Goal: Task Accomplishment & Management: Use online tool/utility

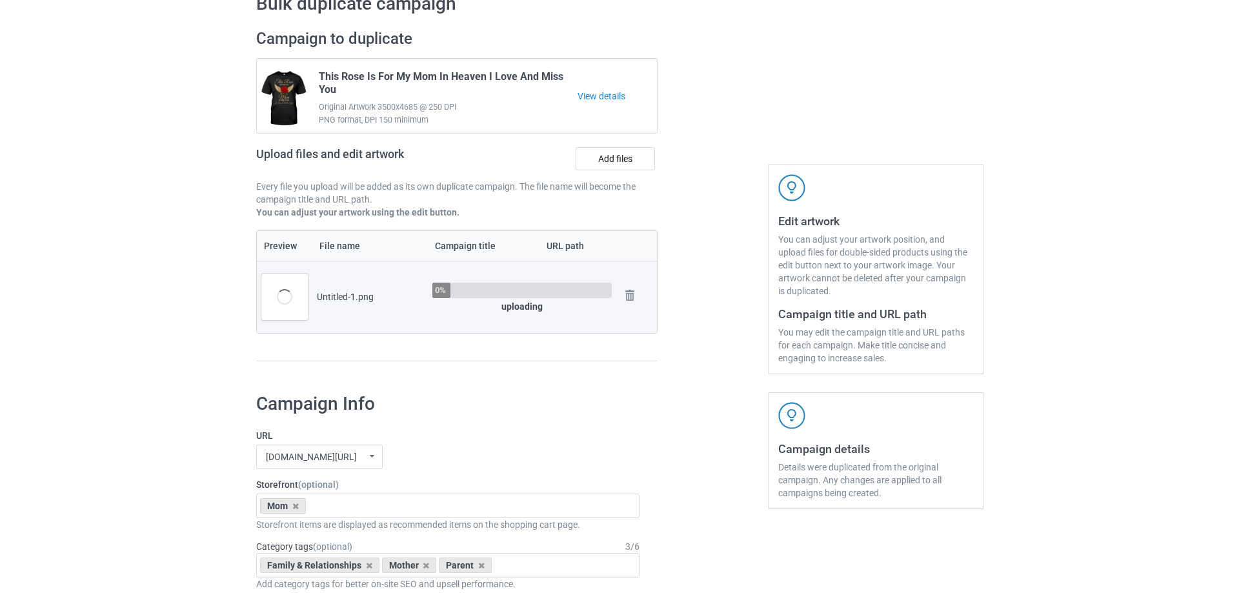
scroll to position [129, 0]
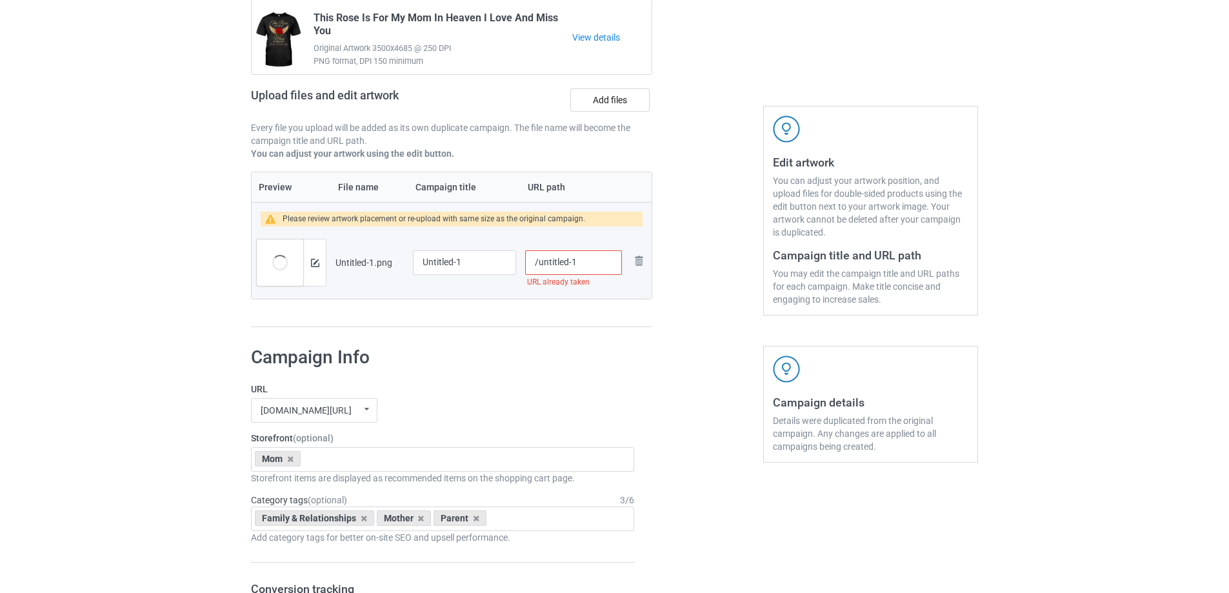
click at [305, 268] on div at bounding box center [314, 262] width 23 height 46
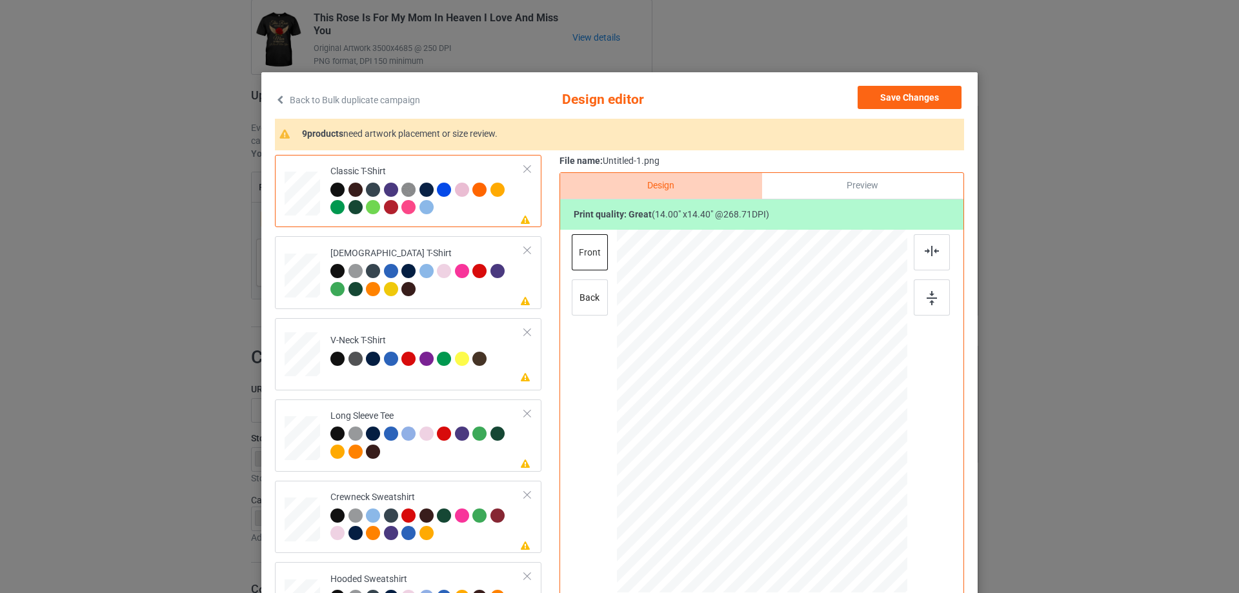
click at [834, 184] on div "Preview" at bounding box center [862, 186] width 201 height 26
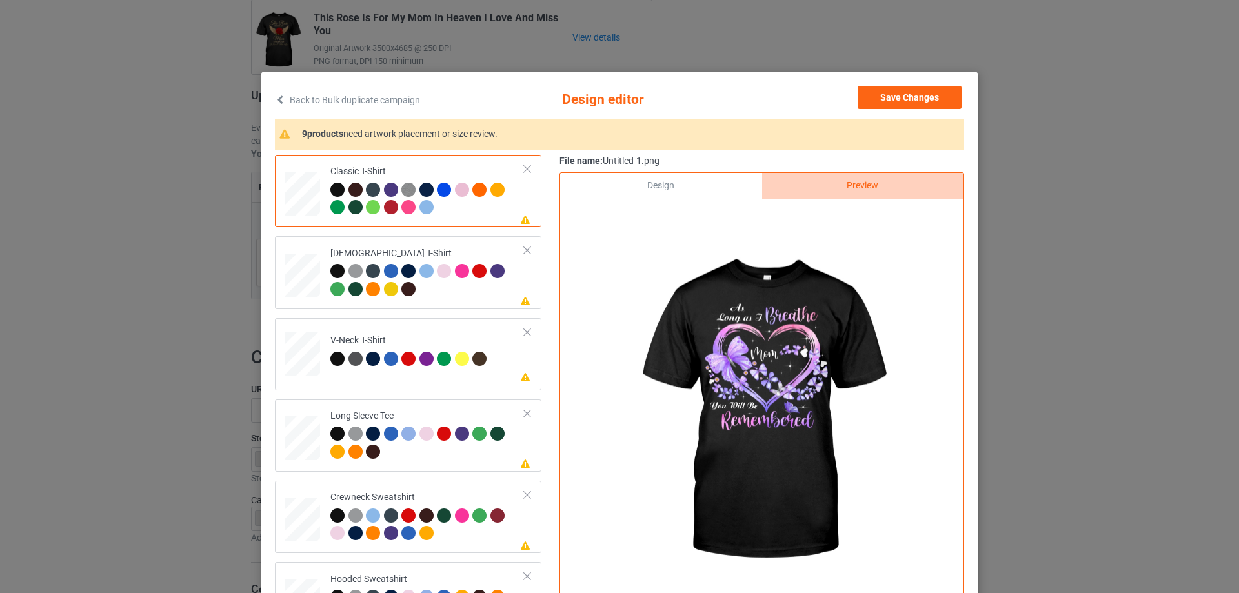
click at [689, 193] on div "Design" at bounding box center [660, 186] width 201 height 26
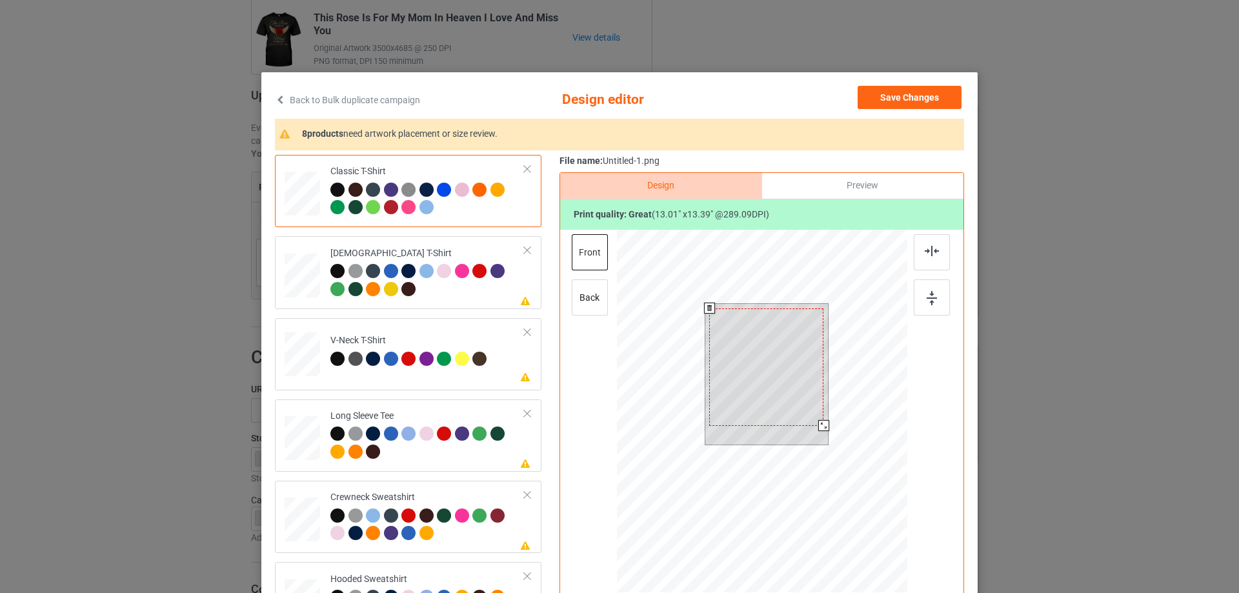
drag, startPoint x: 823, startPoint y: 426, endPoint x: 819, endPoint y: 420, distance: 7.2
click at [819, 420] on div at bounding box center [766, 374] width 123 height 141
click at [759, 403] on div at bounding box center [766, 364] width 114 height 117
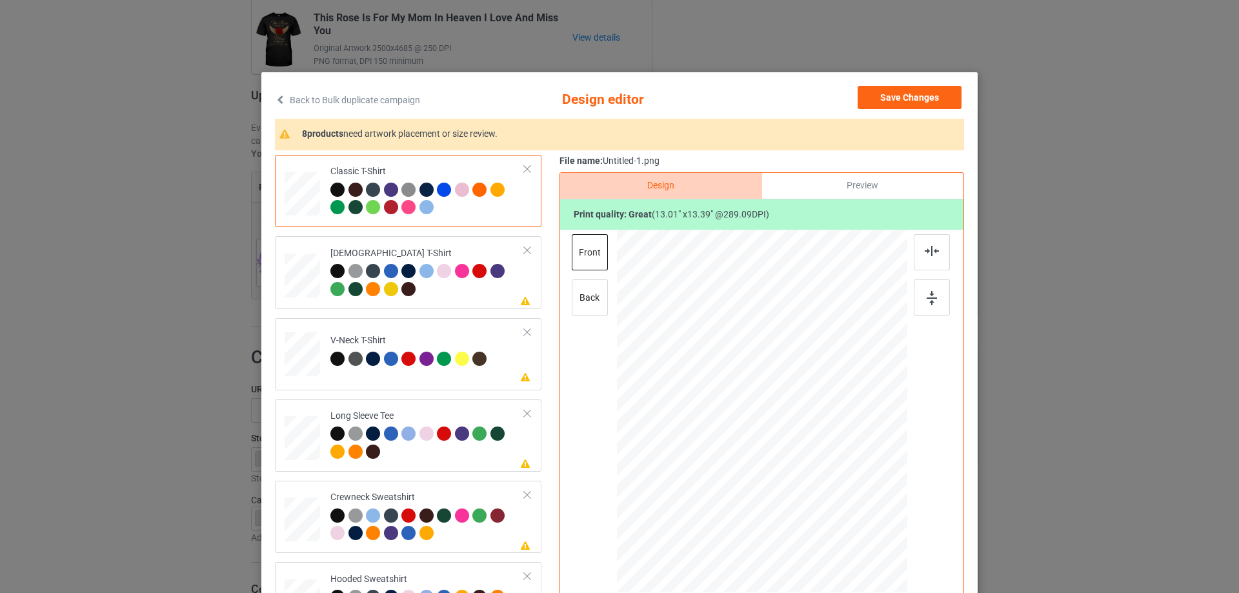
click at [783, 189] on div "Preview" at bounding box center [862, 186] width 201 height 26
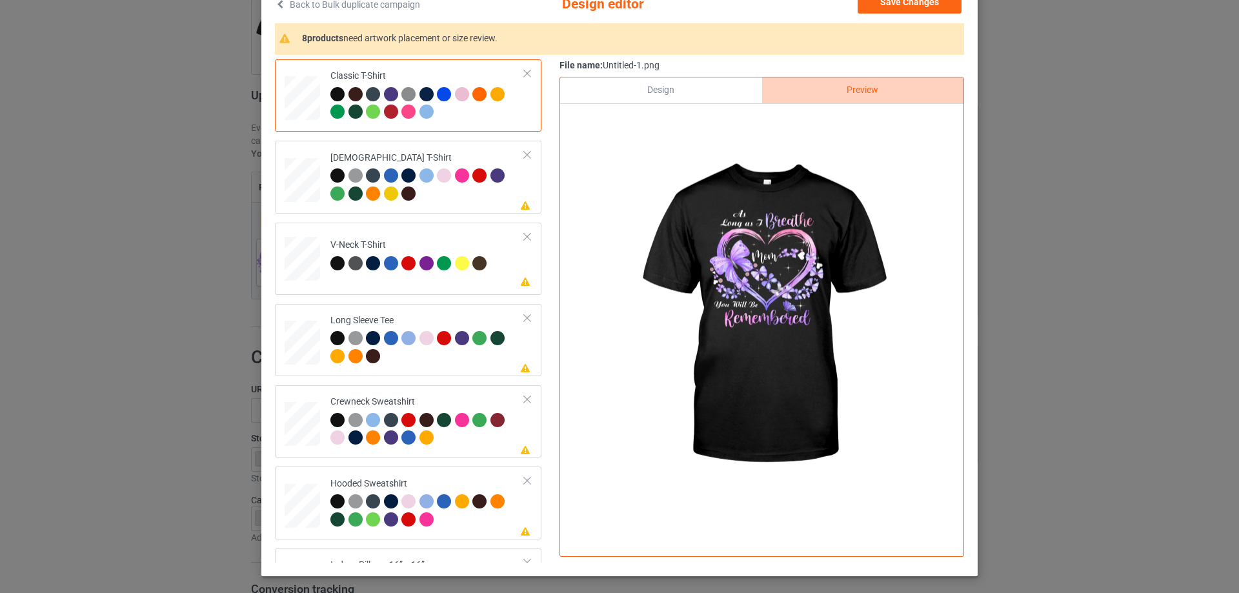
scroll to position [65, 0]
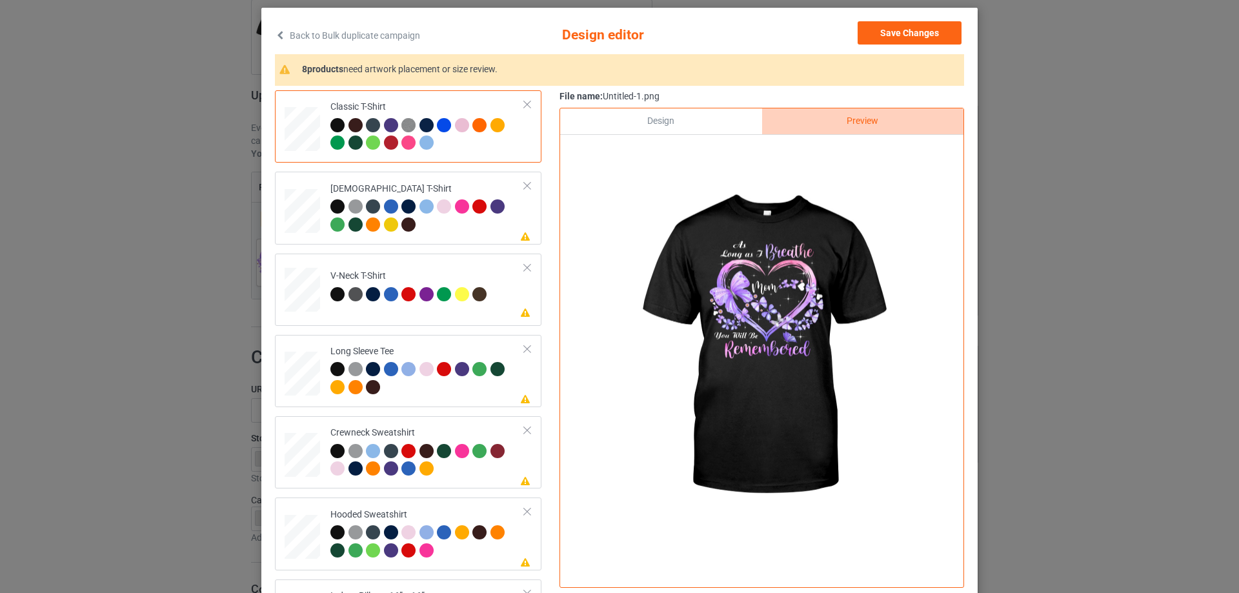
click at [676, 118] on div "Design" at bounding box center [660, 121] width 201 height 26
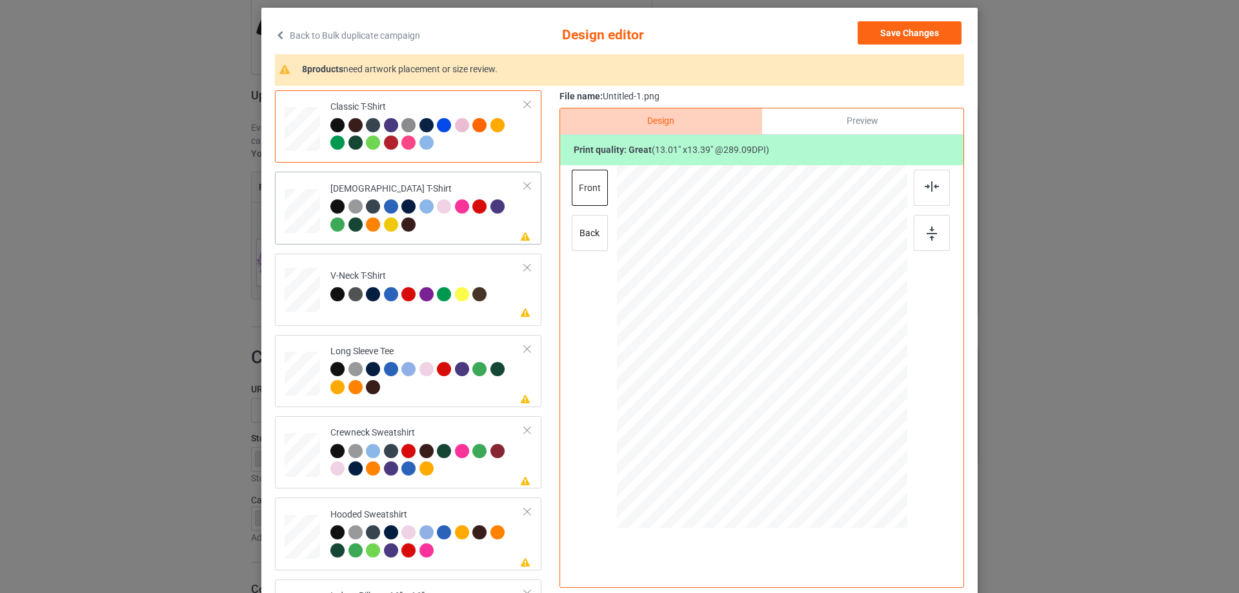
click at [475, 223] on div at bounding box center [427, 216] width 194 height 35
click at [937, 194] on div at bounding box center [932, 188] width 36 height 36
click at [478, 273] on div "V-Neck T-Shirt" at bounding box center [410, 285] width 160 height 30
click at [932, 185] on img at bounding box center [932, 186] width 14 height 10
click at [459, 359] on div "Long Sleeve Tee" at bounding box center [427, 369] width 194 height 48
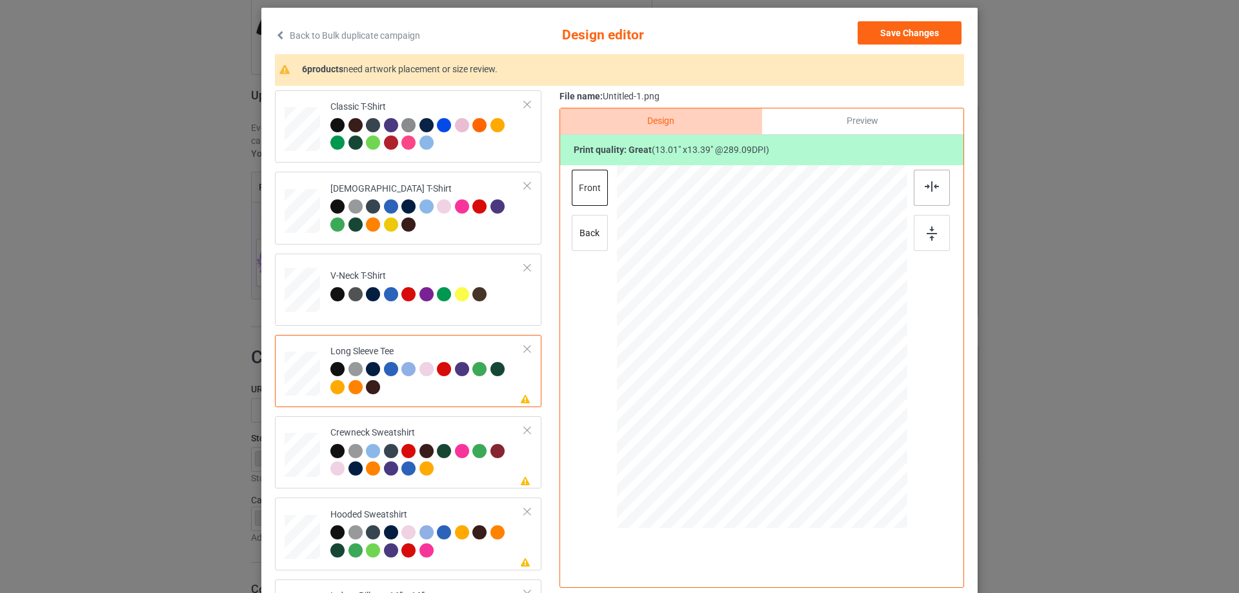
click at [937, 175] on div at bounding box center [932, 188] width 36 height 36
click at [377, 429] on div "Crewneck Sweatshirt" at bounding box center [427, 450] width 194 height 48
click at [926, 178] on div at bounding box center [932, 188] width 36 height 36
click at [439, 514] on div "Hooded Sweatshirt" at bounding box center [427, 532] width 194 height 48
click at [931, 183] on img at bounding box center [932, 186] width 14 height 10
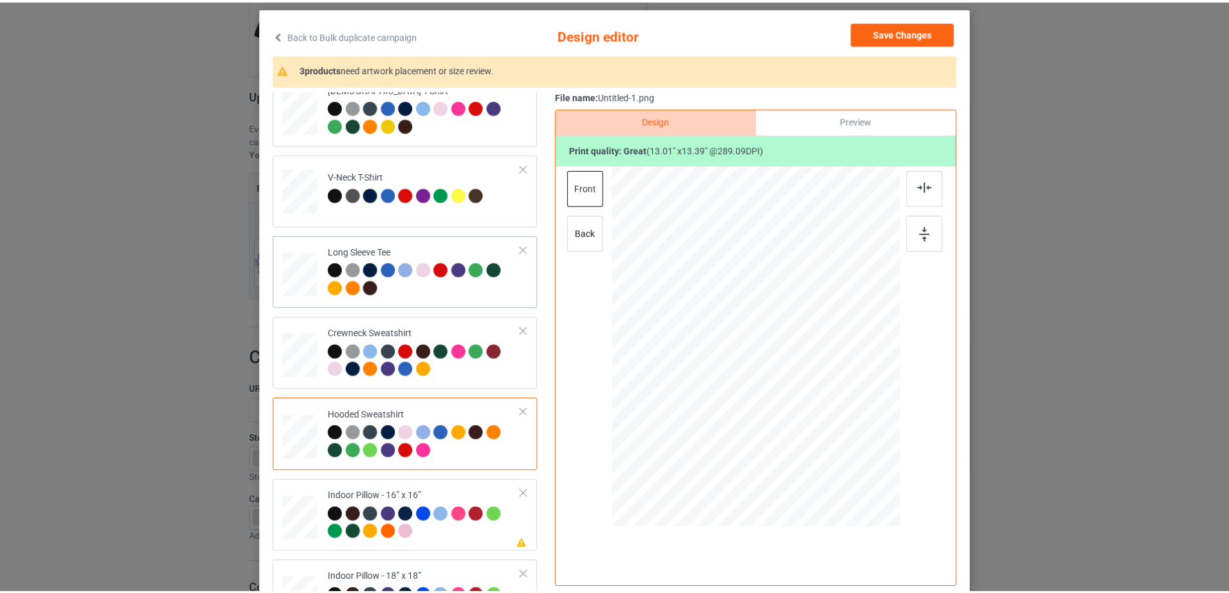
scroll to position [194, 0]
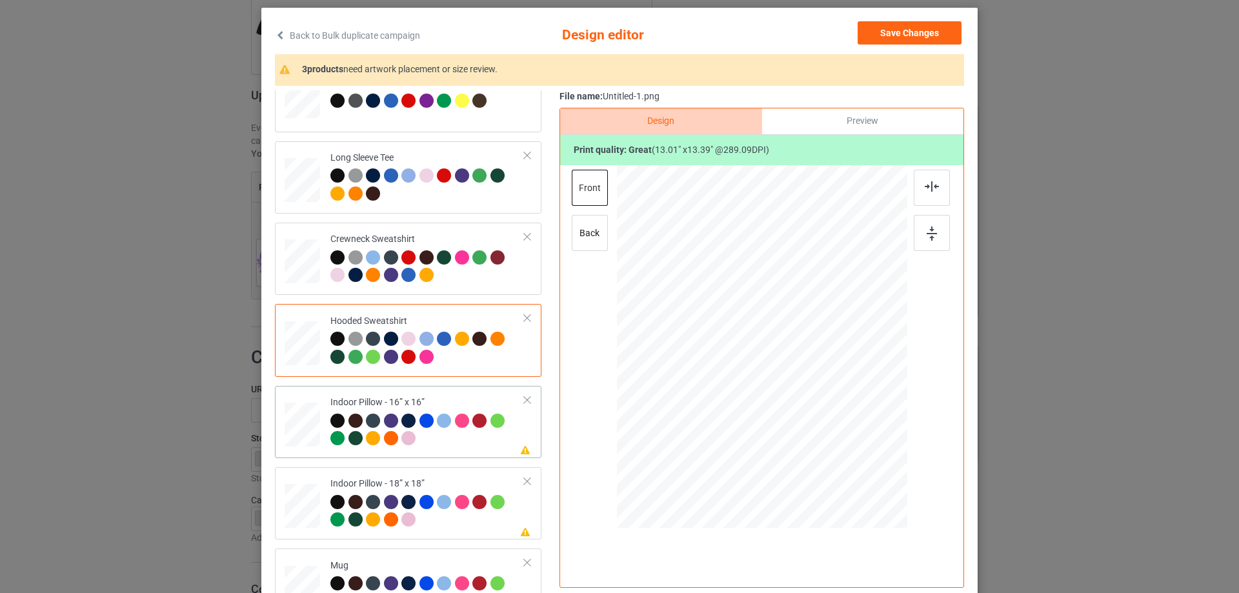
click at [430, 397] on div "Indoor Pillow - 16” x 16”" at bounding box center [427, 420] width 194 height 48
drag, startPoint x: 843, startPoint y: 436, endPoint x: 851, endPoint y: 442, distance: 9.7
click at [851, 442] on div at bounding box center [855, 442] width 11 height 11
click at [839, 112] on div "Preview" at bounding box center [862, 121] width 201 height 26
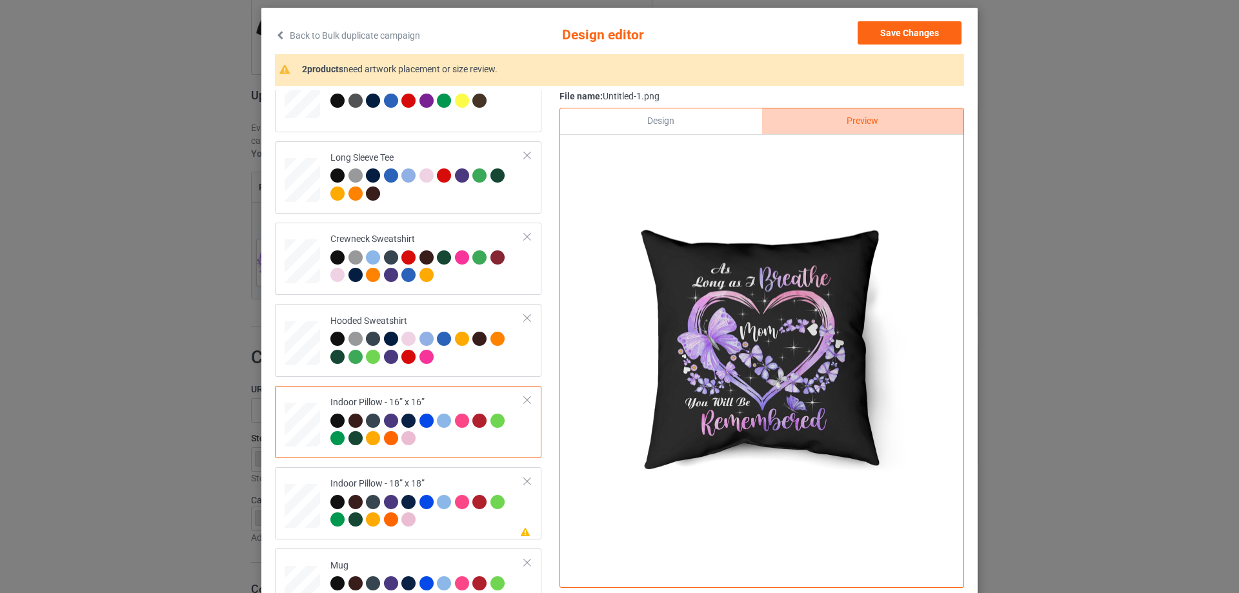
click at [676, 124] on div "Design" at bounding box center [660, 121] width 201 height 26
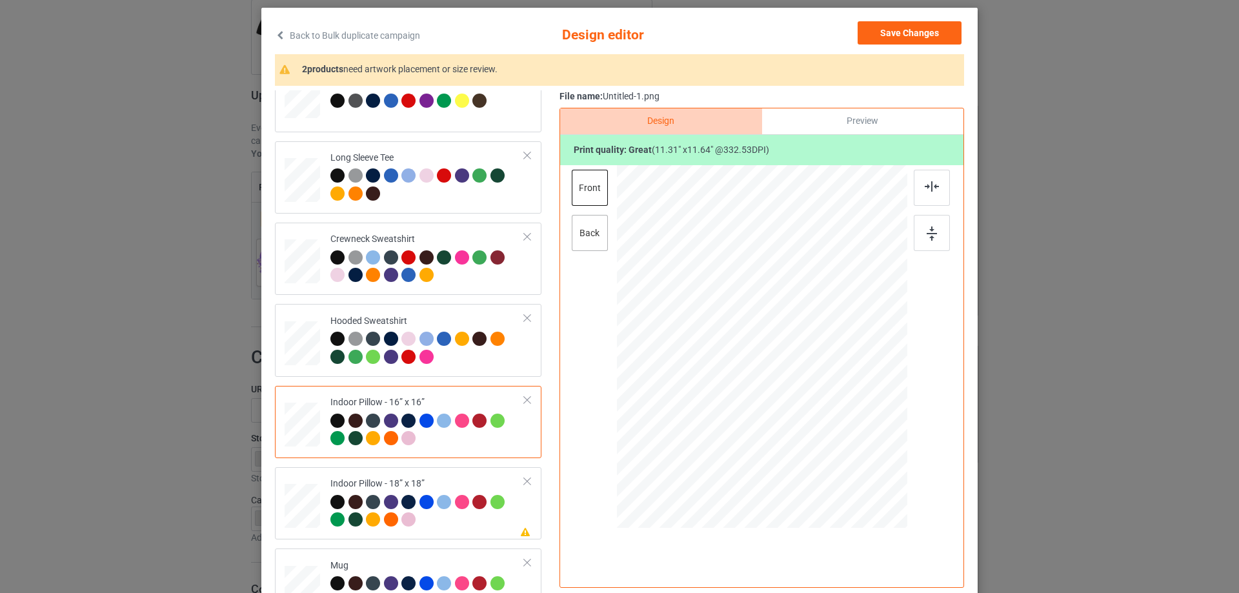
click at [585, 237] on div "back" at bounding box center [590, 233] width 36 height 36
drag, startPoint x: 845, startPoint y: 439, endPoint x: 852, endPoint y: 446, distance: 10.5
click at [852, 446] on div at bounding box center [855, 443] width 11 height 11
click at [425, 477] on td "Please review artwork placement Indoor Pillow - 18” x 18”" at bounding box center [427, 503] width 208 height 62
drag, startPoint x: 838, startPoint y: 432, endPoint x: 845, endPoint y: 441, distance: 10.6
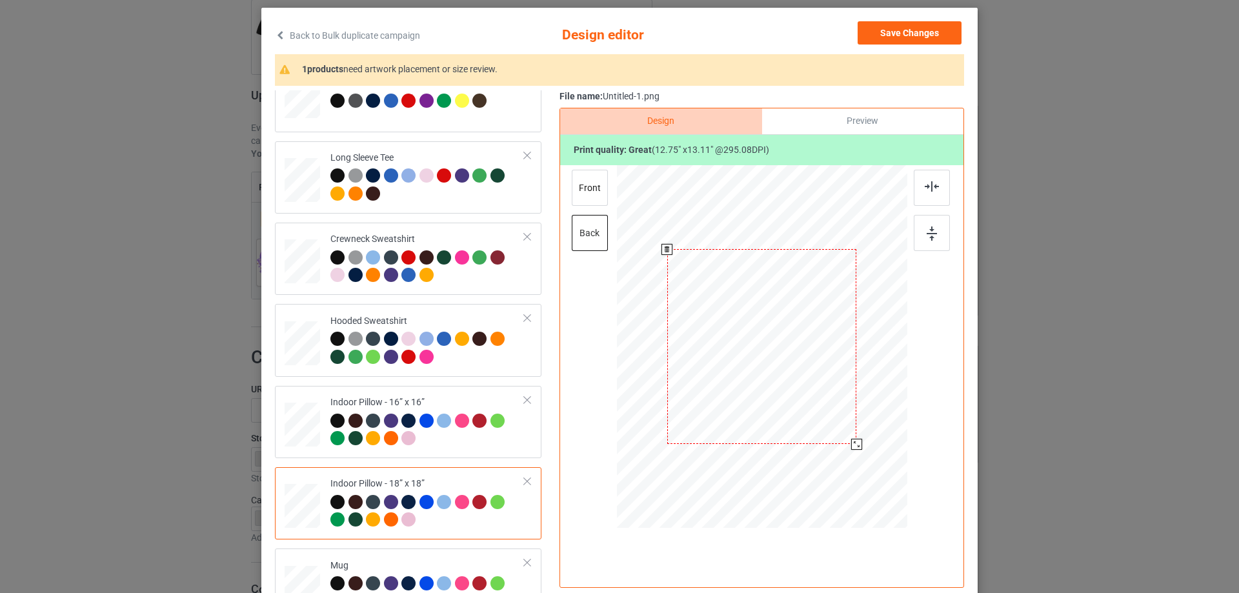
click at [845, 441] on div at bounding box center [762, 346] width 190 height 195
click at [592, 188] on div "front" at bounding box center [590, 188] width 36 height 36
drag, startPoint x: 840, startPoint y: 435, endPoint x: 850, endPoint y: 441, distance: 11.3
click at [851, 441] on div at bounding box center [856, 444] width 11 height 11
click at [351, 552] on div "Please review artwork placement Mug" at bounding box center [408, 584] width 266 height 72
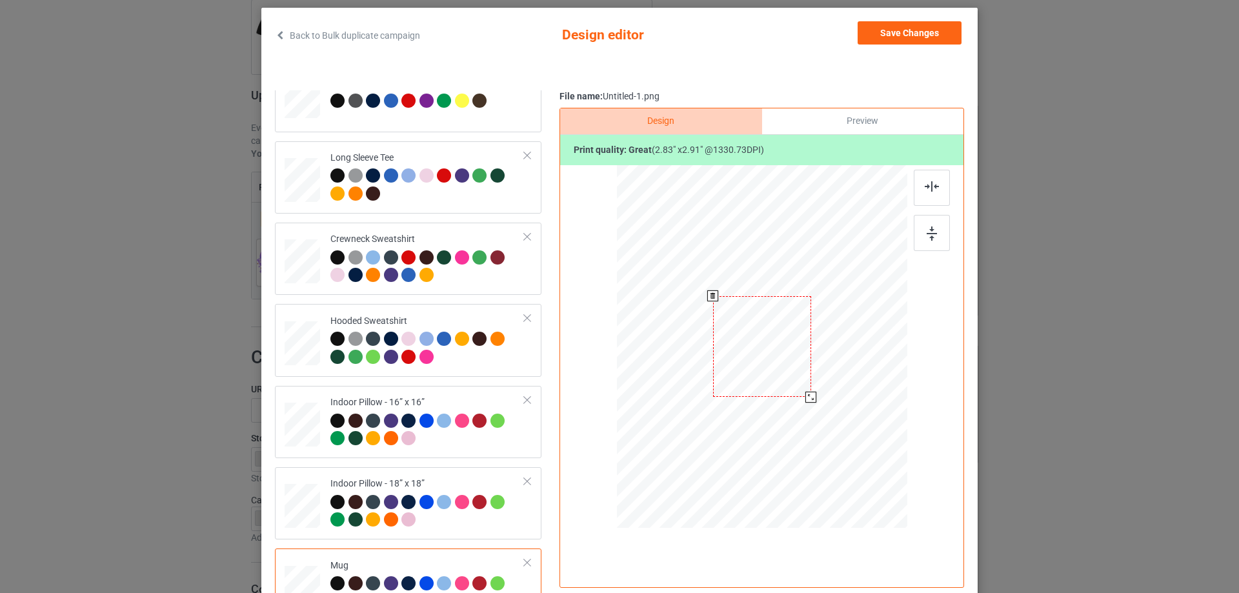
drag, startPoint x: 841, startPoint y: 434, endPoint x: 816, endPoint y: 379, distance: 59.8
click at [817, 379] on div at bounding box center [762, 346] width 290 height 121
drag, startPoint x: 797, startPoint y: 372, endPoint x: 876, endPoint y: 371, distance: 78.7
click at [876, 371] on div at bounding box center [840, 345] width 97 height 101
click at [929, 228] on img at bounding box center [931, 233] width 10 height 14
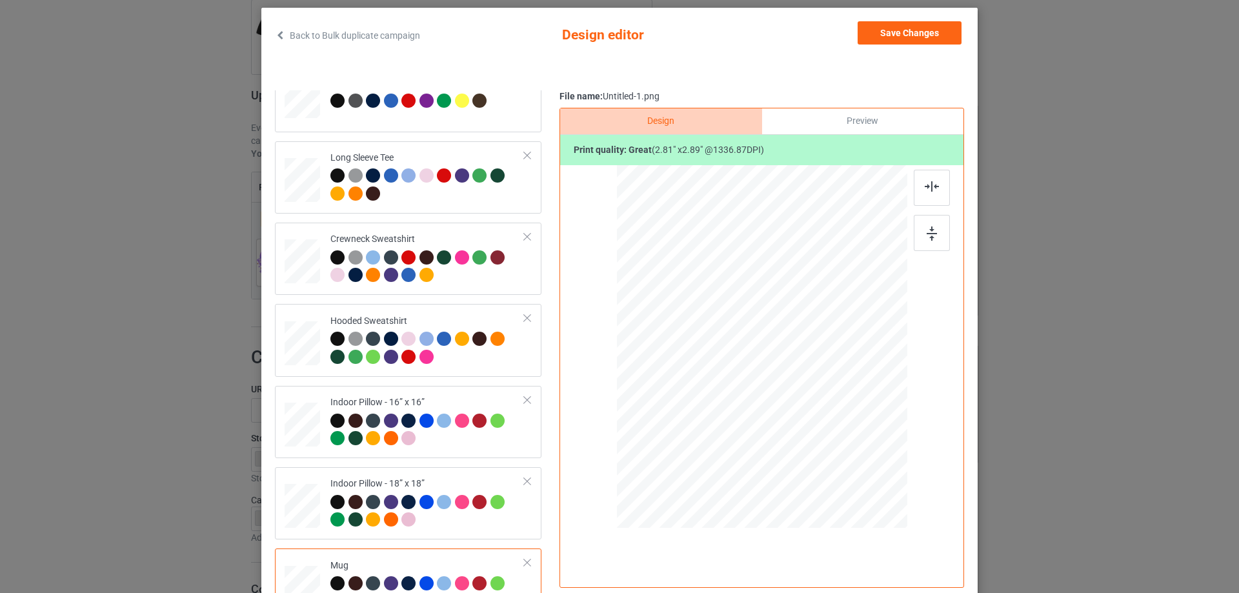
click at [859, 125] on div "Preview" at bounding box center [862, 121] width 201 height 26
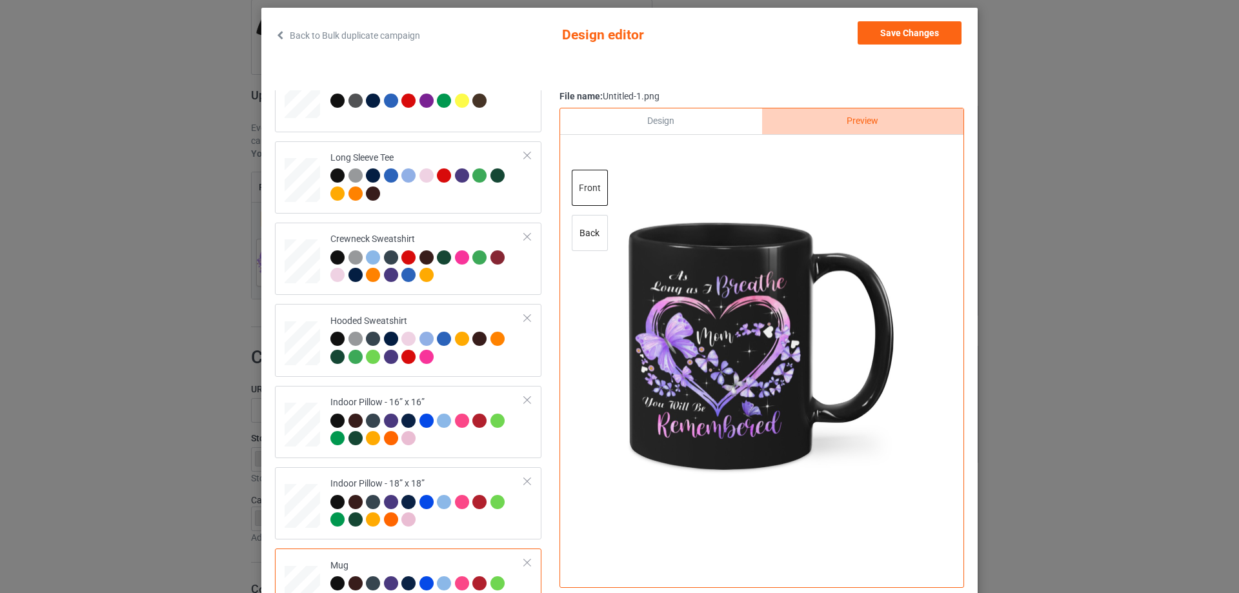
click at [695, 126] on div "Design" at bounding box center [660, 121] width 201 height 26
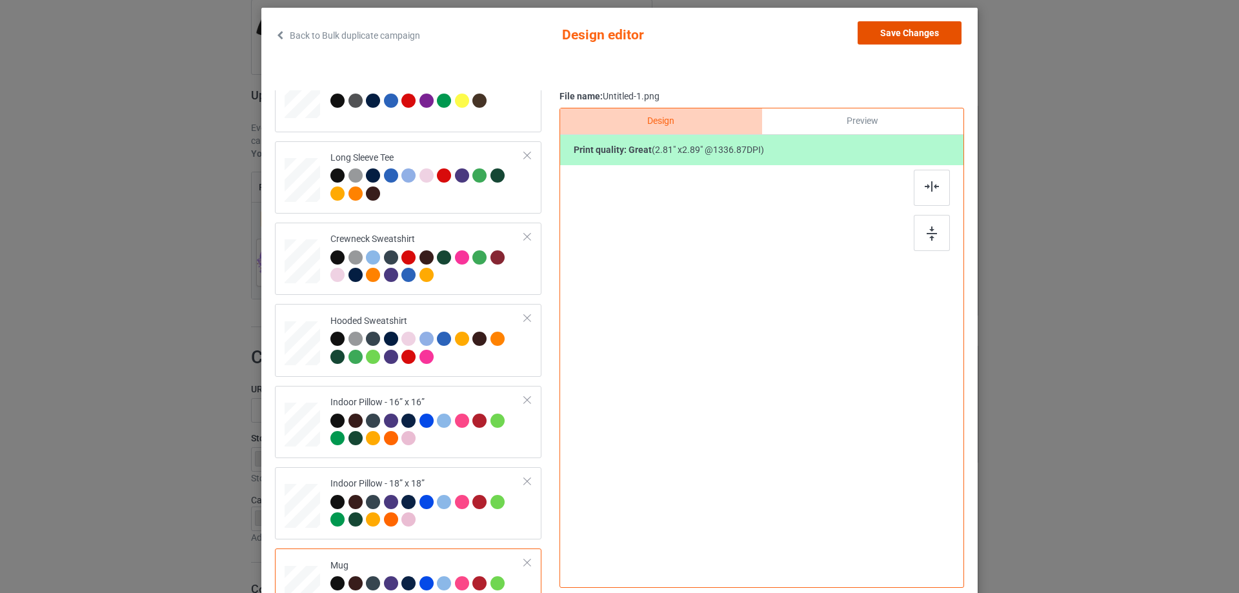
click at [876, 34] on button "Save Changes" at bounding box center [909, 32] width 104 height 23
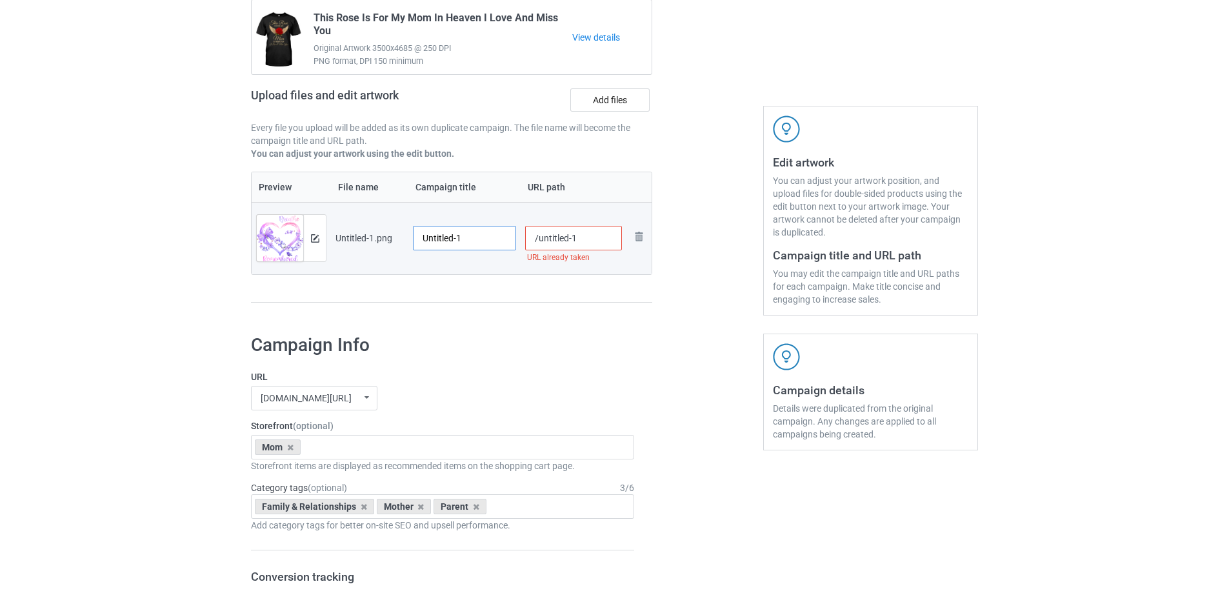
click at [497, 244] on input "Untitled-1" at bounding box center [464, 238] width 103 height 25
paste input "Mom As Long As I Breathe You Will Be Remembered"
type input "Mom As Long As I Breathe You Will Be Remembered"
click at [472, 291] on div "Preview File name Campaign title URL path Preview and edit artwork Untitled-1.p…" at bounding box center [451, 238] width 401 height 132
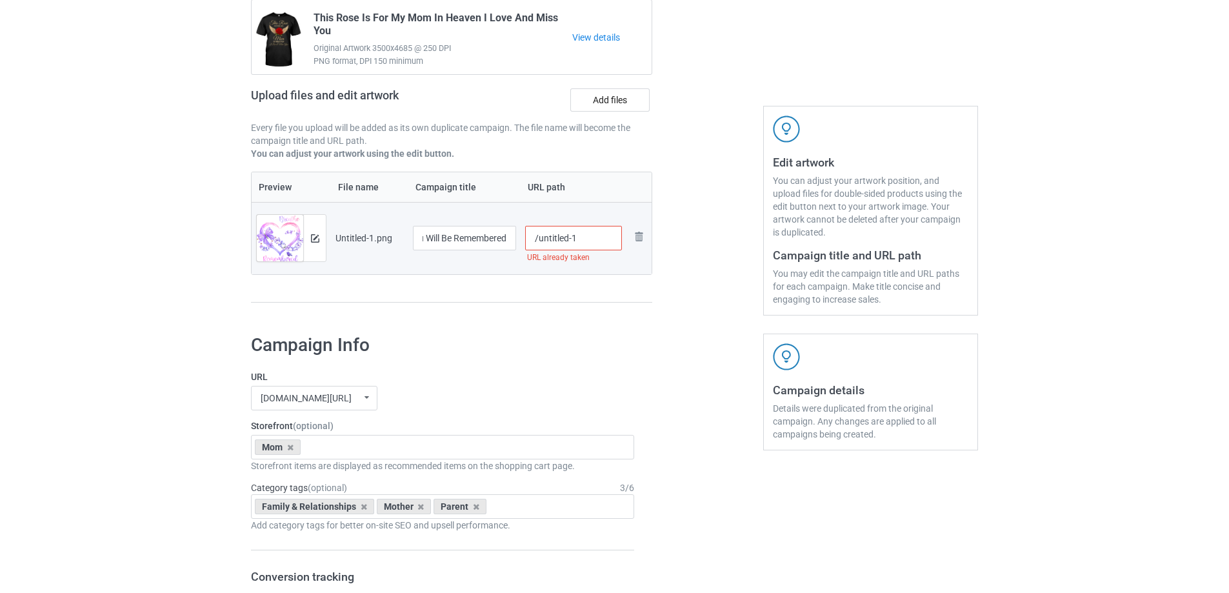
scroll to position [0, 0]
drag, startPoint x: 537, startPoint y: 239, endPoint x: 614, endPoint y: 238, distance: 76.8
click at [614, 238] on input "/untitled-1" at bounding box center [573, 238] width 97 height 25
type input "/mala5"
click at [650, 306] on div "Campaign to duplicate This Rose Is For My Mom In Heaven I Love And Miss You Ori…" at bounding box center [451, 142] width 419 height 363
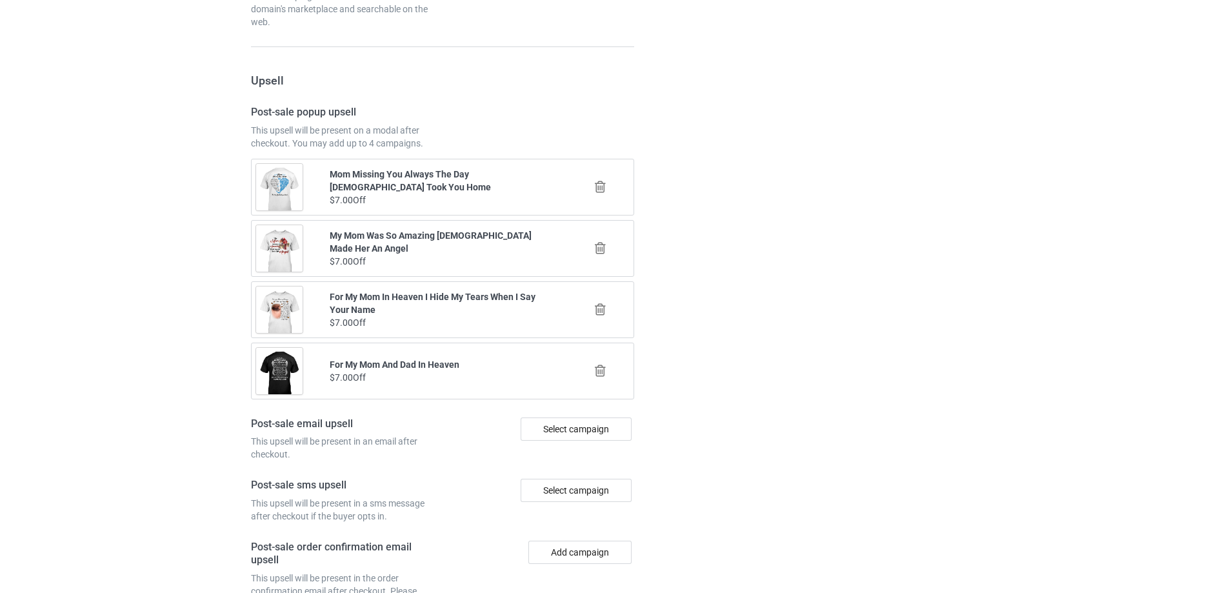
scroll to position [1502, 0]
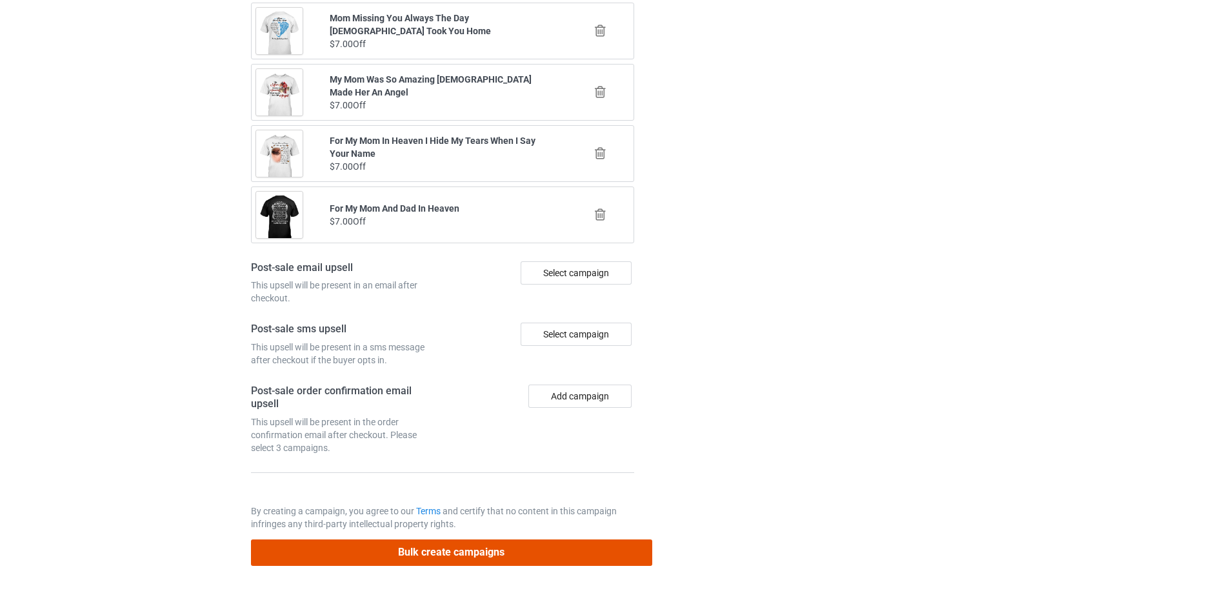
click at [534, 547] on button "Bulk create campaigns" at bounding box center [451, 552] width 401 height 26
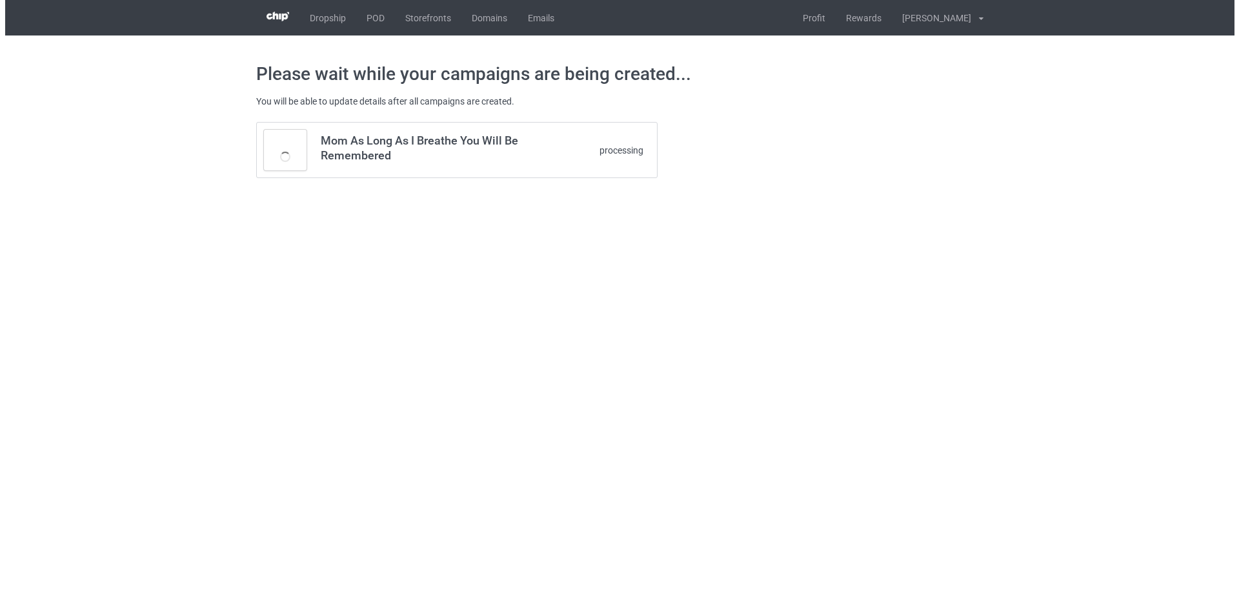
scroll to position [0, 0]
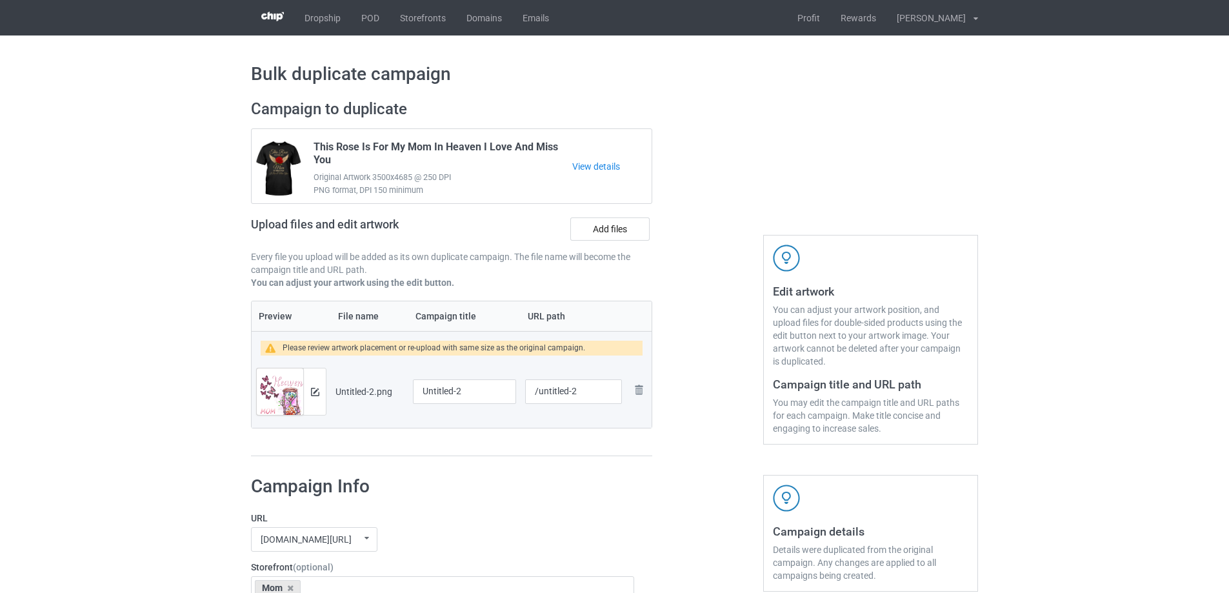
click at [319, 397] on div at bounding box center [314, 391] width 23 height 46
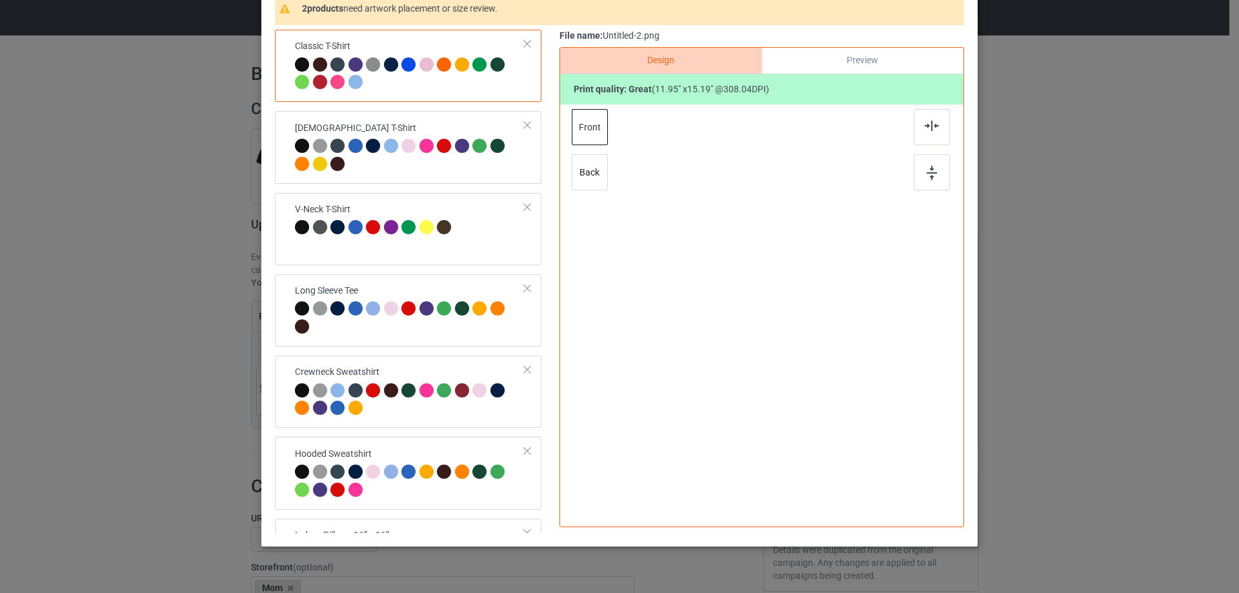
scroll to position [129, 0]
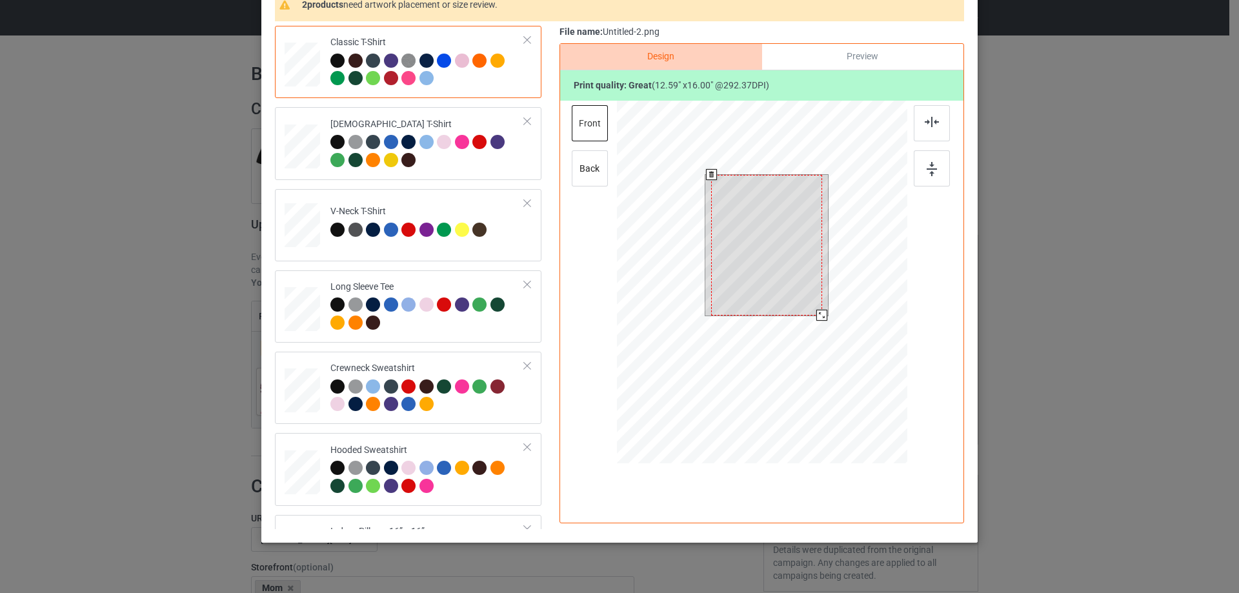
click at [814, 322] on div at bounding box center [762, 284] width 290 height 366
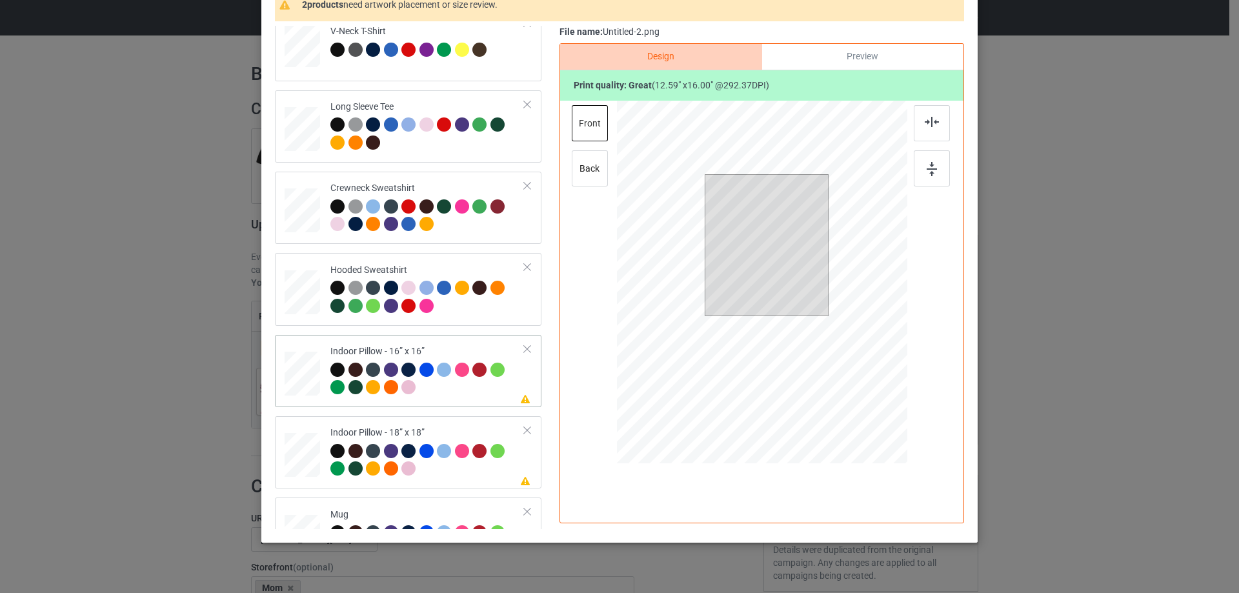
scroll to position [194, 0]
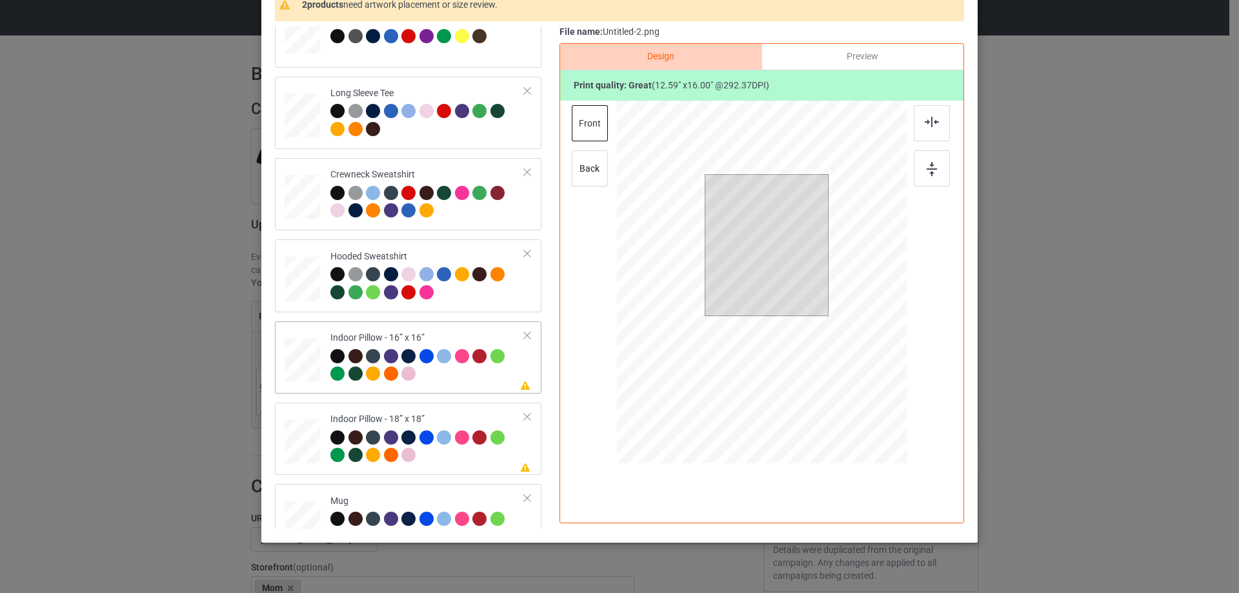
drag, startPoint x: 308, startPoint y: 358, endPoint x: 491, endPoint y: 338, distance: 184.3
click at [308, 357] on div at bounding box center [302, 360] width 35 height 35
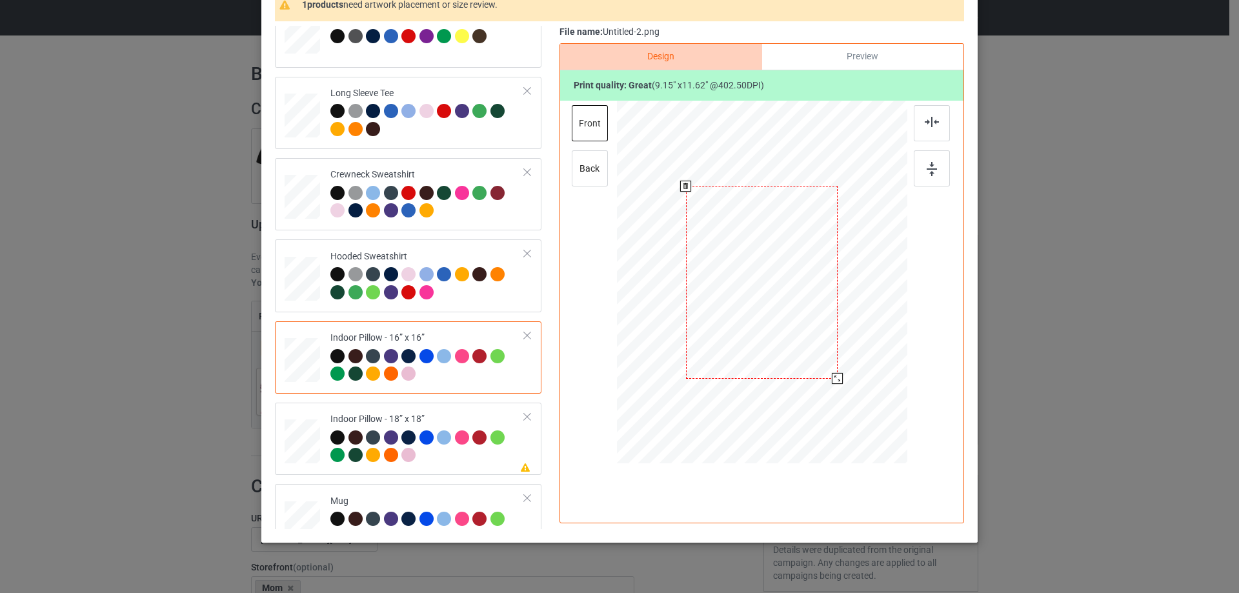
drag, startPoint x: 842, startPoint y: 392, endPoint x: 833, endPoint y: 376, distance: 17.9
click at [833, 376] on div at bounding box center [837, 378] width 11 height 11
click at [859, 54] on div "Preview" at bounding box center [862, 57] width 201 height 26
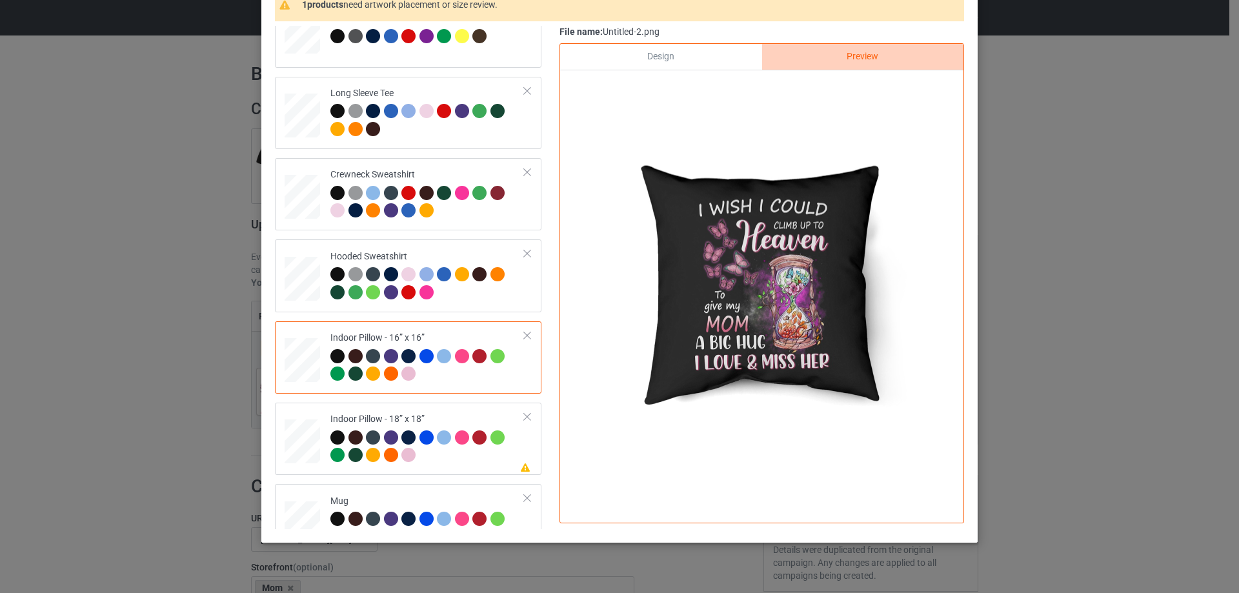
click at [690, 59] on div "Design" at bounding box center [660, 57] width 201 height 26
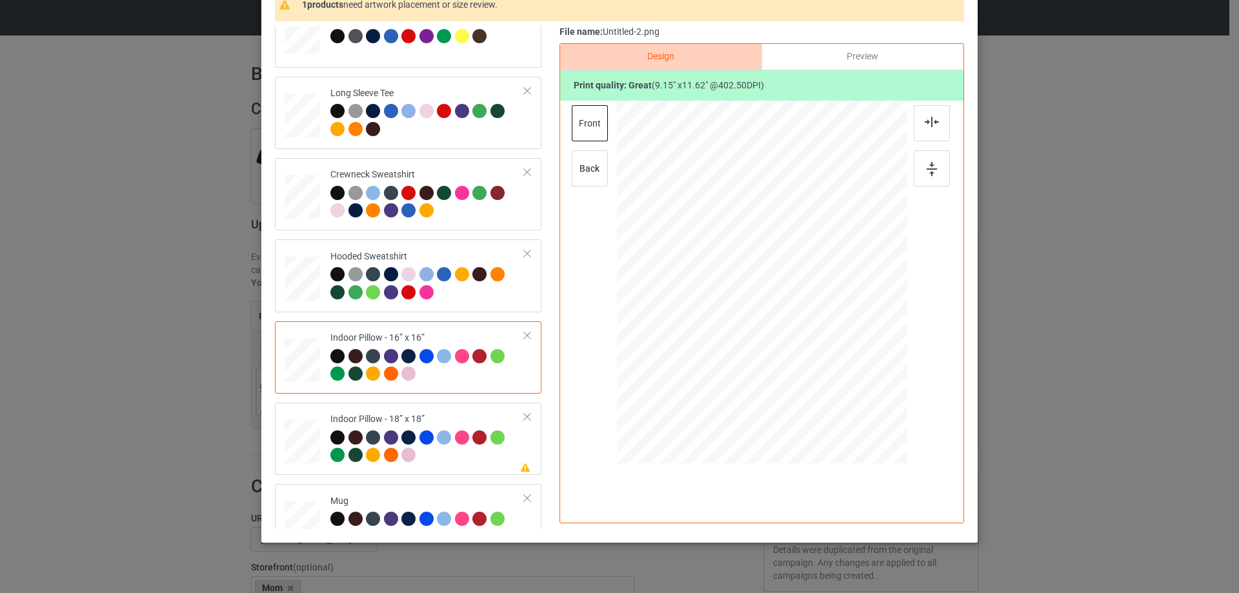
click at [779, 281] on div at bounding box center [762, 282] width 152 height 193
click at [941, 124] on div at bounding box center [932, 123] width 36 height 36
click at [921, 185] on div at bounding box center [932, 168] width 36 height 36
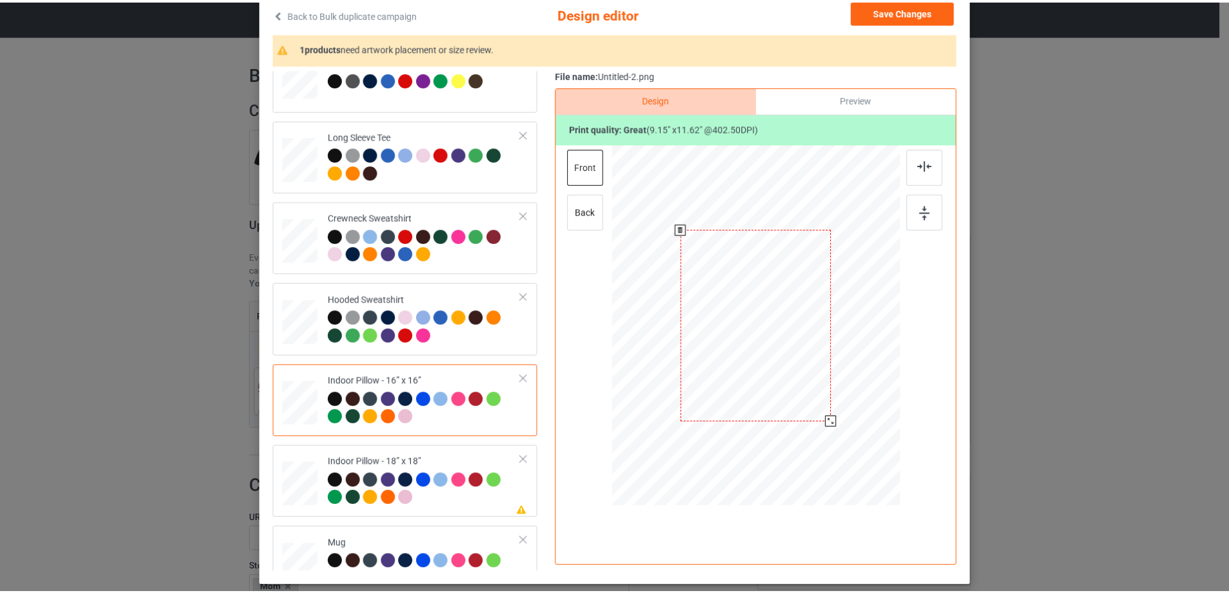
scroll to position [65, 0]
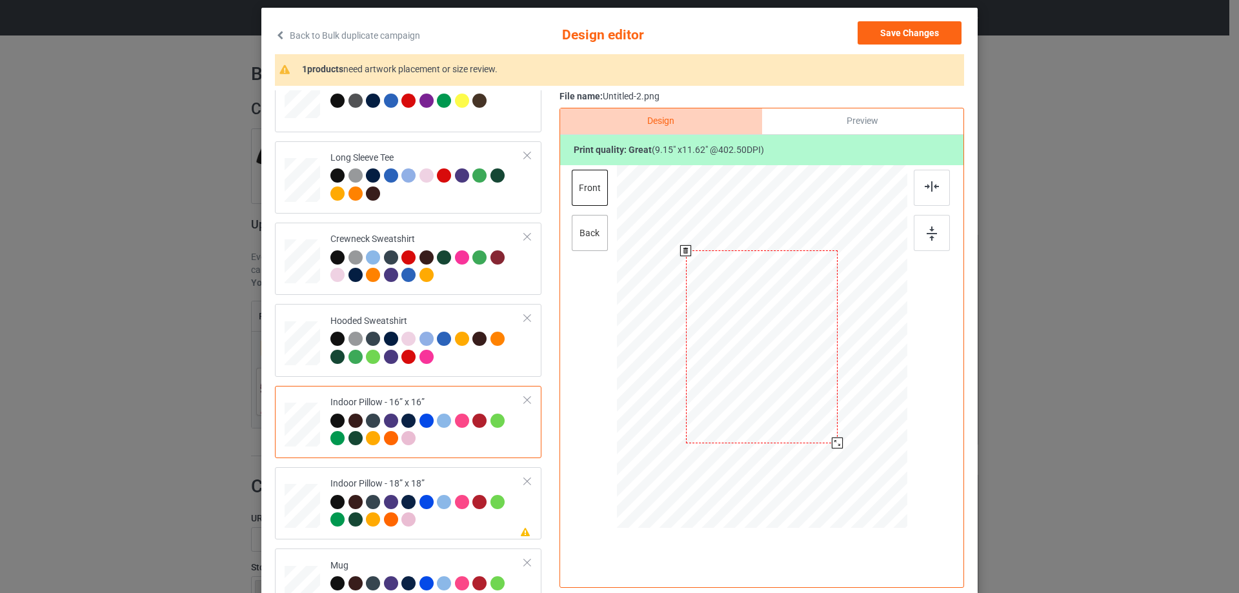
click at [592, 237] on div "back" at bounding box center [590, 233] width 36 height 36
drag, startPoint x: 847, startPoint y: 459, endPoint x: 836, endPoint y: 446, distance: 16.9
click at [836, 446] on div at bounding box center [838, 444] width 11 height 11
click at [379, 468] on div "Please review artwork placement Indoor Pillow - 18” x 18”" at bounding box center [408, 503] width 266 height 72
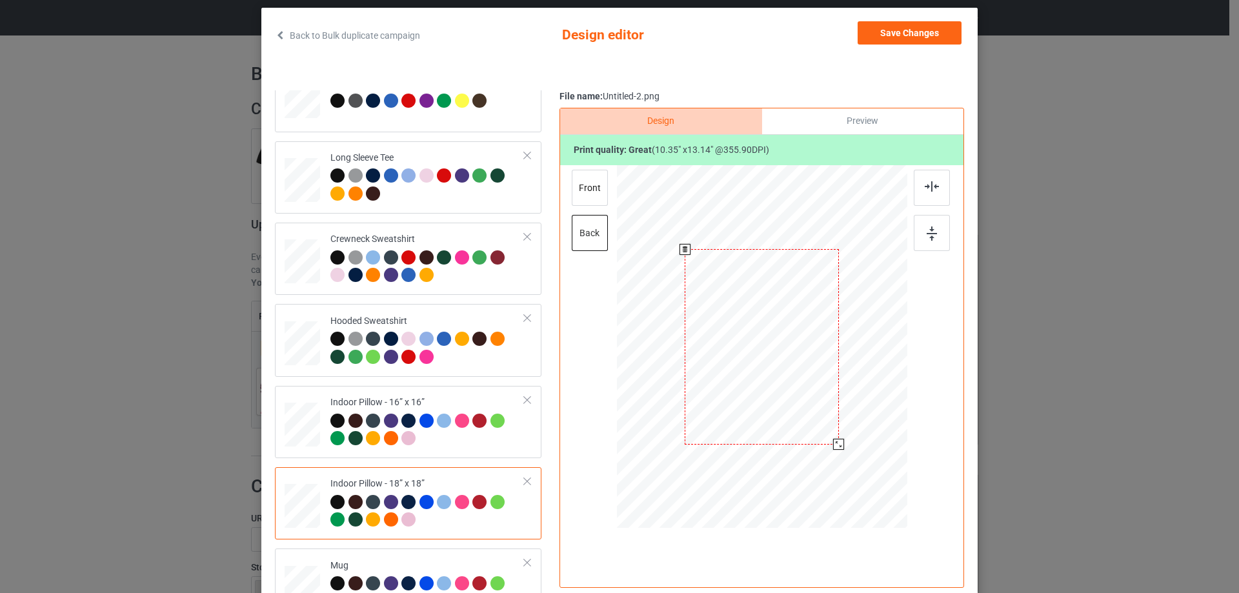
drag, startPoint x: 841, startPoint y: 456, endPoint x: 834, endPoint y: 442, distance: 16.2
click at [834, 442] on div at bounding box center [838, 444] width 11 height 11
click at [597, 195] on div "front" at bounding box center [590, 188] width 36 height 36
drag, startPoint x: 843, startPoint y: 454, endPoint x: 834, endPoint y: 442, distance: 14.9
click at [834, 442] on div at bounding box center [839, 445] width 11 height 11
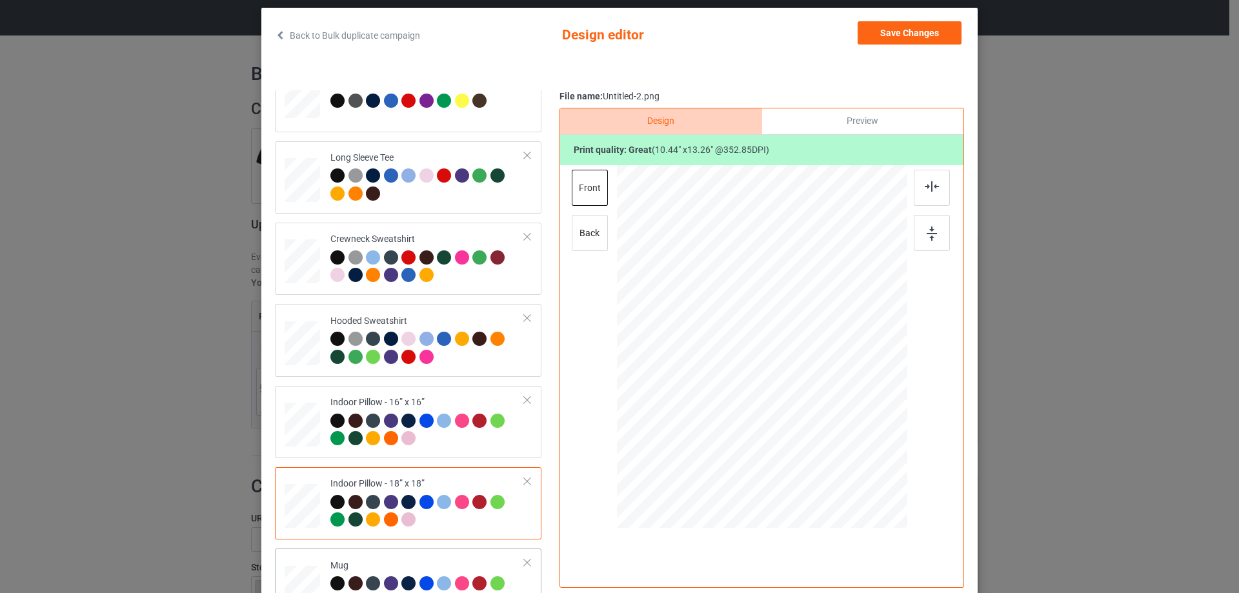
click at [437, 558] on td "Mug" at bounding box center [427, 585] width 208 height 62
click at [880, 399] on div at bounding box center [884, 400] width 11 height 11
click at [850, 117] on div "Preview" at bounding box center [862, 121] width 201 height 26
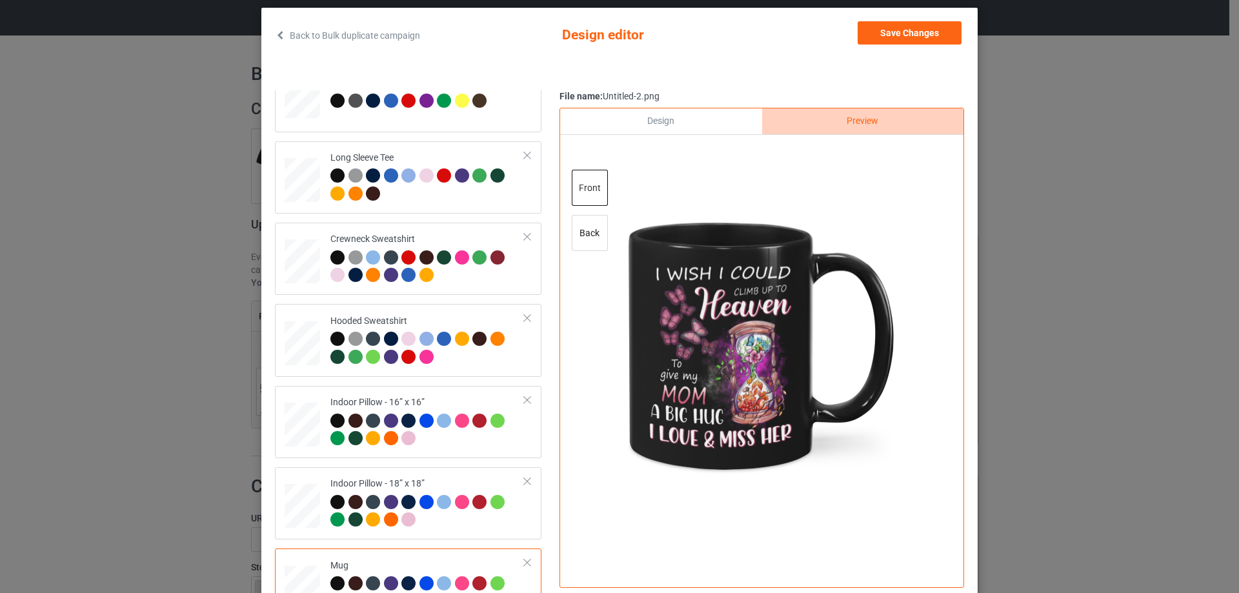
click at [688, 118] on div "Design" at bounding box center [660, 121] width 201 height 26
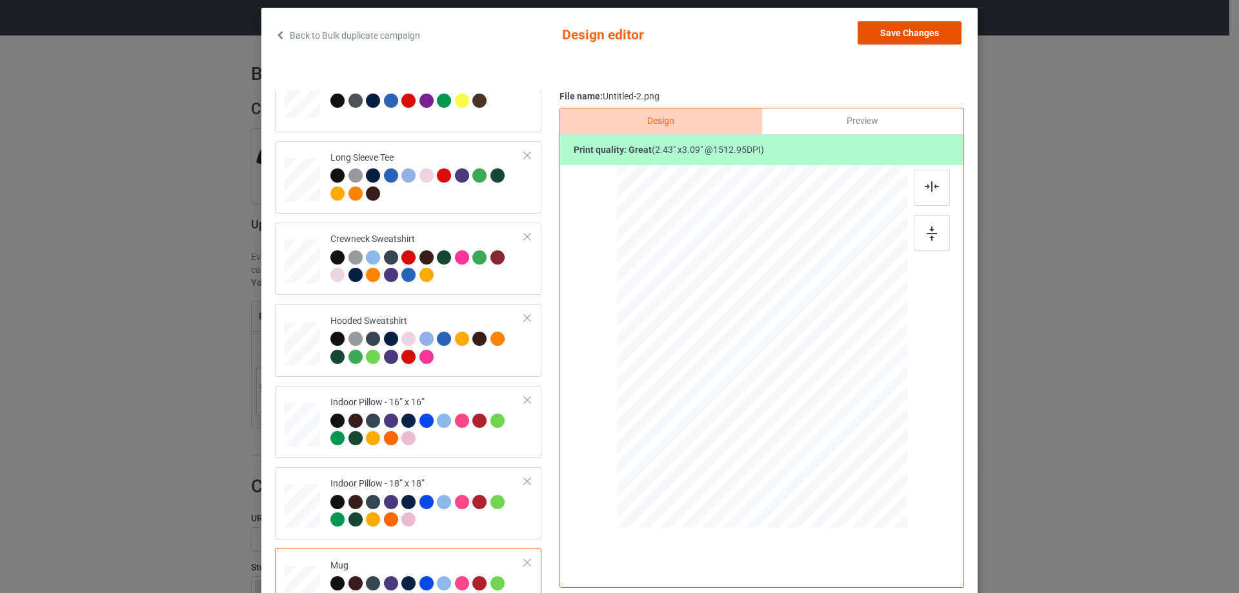
click at [877, 32] on button "Save Changes" at bounding box center [909, 32] width 104 height 23
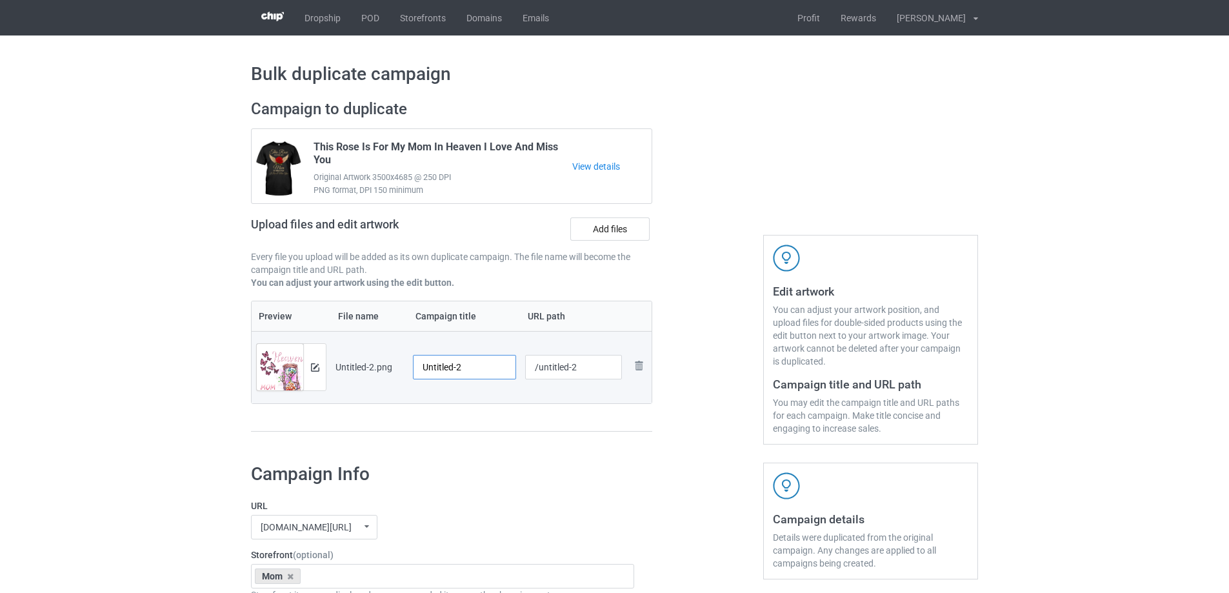
click at [499, 379] on input "Untitled-2" at bounding box center [464, 367] width 103 height 25
paste input "I Wish I Could Climb Up To Heaven To Give My Mom A Big Hug I Love & Miss Her"
type input "I Wish I Could Climb Up To Heaven To Give My Mom A Big Hug I Love & Miss Her"
drag, startPoint x: 483, startPoint y: 414, endPoint x: 488, endPoint y: 411, distance: 6.6
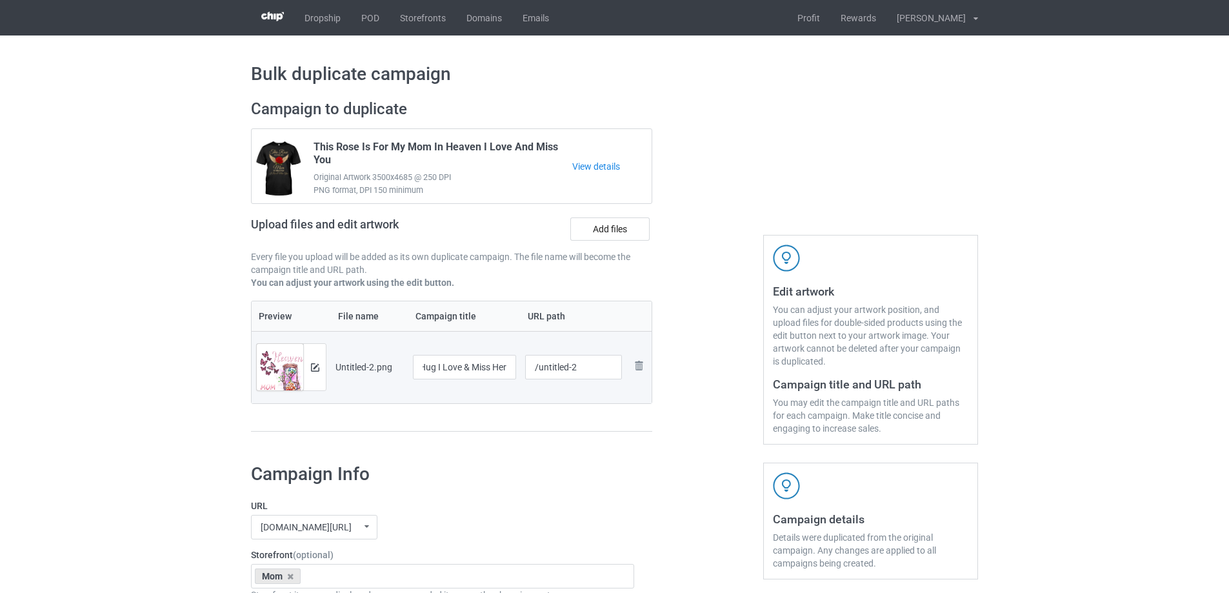
click at [486, 413] on div "Preview File name Campaign title URL path Preview and edit artwork Untitled-2.p…" at bounding box center [451, 367] width 401 height 132
drag, startPoint x: 539, startPoint y: 374, endPoint x: 637, endPoint y: 368, distance: 98.2
click at [640, 368] on tr "Preview and edit artwork Untitled-2.png I Wish I Could Climb Up To Heaven To Gi…" at bounding box center [452, 367] width 400 height 72
drag, startPoint x: 559, startPoint y: 370, endPoint x: 576, endPoint y: 370, distance: 16.8
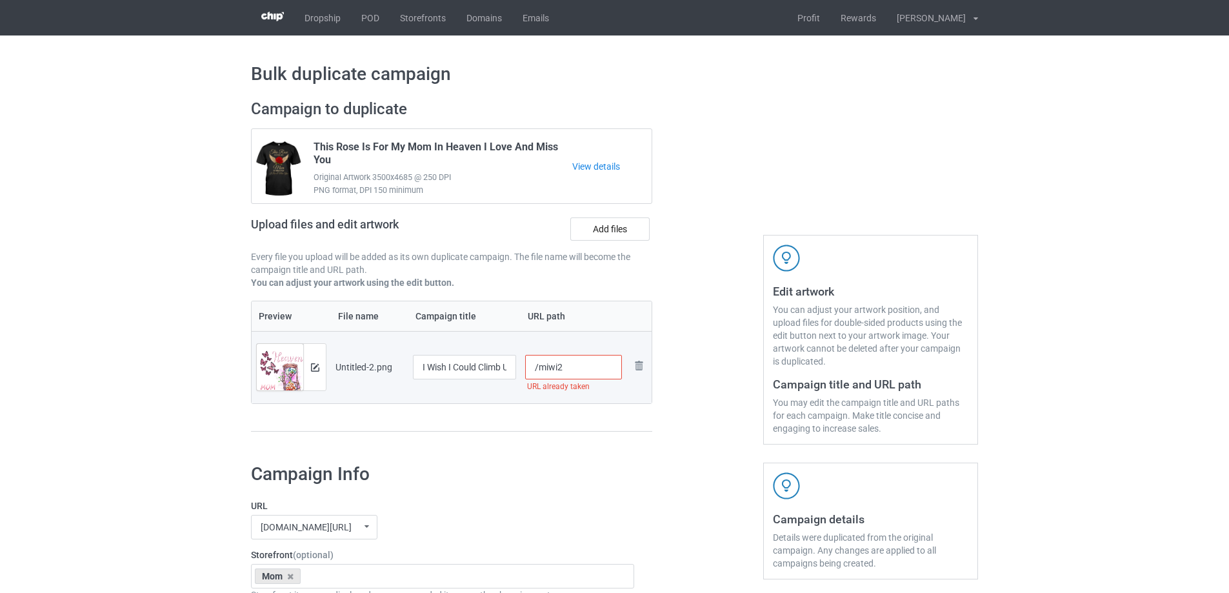
click at [576, 370] on input "/miwi2" at bounding box center [573, 367] width 97 height 25
drag, startPoint x: 559, startPoint y: 368, endPoint x: 581, endPoint y: 370, distance: 22.7
click at [581, 370] on input "/miwi5" at bounding box center [573, 367] width 97 height 25
drag, startPoint x: 556, startPoint y: 368, endPoint x: 563, endPoint y: 370, distance: 8.0
click at [563, 370] on input "/miwi6" at bounding box center [573, 367] width 97 height 25
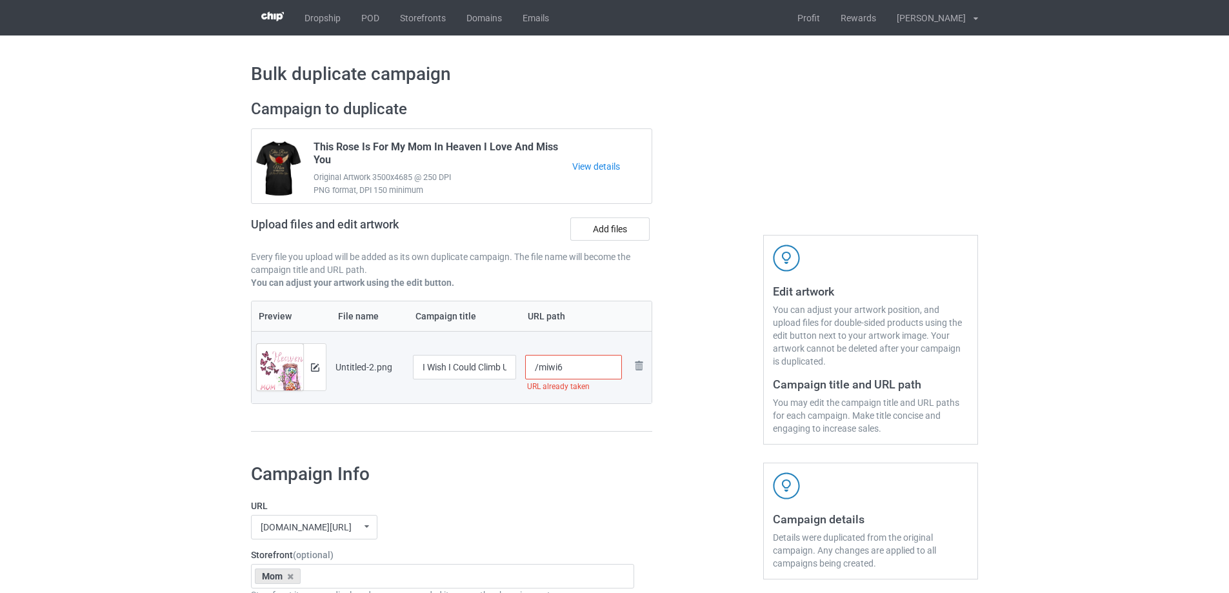
click at [563, 370] on input "/miwi6" at bounding box center [573, 367] width 97 height 25
click at [561, 369] on input "/miwi6" at bounding box center [573, 367] width 97 height 25
click at [565, 368] on input "/miwi6" at bounding box center [573, 367] width 97 height 25
drag, startPoint x: 565, startPoint y: 368, endPoint x: 574, endPoint y: 369, distance: 9.1
click at [574, 369] on input "/miwi12" at bounding box center [573, 367] width 97 height 25
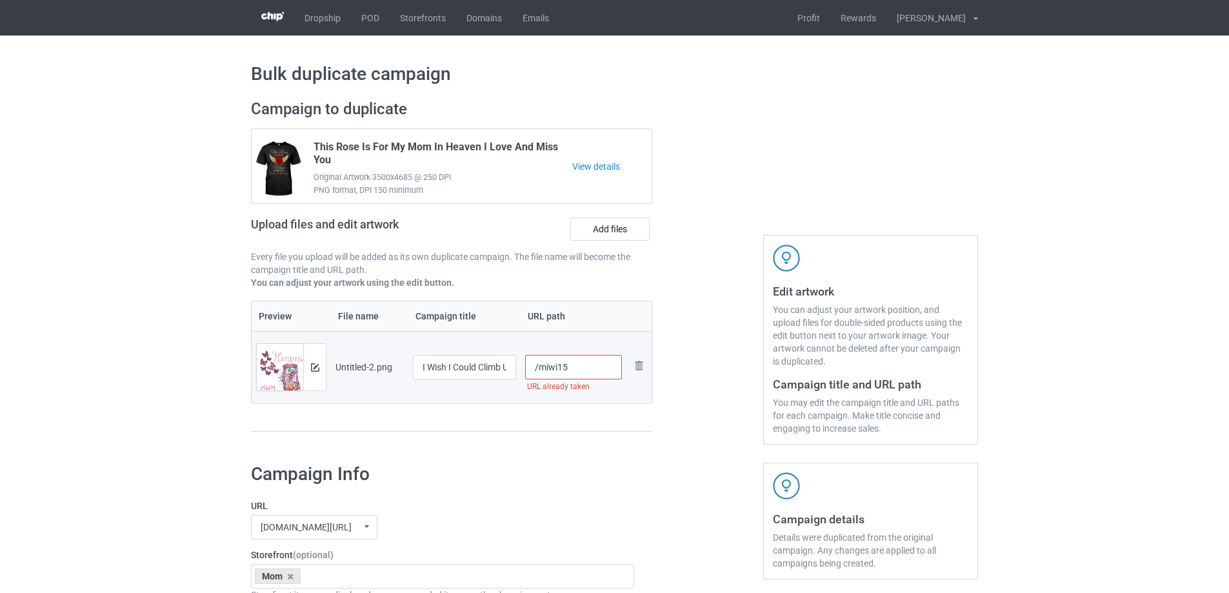
drag, startPoint x: 562, startPoint y: 366, endPoint x: 573, endPoint y: 368, distance: 11.1
click at [573, 368] on input "/miwi15" at bounding box center [573, 367] width 97 height 25
click at [568, 368] on input "/miwi16" at bounding box center [573, 367] width 97 height 25
drag, startPoint x: 561, startPoint y: 368, endPoint x: 572, endPoint y: 370, distance: 10.4
click at [572, 370] on input "/miwi18" at bounding box center [573, 367] width 97 height 25
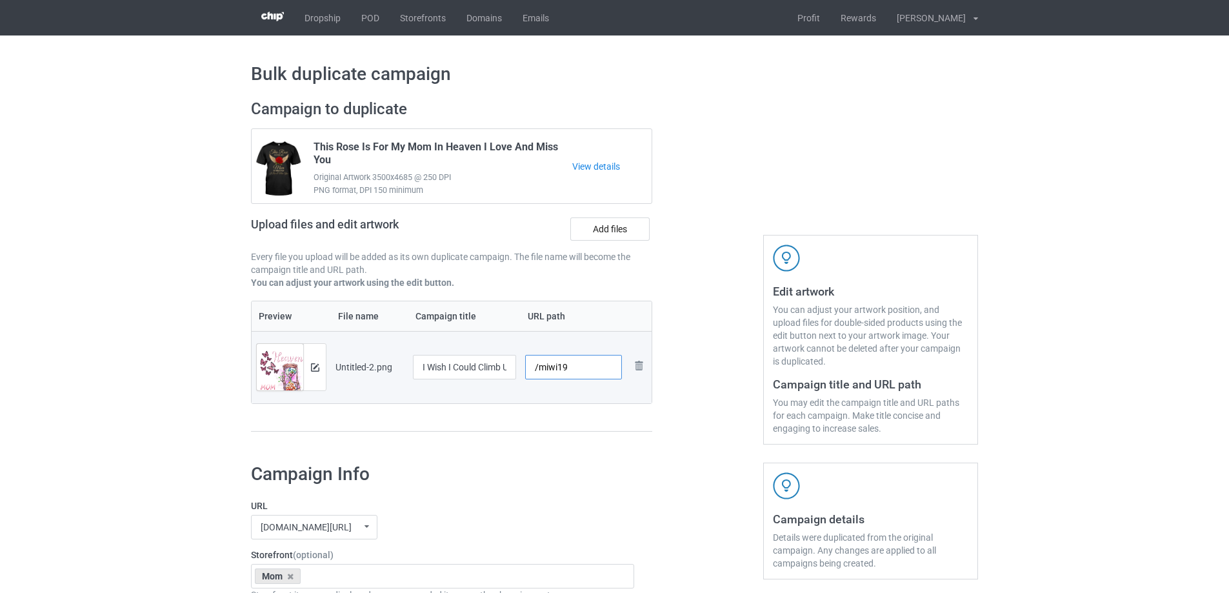
drag, startPoint x: 559, startPoint y: 368, endPoint x: 576, endPoint y: 371, distance: 16.3
click at [576, 371] on input "/miwi19" at bounding box center [573, 367] width 97 height 25
click at [565, 368] on input "/miwi19" at bounding box center [573, 367] width 97 height 25
click at [563, 366] on input "/miwi19" at bounding box center [573, 367] width 97 height 25
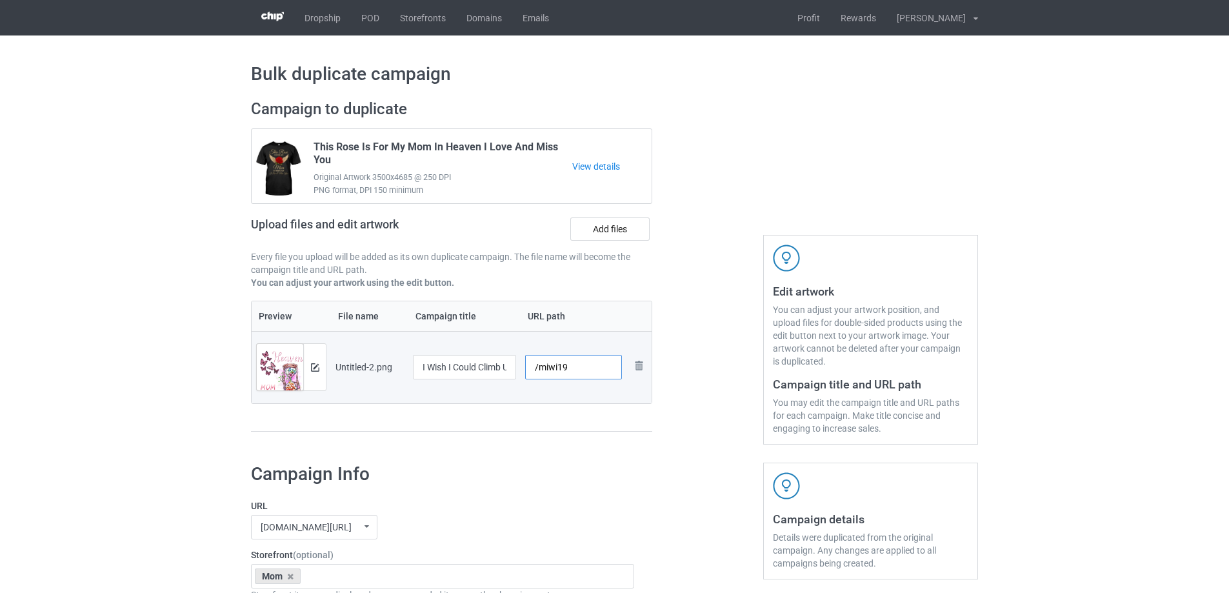
drag, startPoint x: 565, startPoint y: 367, endPoint x: 580, endPoint y: 371, distance: 16.0
click at [580, 371] on input "/miwi19" at bounding box center [573, 367] width 97 height 25
drag, startPoint x: 554, startPoint y: 368, endPoint x: 561, endPoint y: 370, distance: 6.7
click at [561, 370] on input "/miwi19" at bounding box center [573, 367] width 97 height 25
click at [562, 368] on input "/miwi19" at bounding box center [573, 367] width 97 height 25
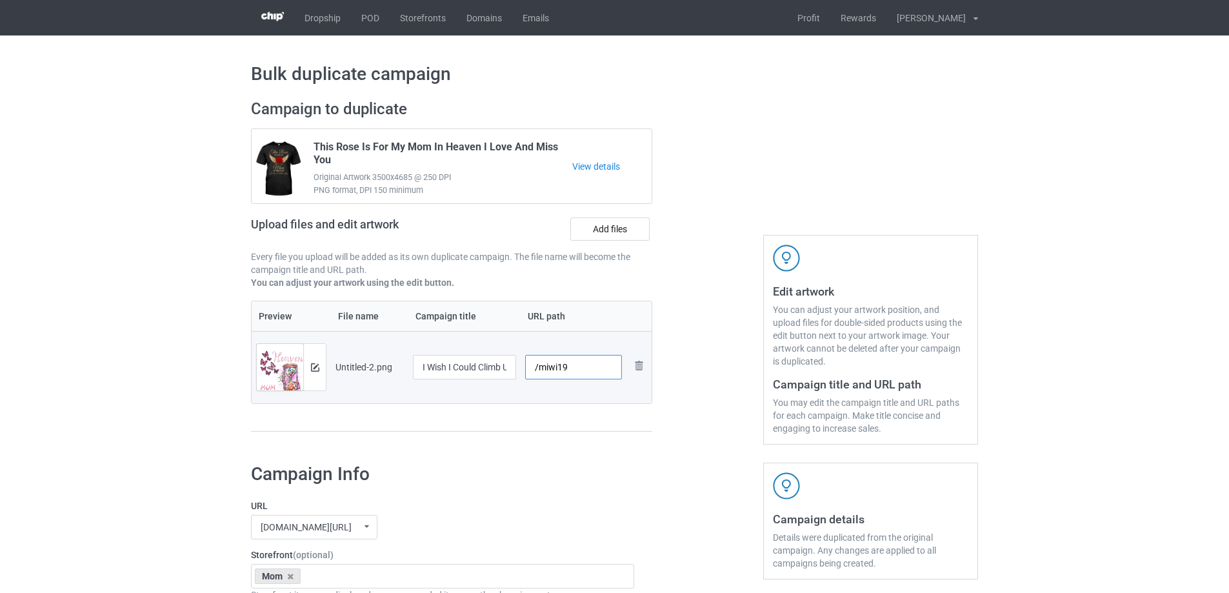
drag, startPoint x: 562, startPoint y: 363, endPoint x: 572, endPoint y: 371, distance: 12.4
click at [572, 371] on input "/miwi19" at bounding box center [573, 367] width 97 height 25
type input "/miwi18"
click at [586, 390] on td "/miwi18" at bounding box center [574, 367] width 106 height 72
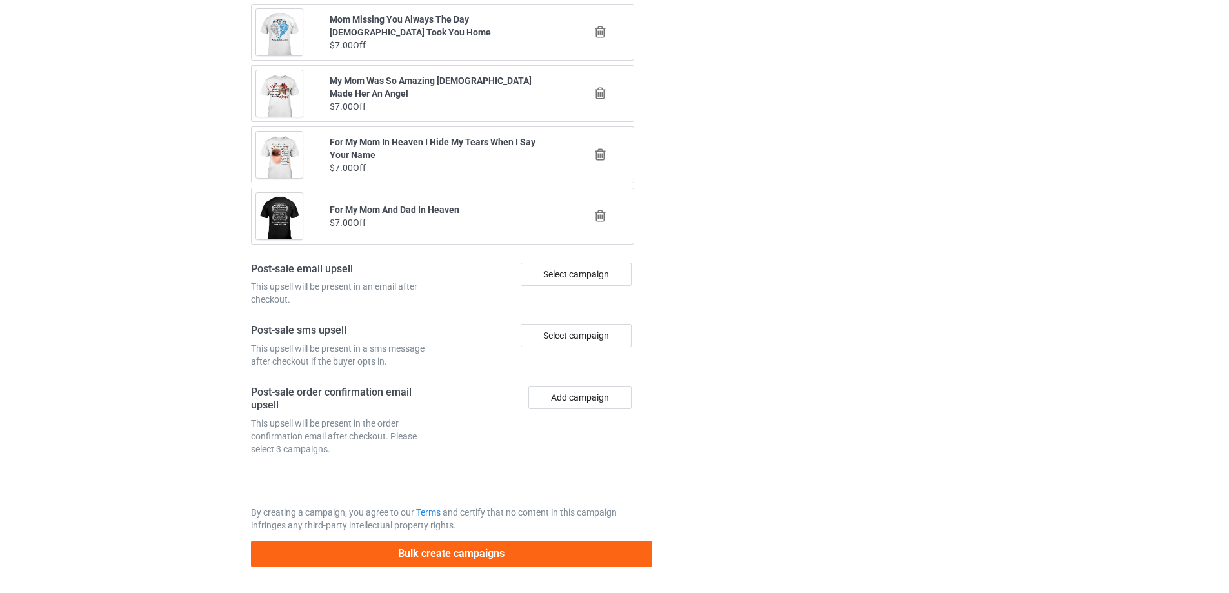
scroll to position [1502, 0]
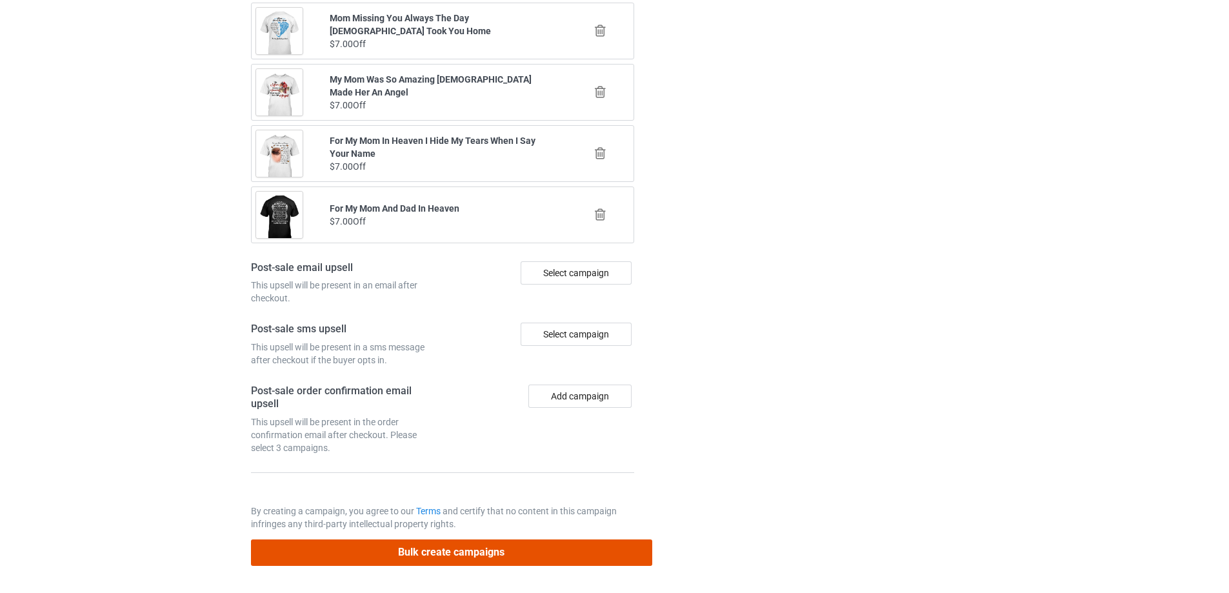
click at [541, 548] on button "Bulk create campaigns" at bounding box center [451, 552] width 401 height 26
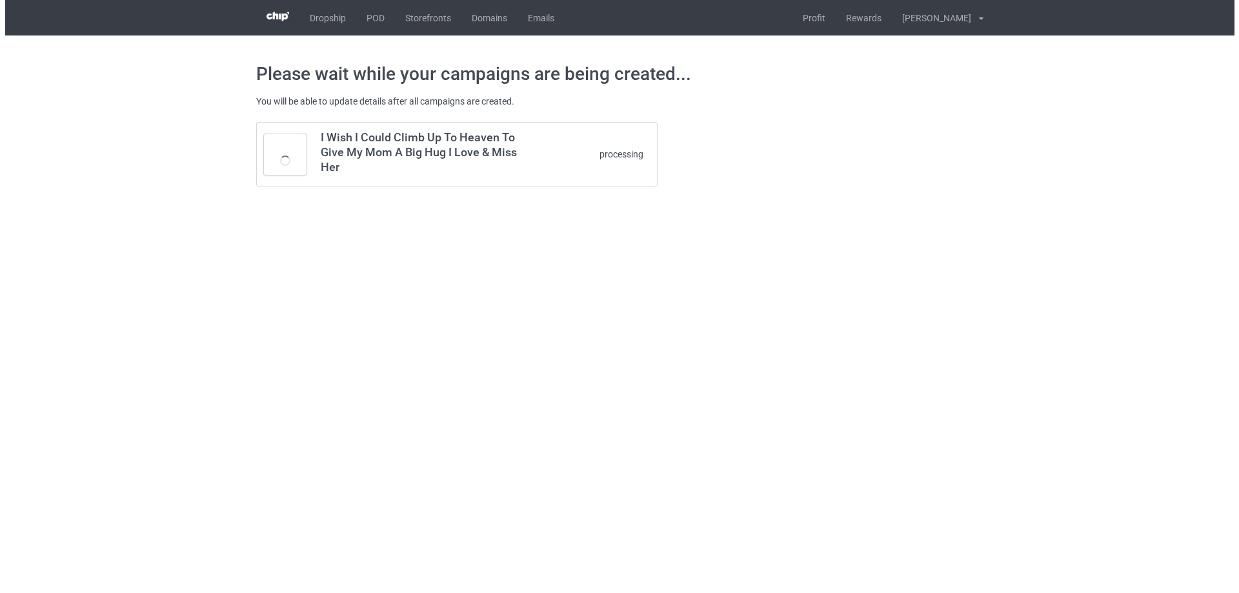
scroll to position [0, 0]
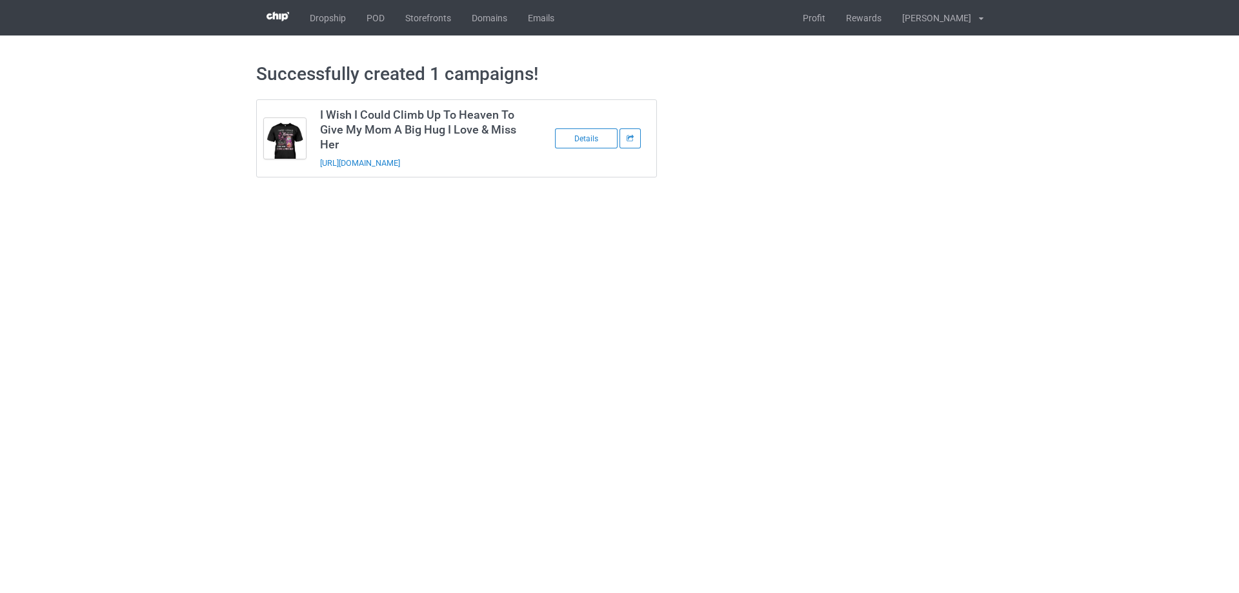
drag, startPoint x: 508, startPoint y: 165, endPoint x: 317, endPoint y: 170, distance: 191.1
click at [317, 170] on td "I Wish I Could Climb Up To Heaven To Give My Mom A Big Hug I Love & Miss Her ht…" at bounding box center [422, 138] width 218 height 77
copy link "https://www.sendinglovetoheaven.com/miwi18"
click at [535, 192] on div "Successfully created 1 campaigns! I Wish I Could Climb Up To Heaven To Give My …" at bounding box center [619, 119] width 727 height 169
click at [400, 164] on link "https://www.sendinglovetoheaven.com/miwi18" at bounding box center [360, 163] width 80 height 10
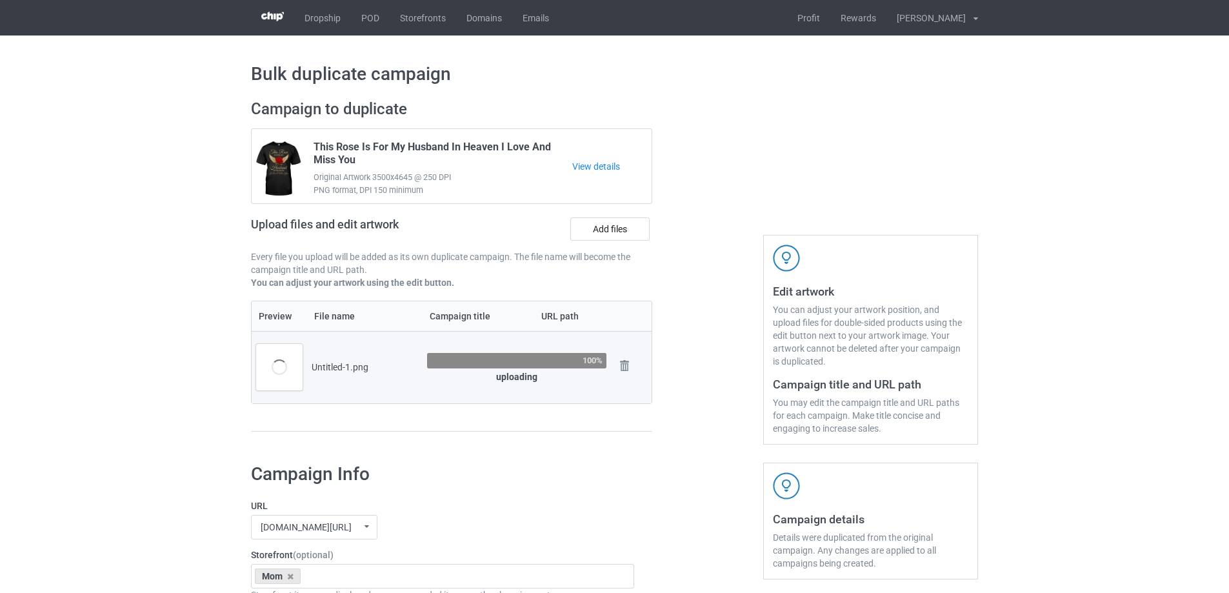
click at [669, 395] on div at bounding box center [707, 271] width 93 height 363
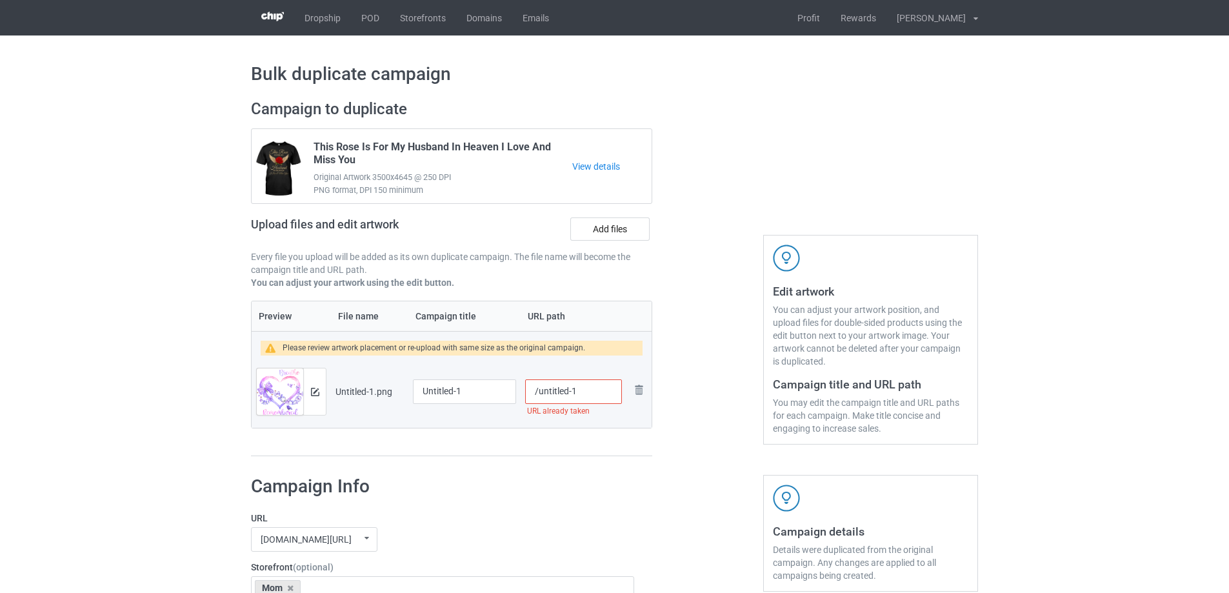
drag, startPoint x: 481, startPoint y: 455, endPoint x: 352, endPoint y: 428, distance: 132.4
click at [481, 455] on div "Preview File name Campaign title URL path Please review artwork placement or re…" at bounding box center [451, 379] width 401 height 156
click at [316, 390] on img at bounding box center [315, 392] width 8 height 8
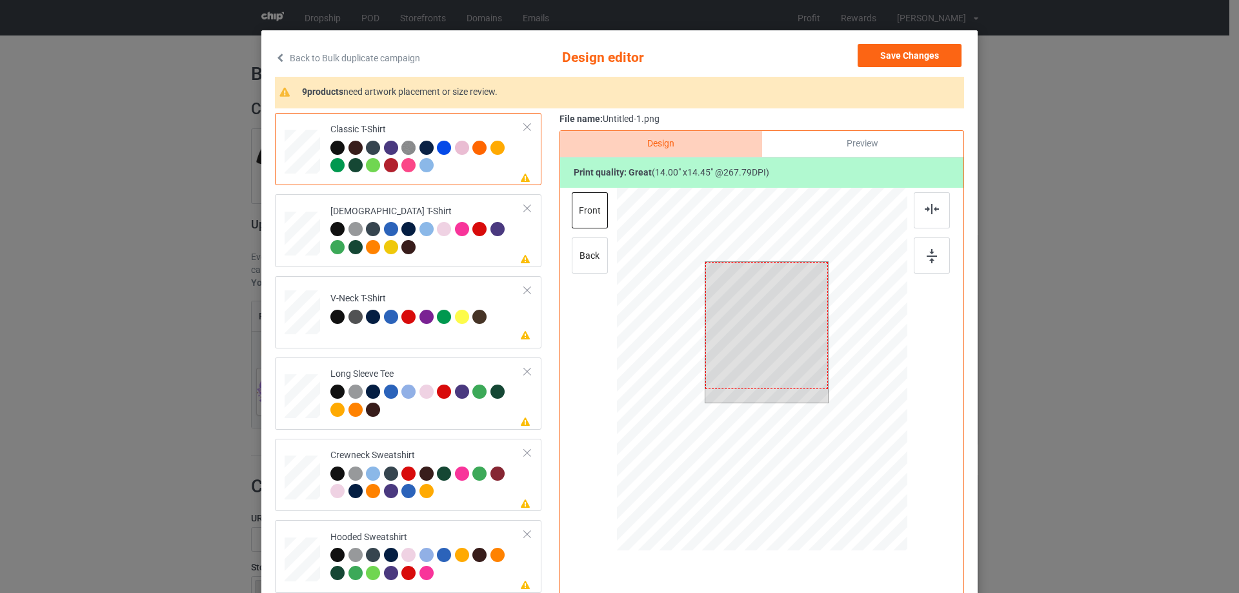
scroll to position [65, 0]
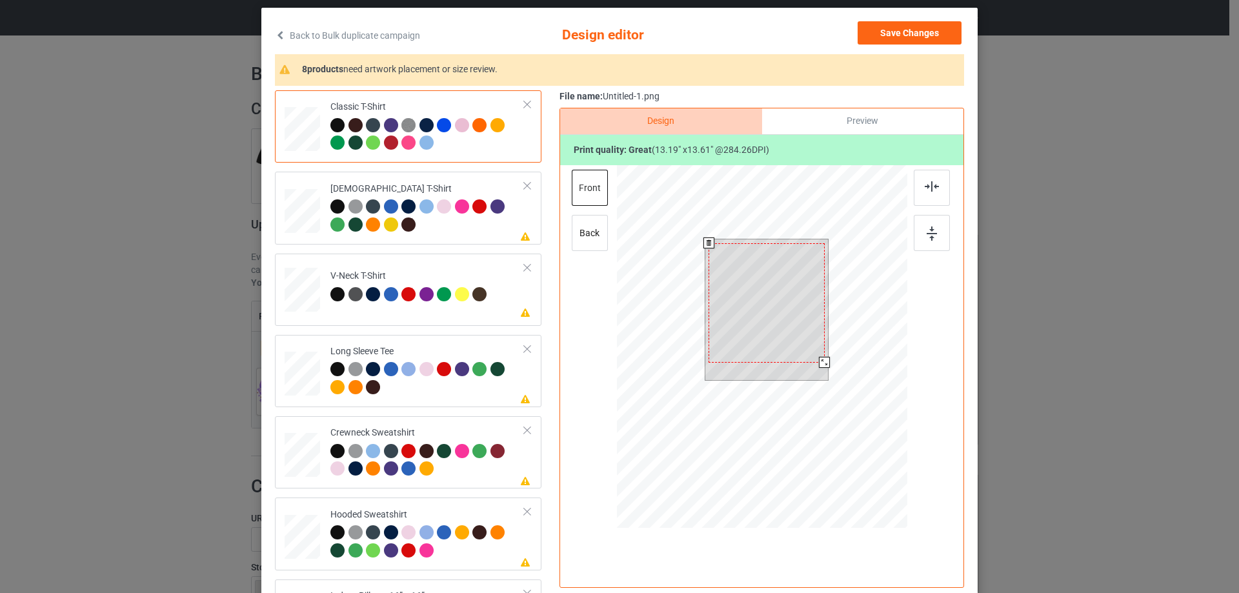
click at [819, 363] on div at bounding box center [824, 362] width 11 height 11
click at [799, 349] on div at bounding box center [765, 300] width 115 height 119
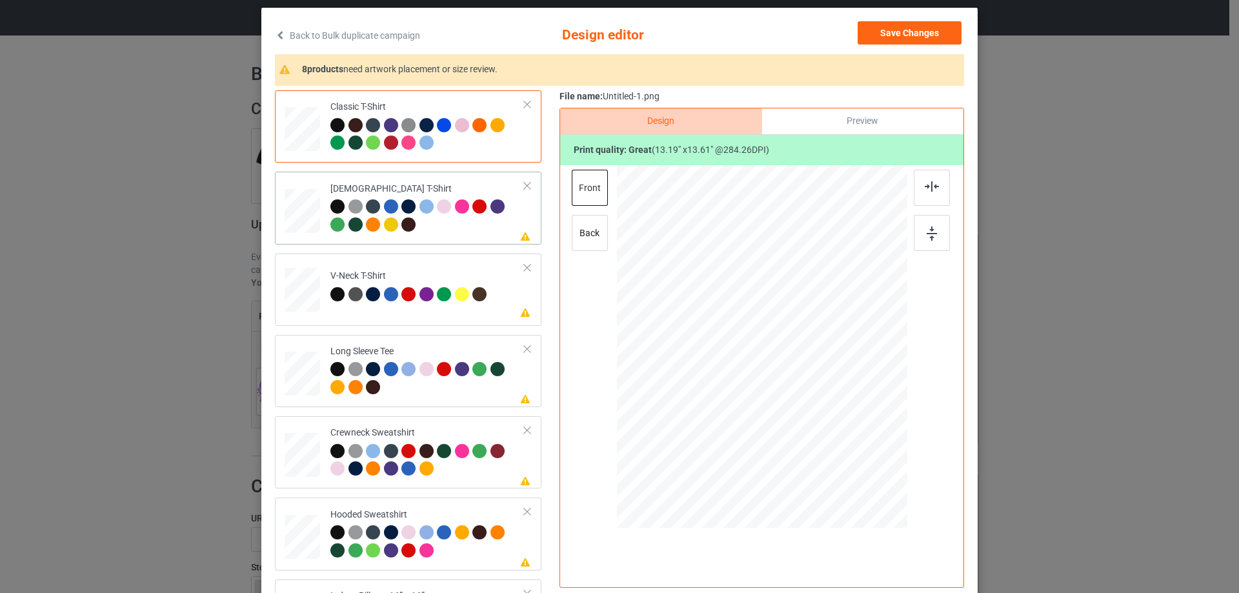
click at [439, 230] on div at bounding box center [427, 216] width 194 height 35
click at [931, 185] on img at bounding box center [932, 186] width 14 height 10
click at [459, 252] on div "Classic T-Shirt Ladies T-Shirt Please review artwork placement V-Neck T-Shirt P…" at bounding box center [412, 452] width 275 height 725
click at [395, 268] on td "Please review artwork placement V-Neck T-Shirt" at bounding box center [427, 287] width 208 height 57
click at [925, 184] on img at bounding box center [932, 186] width 14 height 10
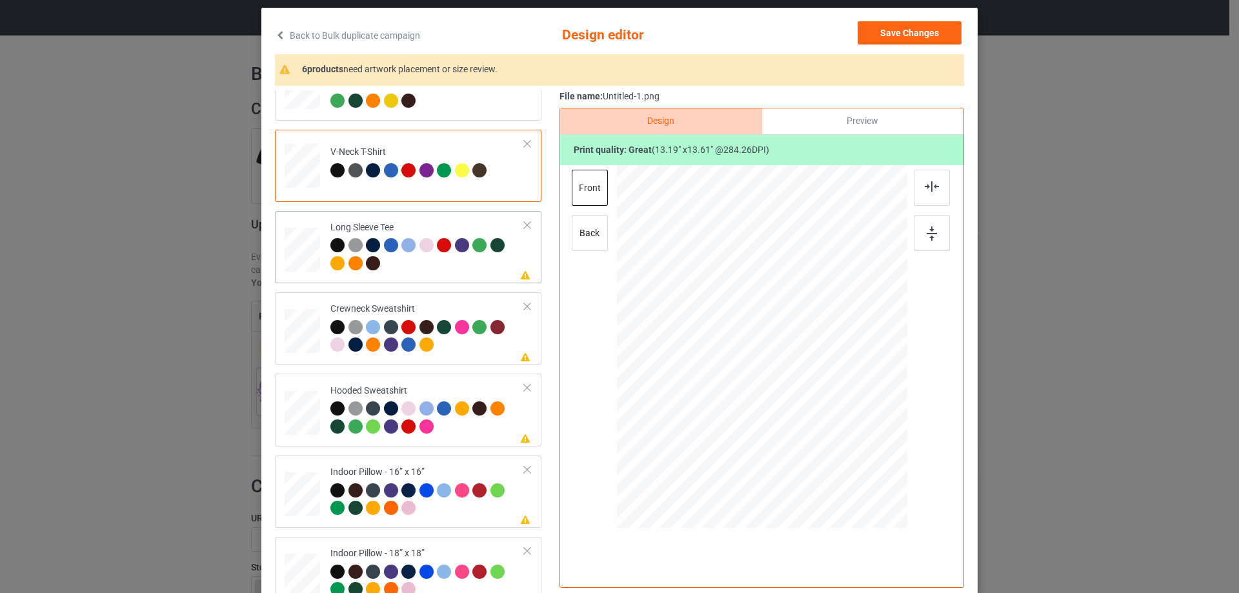
scroll to position [129, 0]
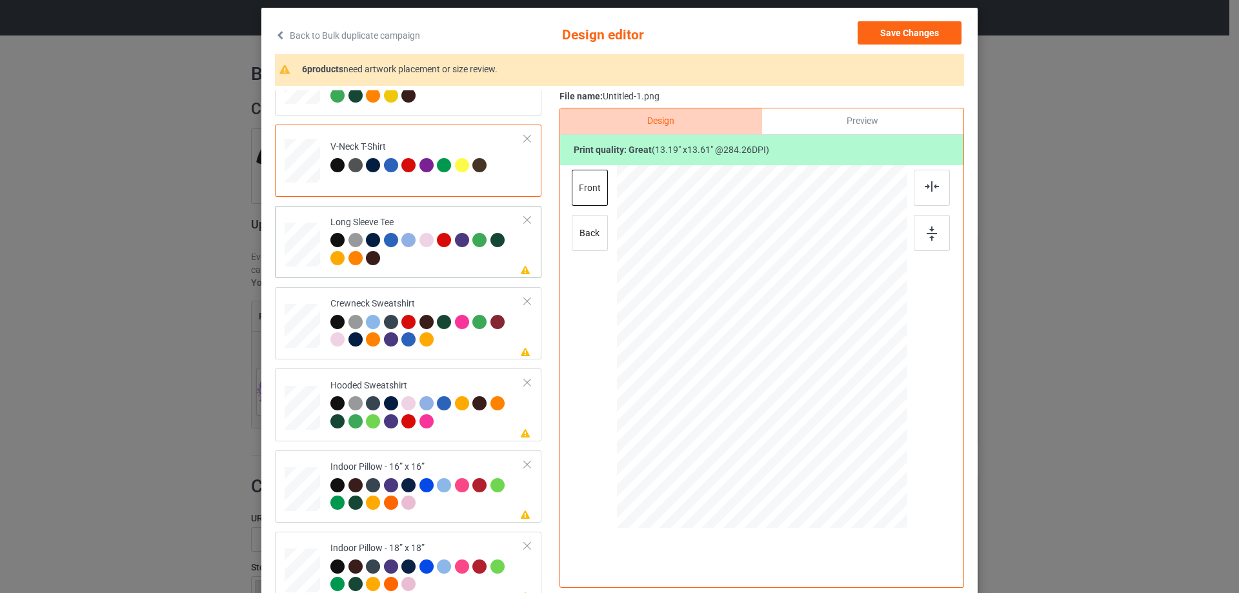
click at [435, 258] on div at bounding box center [427, 250] width 194 height 35
click at [942, 189] on div at bounding box center [932, 188] width 36 height 36
click at [437, 342] on div at bounding box center [427, 332] width 194 height 35
click at [929, 183] on img at bounding box center [932, 186] width 14 height 10
click at [448, 379] on td "Please review artwork placement Hooded Sweatshirt" at bounding box center [427, 405] width 208 height 62
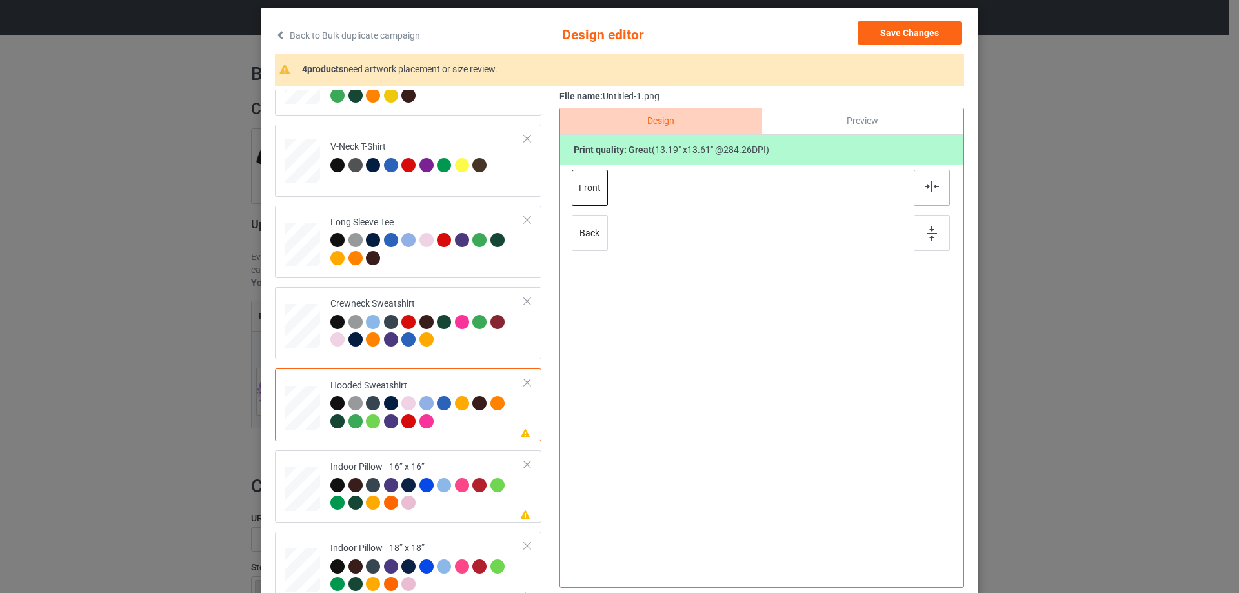
click at [919, 181] on div at bounding box center [932, 188] width 36 height 36
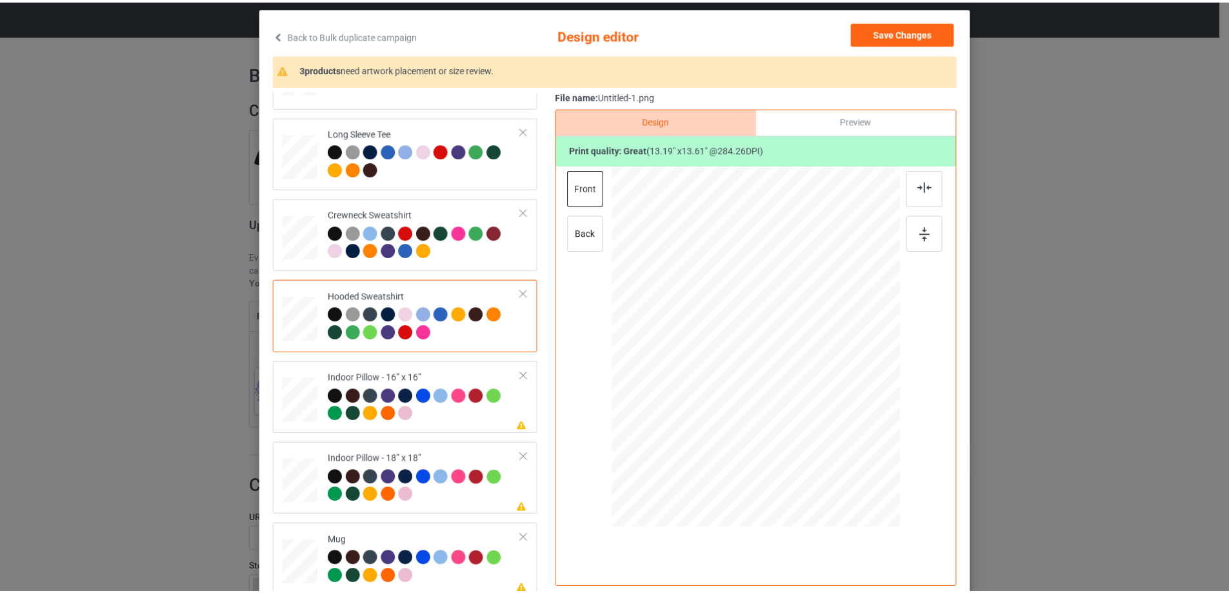
scroll to position [221, 0]
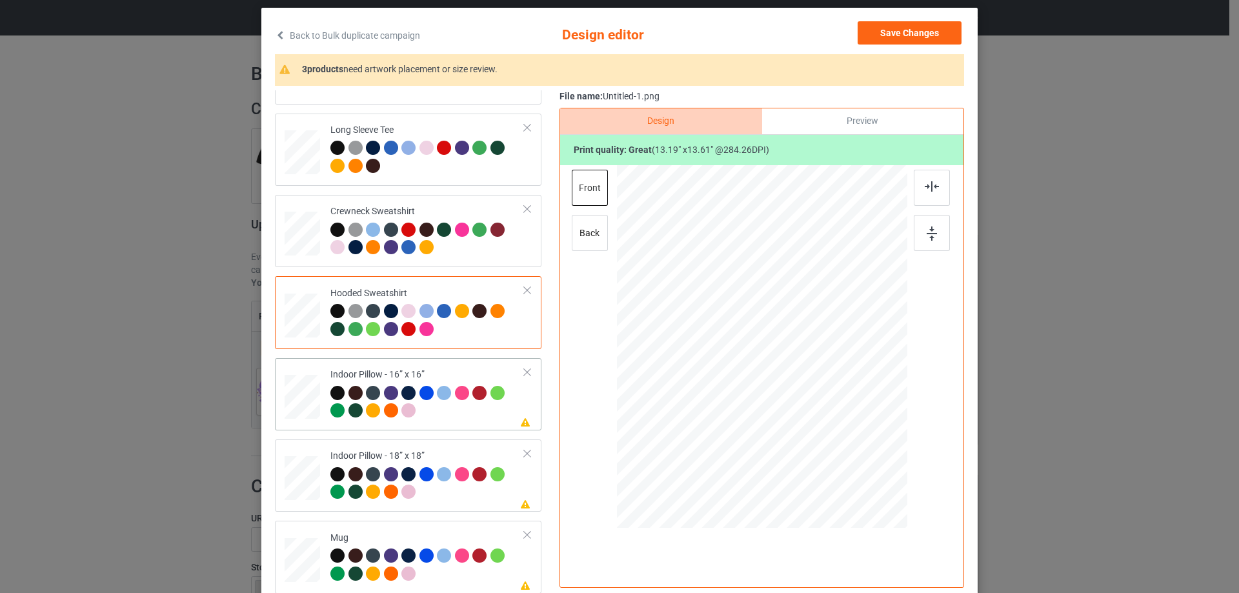
click at [404, 375] on div "Indoor Pillow - 16” x 16”" at bounding box center [427, 392] width 194 height 48
click at [847, 441] on div at bounding box center [852, 441] width 11 height 11
click at [860, 112] on div "Preview" at bounding box center [862, 121] width 201 height 26
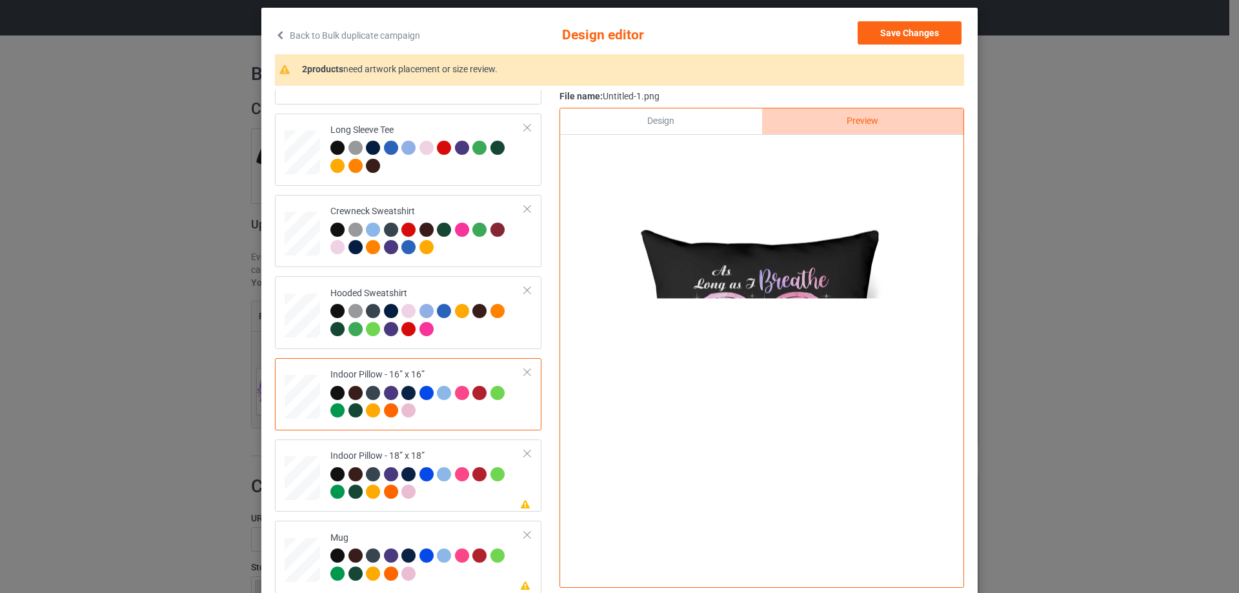
click at [692, 118] on div "Design" at bounding box center [660, 121] width 201 height 26
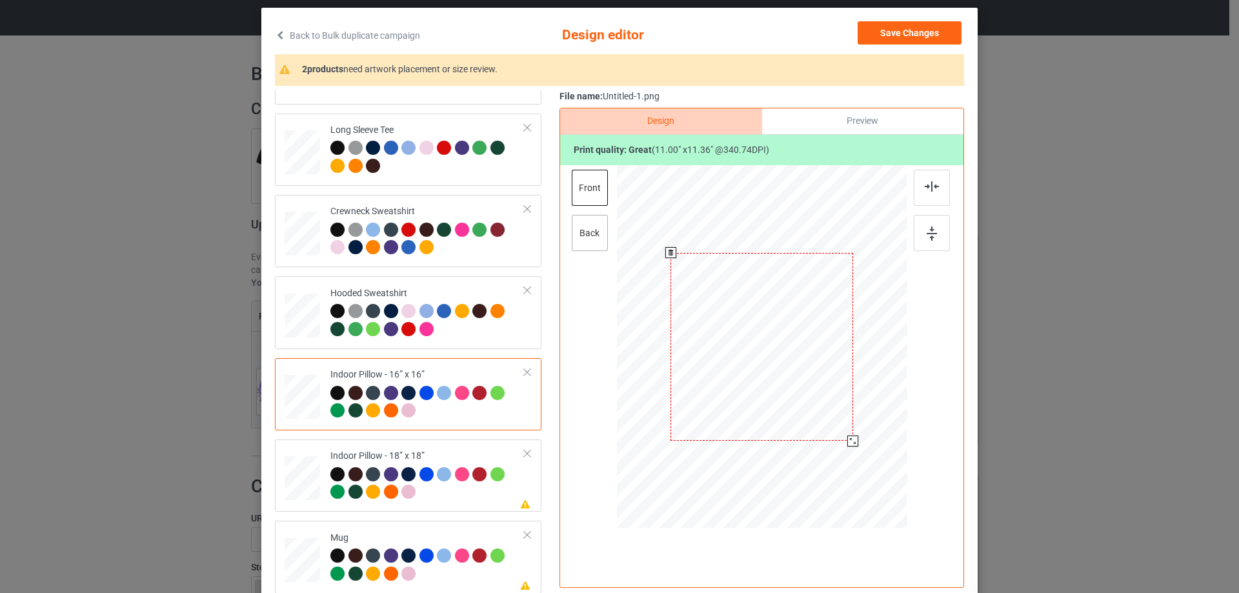
click at [599, 235] on div "back" at bounding box center [590, 233] width 36 height 36
click at [848, 443] on div at bounding box center [853, 441] width 11 height 11
click at [426, 438] on div "Classic T-Shirt Ladies T-Shirt V-Neck T-Shirt Long Sleeve Tee Crewneck Sweatshi…" at bounding box center [412, 231] width 275 height 725
click at [430, 448] on td "Please review artwork placement Indoor Pillow - 18” x 18”" at bounding box center [427, 476] width 208 height 62
drag, startPoint x: 845, startPoint y: 439, endPoint x: 849, endPoint y: 445, distance: 7.9
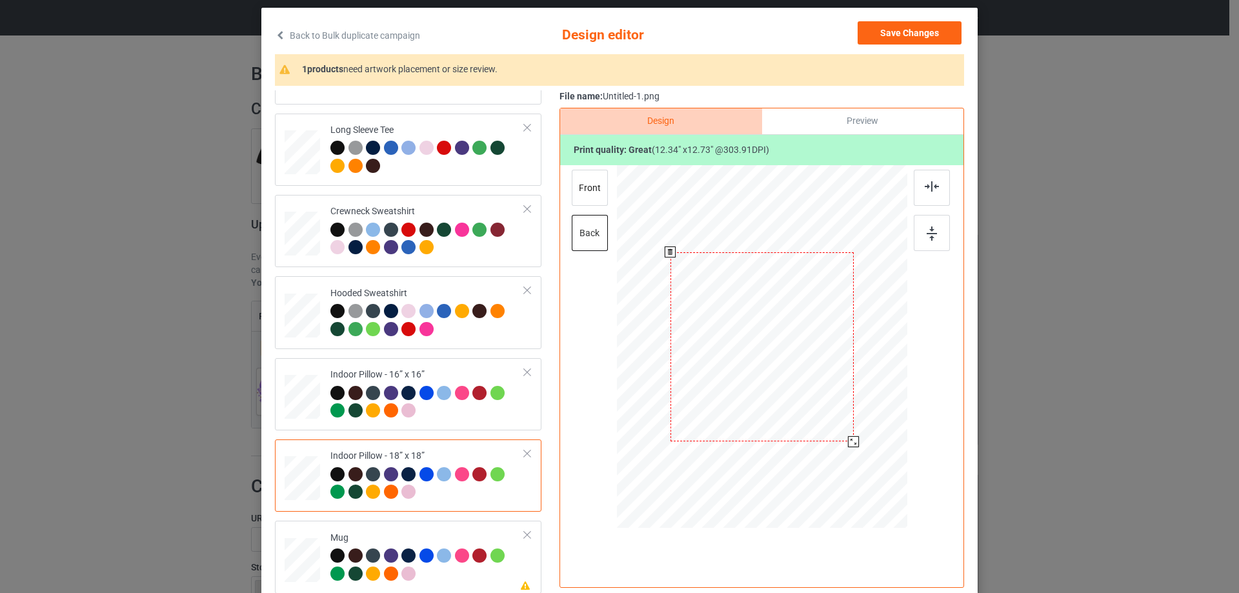
click at [849, 445] on div at bounding box center [853, 441] width 11 height 11
click at [596, 187] on div "front" at bounding box center [590, 188] width 36 height 36
click at [849, 441] on div at bounding box center [853, 441] width 11 height 11
click at [403, 530] on td "Please review artwork placement Mug" at bounding box center [427, 557] width 208 height 62
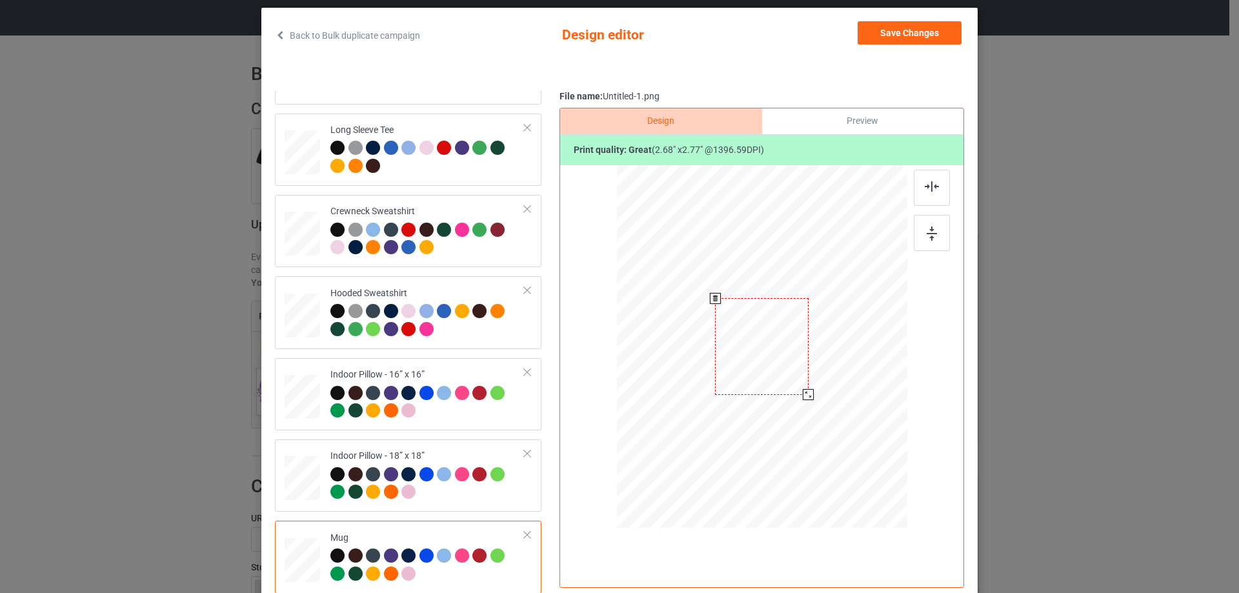
drag, startPoint x: 843, startPoint y: 435, endPoint x: 806, endPoint y: 390, distance: 57.3
click at [806, 390] on div at bounding box center [808, 394] width 11 height 11
drag, startPoint x: 756, startPoint y: 356, endPoint x: 836, endPoint y: 356, distance: 79.4
click at [836, 356] on div at bounding box center [840, 346] width 93 height 96
click at [916, 232] on div at bounding box center [932, 233] width 36 height 36
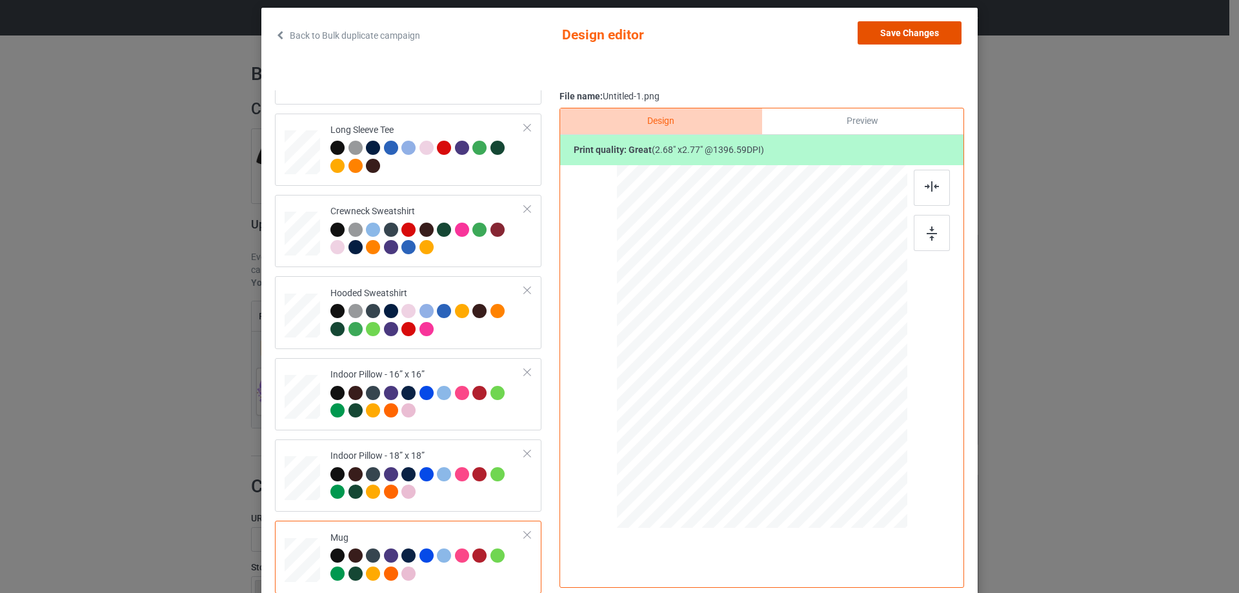
click at [921, 24] on button "Save Changes" at bounding box center [909, 32] width 104 height 23
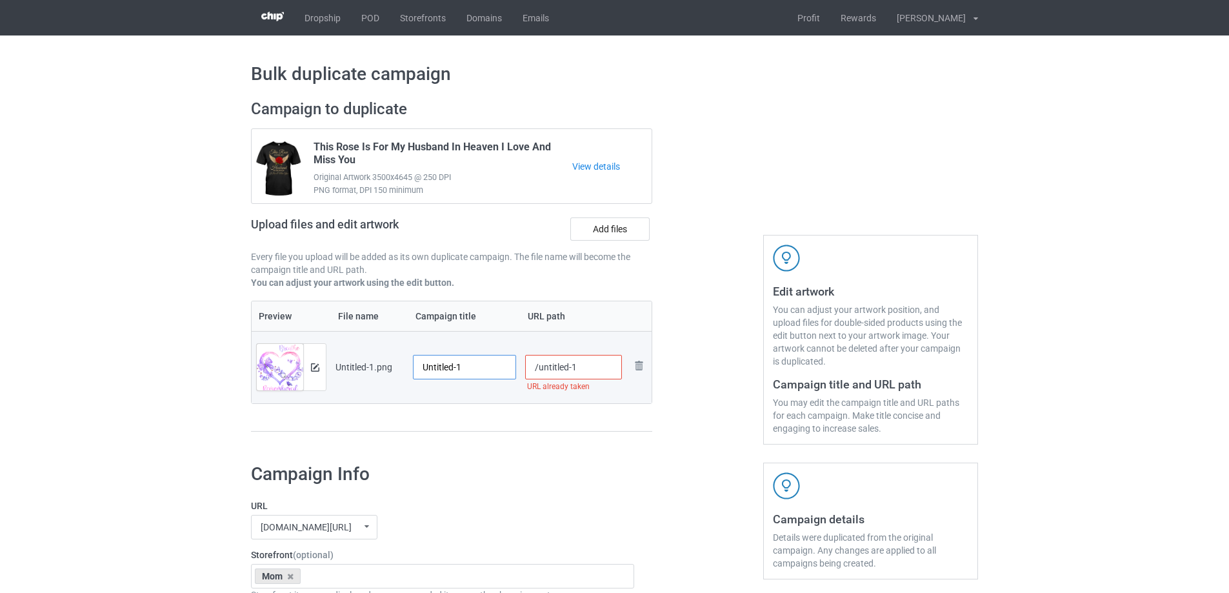
click at [470, 370] on input "Untitled-1" at bounding box center [464, 367] width 103 height 25
paste input "Husband As Long As I Breathe You Will Be Remembered"
type input "Husband As Long As I Breathe You Will Be Remembered"
click at [466, 418] on div "Preview File name Campaign title URL path Preview and edit artwork Untitled-1.p…" at bounding box center [451, 367] width 401 height 132
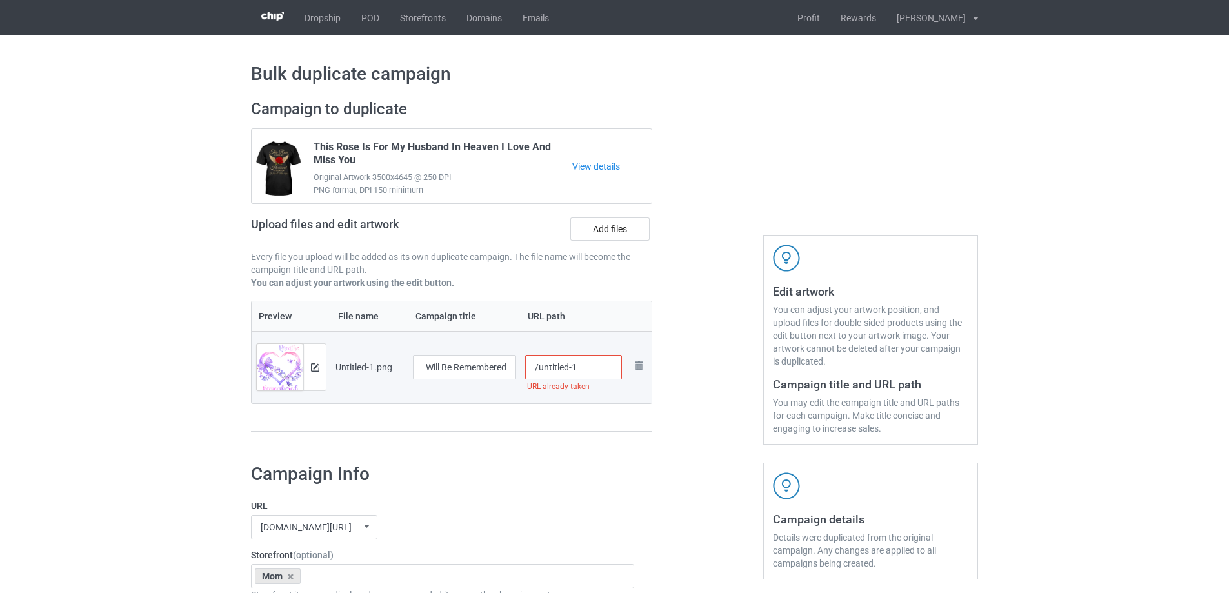
scroll to position [0, 0]
drag, startPoint x: 538, startPoint y: 370, endPoint x: 603, endPoint y: 361, distance: 65.1
click at [603, 361] on input "/untitled-1" at bounding box center [573, 367] width 97 height 25
drag, startPoint x: 554, startPoint y: 368, endPoint x: 563, endPoint y: 368, distance: 9.0
click at [563, 368] on input "/hala5" at bounding box center [573, 367] width 97 height 25
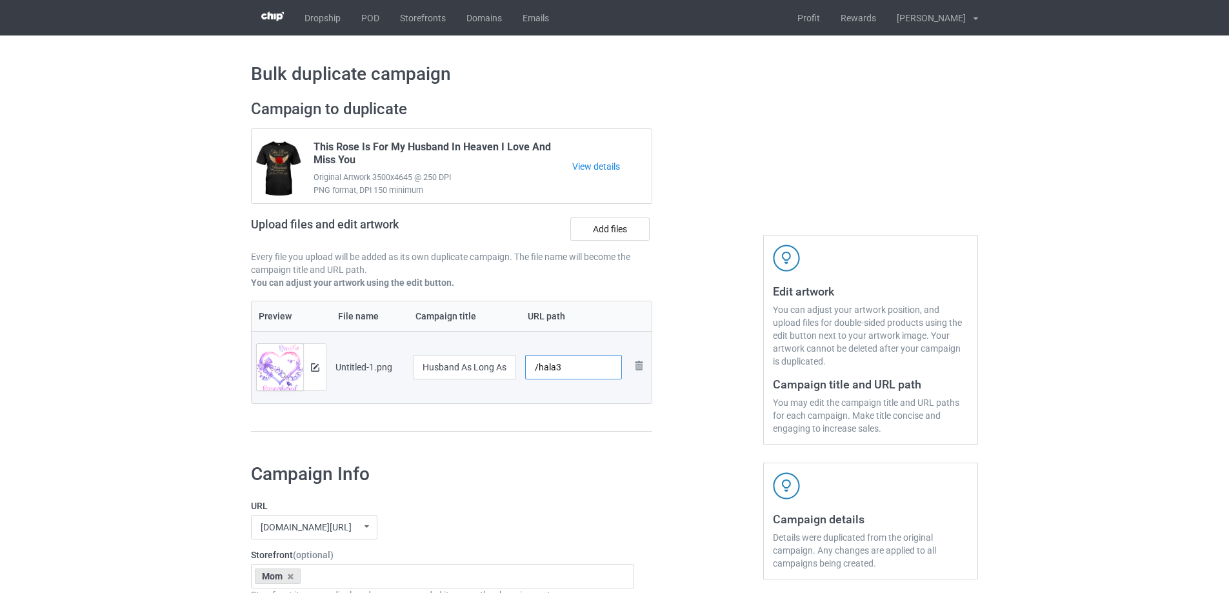
click at [562, 368] on input "/hala3" at bounding box center [573, 367] width 97 height 25
click at [561, 368] on input "/hala3" at bounding box center [573, 367] width 97 height 25
drag, startPoint x: 555, startPoint y: 369, endPoint x: 581, endPoint y: 368, distance: 26.5
click at [576, 368] on input "/hala2" at bounding box center [573, 367] width 97 height 25
drag, startPoint x: 553, startPoint y: 368, endPoint x: 572, endPoint y: 367, distance: 18.7
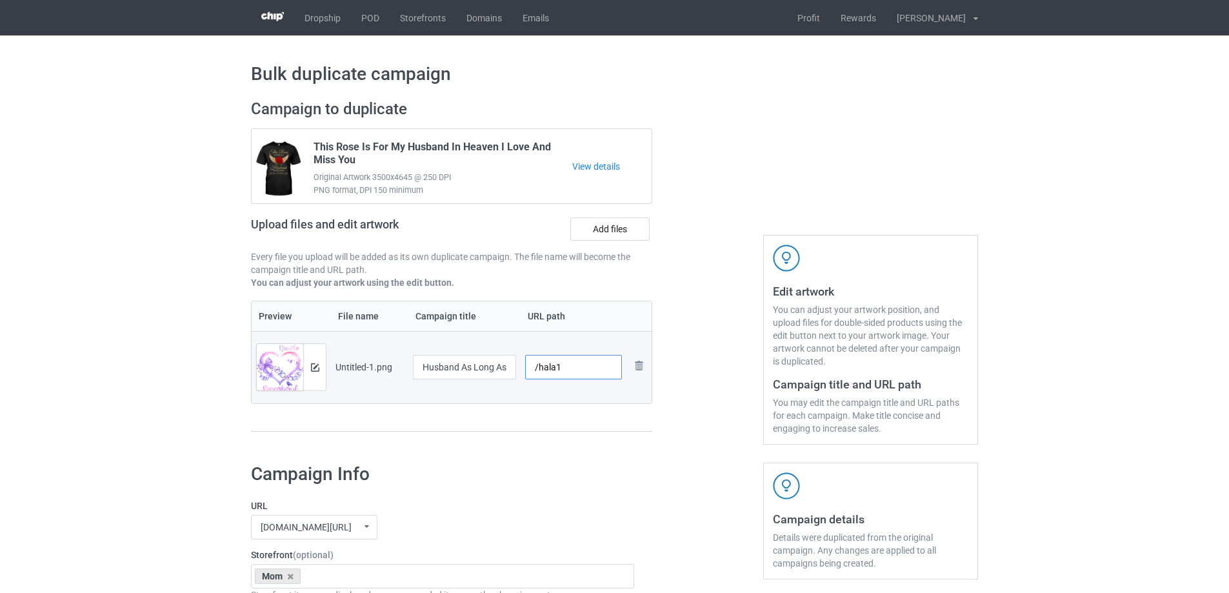
click at [572, 367] on input "/hala1" at bounding box center [573, 367] width 97 height 25
click at [568, 393] on td "/hala2" at bounding box center [574, 367] width 106 height 72
drag, startPoint x: 552, startPoint y: 365, endPoint x: 561, endPoint y: 366, distance: 9.2
click at [561, 366] on input "/hala2" at bounding box center [573, 367] width 97 height 25
click at [528, 411] on div "Preview File name Campaign title URL path Preview and edit artwork Untitled-1.p…" at bounding box center [451, 367] width 401 height 132
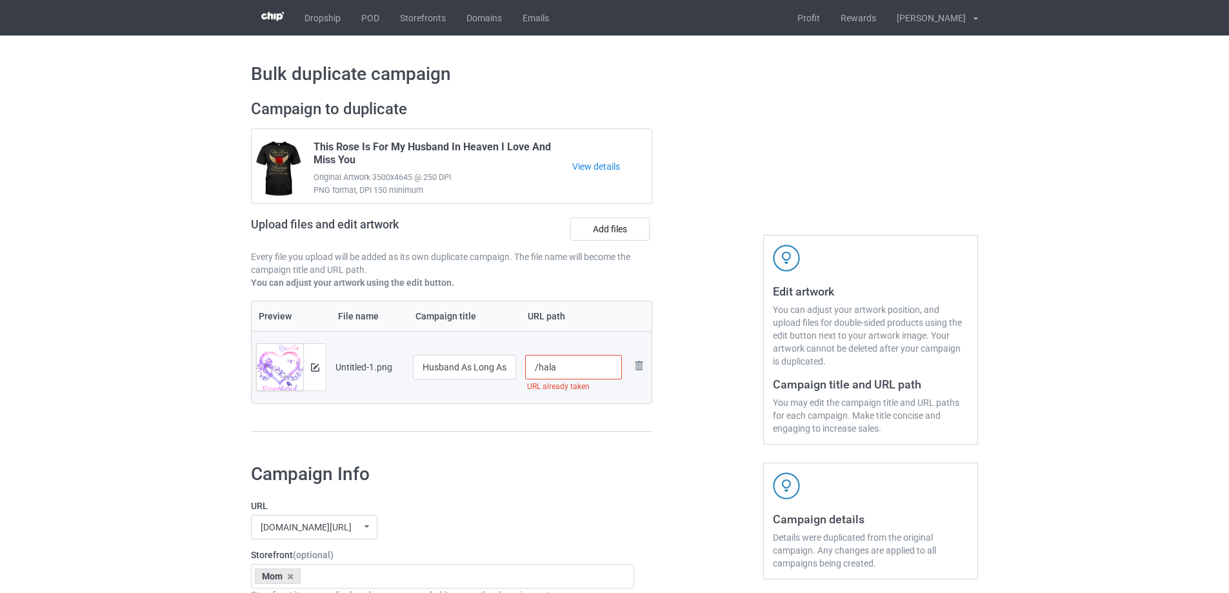
click at [556, 372] on input "/hala" at bounding box center [573, 367] width 97 height 25
drag, startPoint x: 556, startPoint y: 370, endPoint x: 581, endPoint y: 379, distance: 26.1
click at [581, 377] on input "/hala1" at bounding box center [573, 367] width 97 height 25
type input "/hala2"
click at [582, 389] on td "/hala2" at bounding box center [574, 367] width 106 height 72
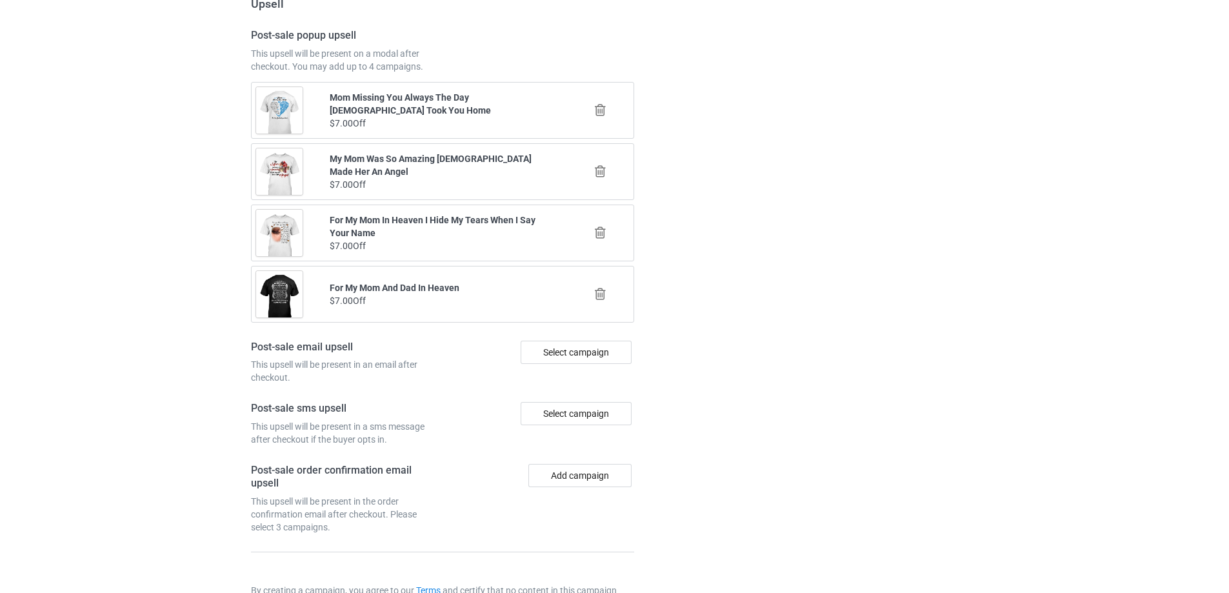
scroll to position [1502, 0]
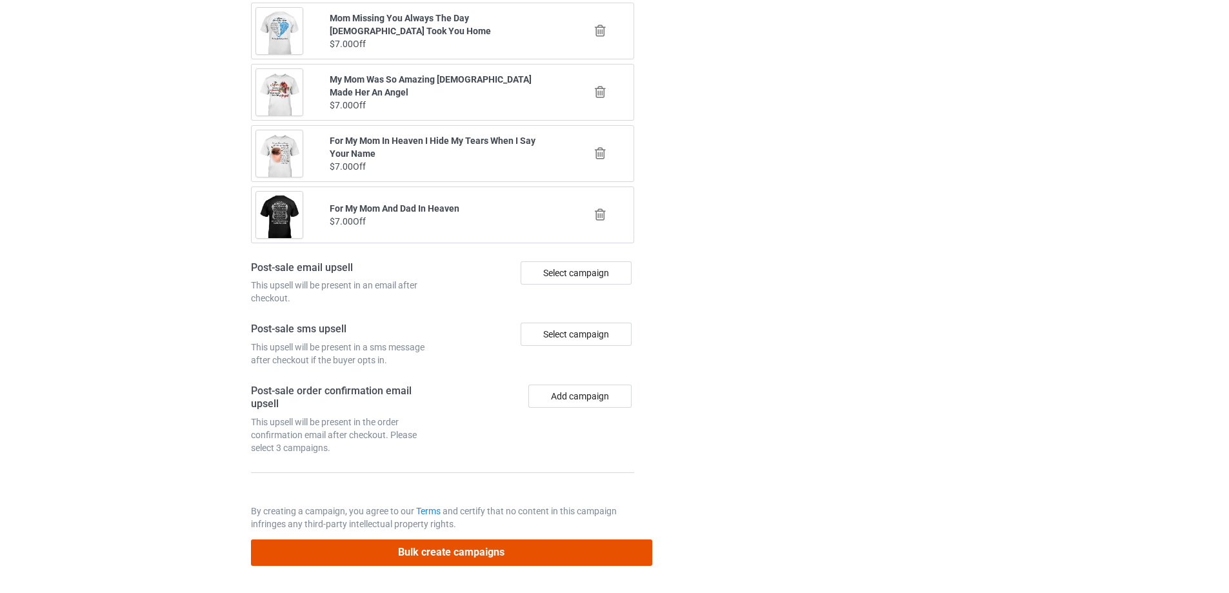
click at [480, 546] on button "Bulk create campaigns" at bounding box center [451, 552] width 401 height 26
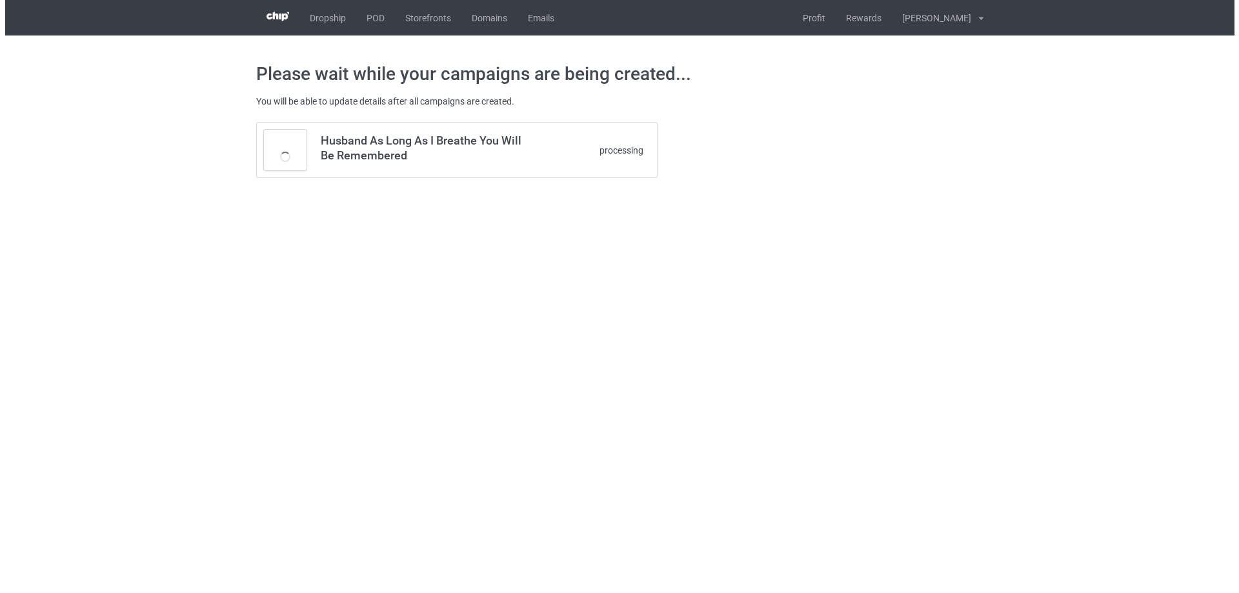
scroll to position [0, 0]
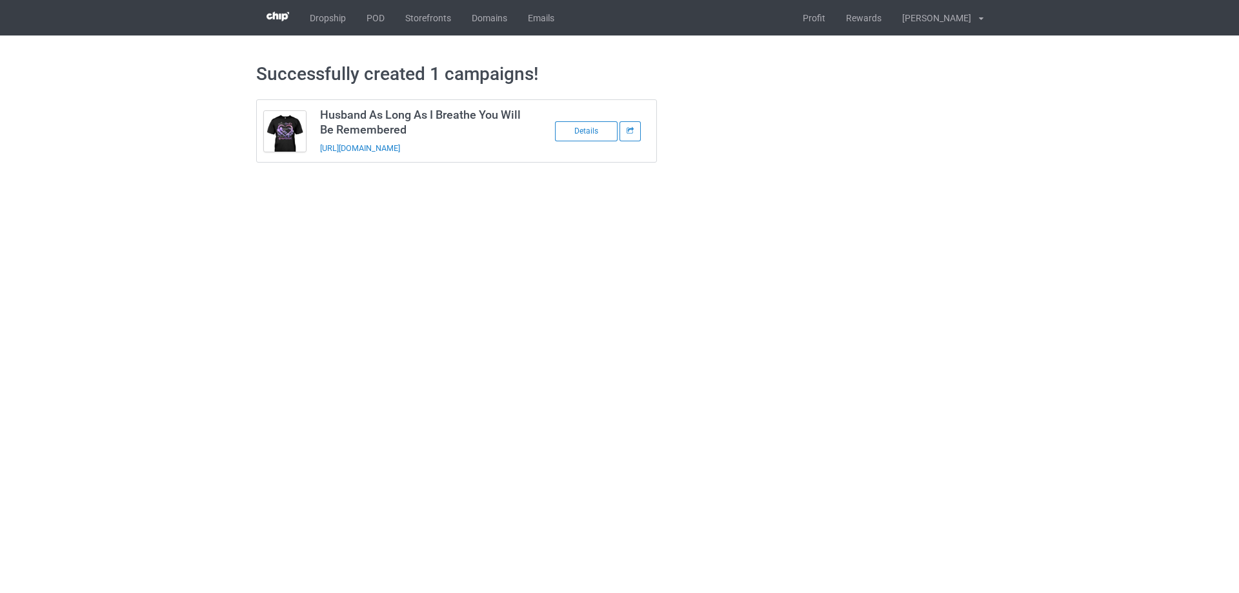
drag, startPoint x: 504, startPoint y: 145, endPoint x: 317, endPoint y: 154, distance: 186.7
click at [317, 154] on td "Husband As Long As I Breathe You Will Be Remembered https://www.sendinglovetohe…" at bounding box center [422, 131] width 218 height 62
copy link "https://www.sendinglovetoheaven.com/hala2"
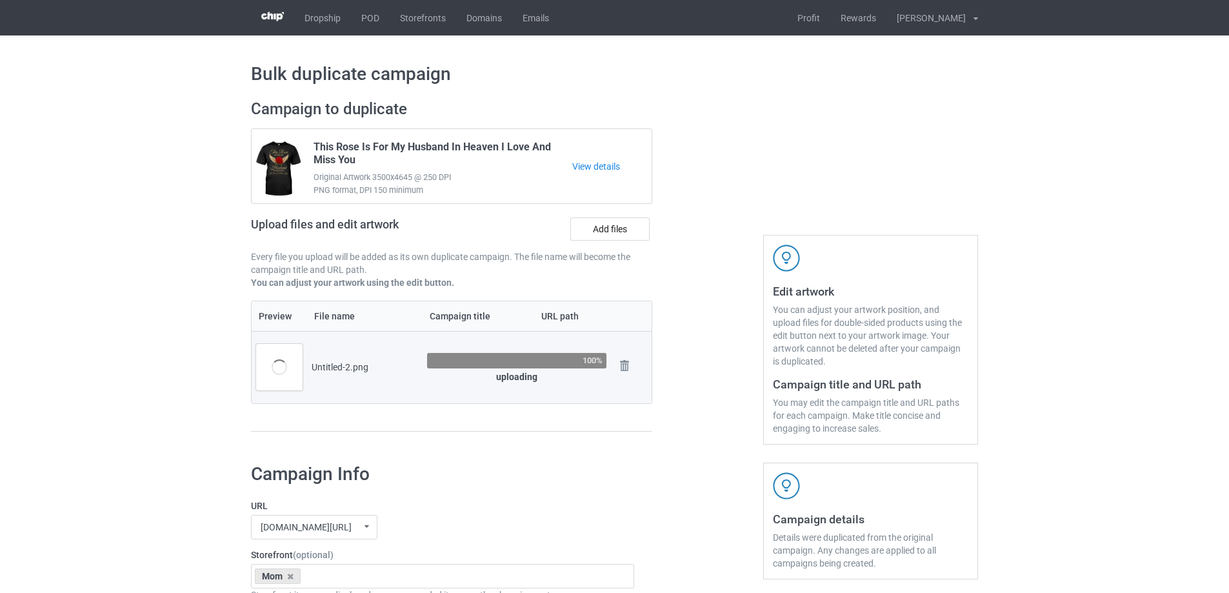
click at [708, 307] on div at bounding box center [707, 271] width 93 height 363
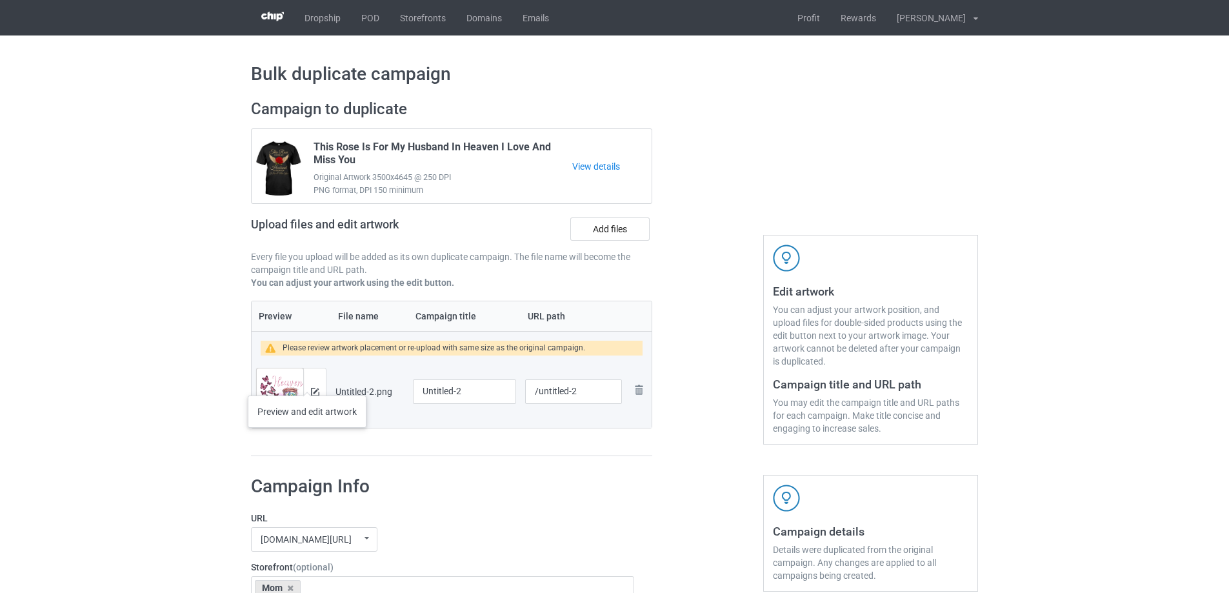
click at [307, 383] on div at bounding box center [314, 391] width 23 height 46
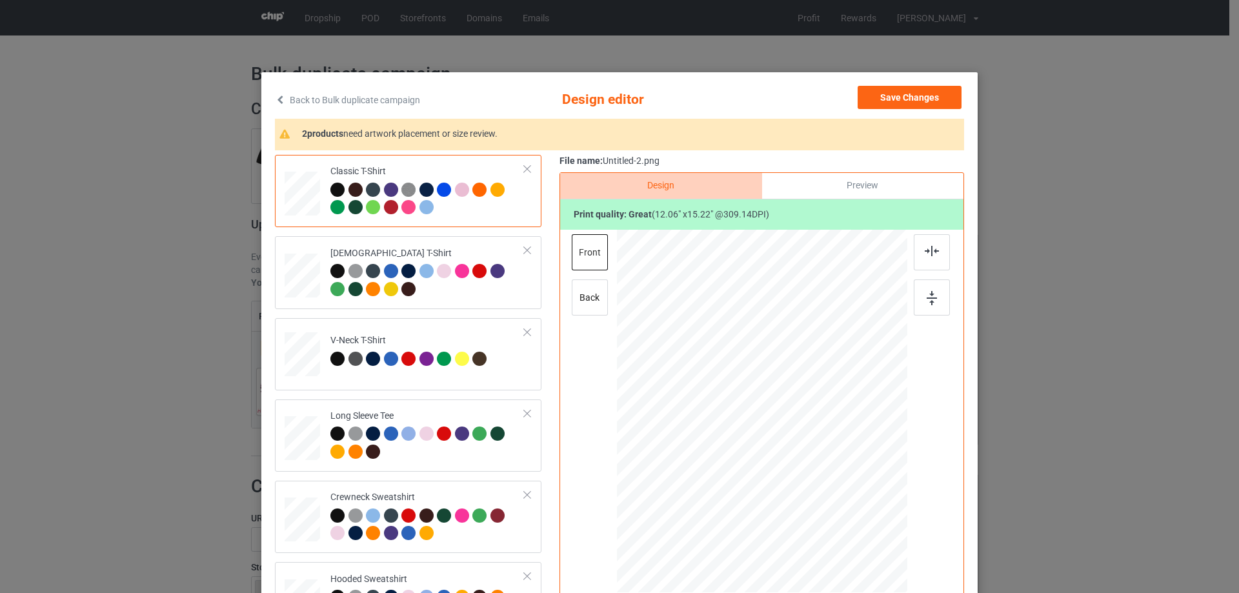
scroll to position [65, 0]
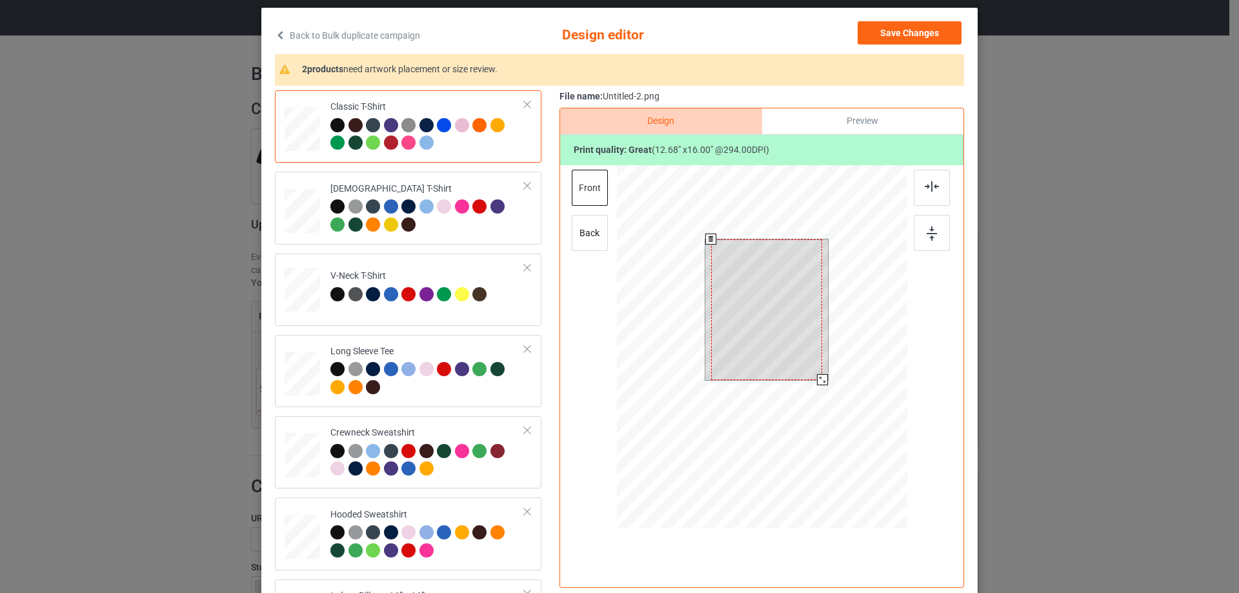
click at [823, 390] on div at bounding box center [762, 348] width 290 height 366
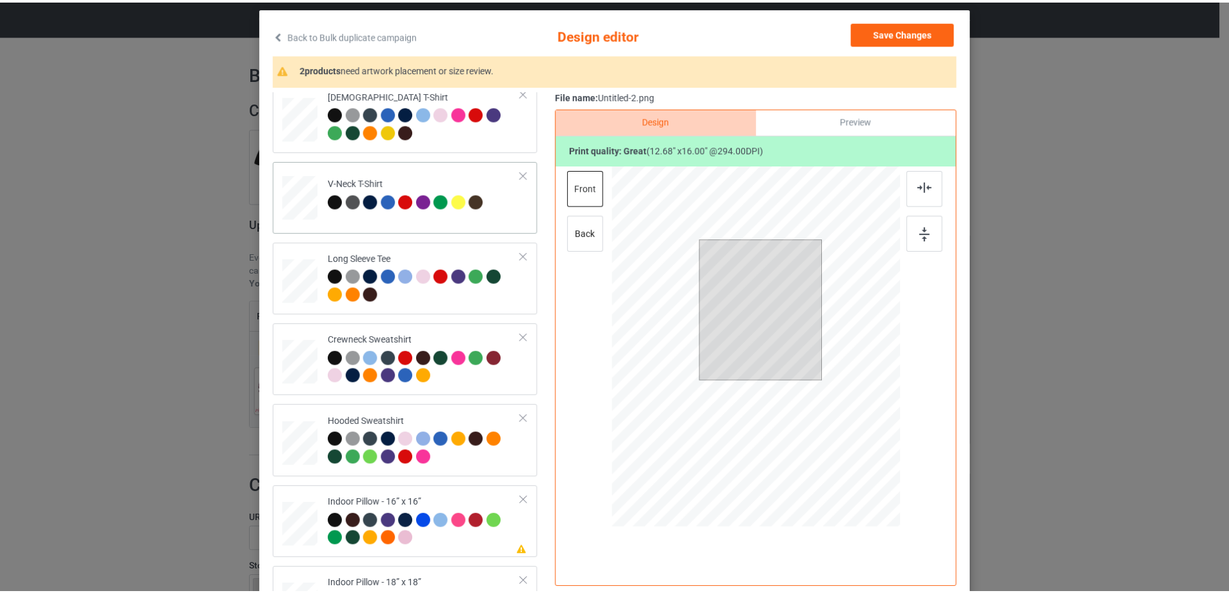
scroll to position [221, 0]
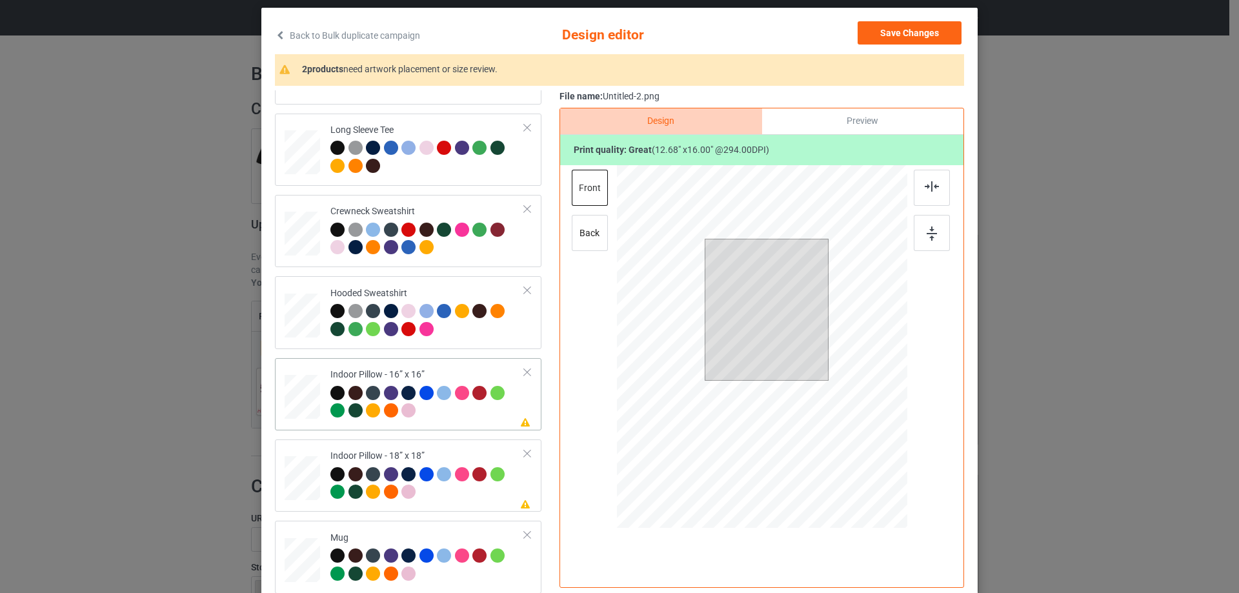
click at [303, 387] on div at bounding box center [302, 396] width 35 height 35
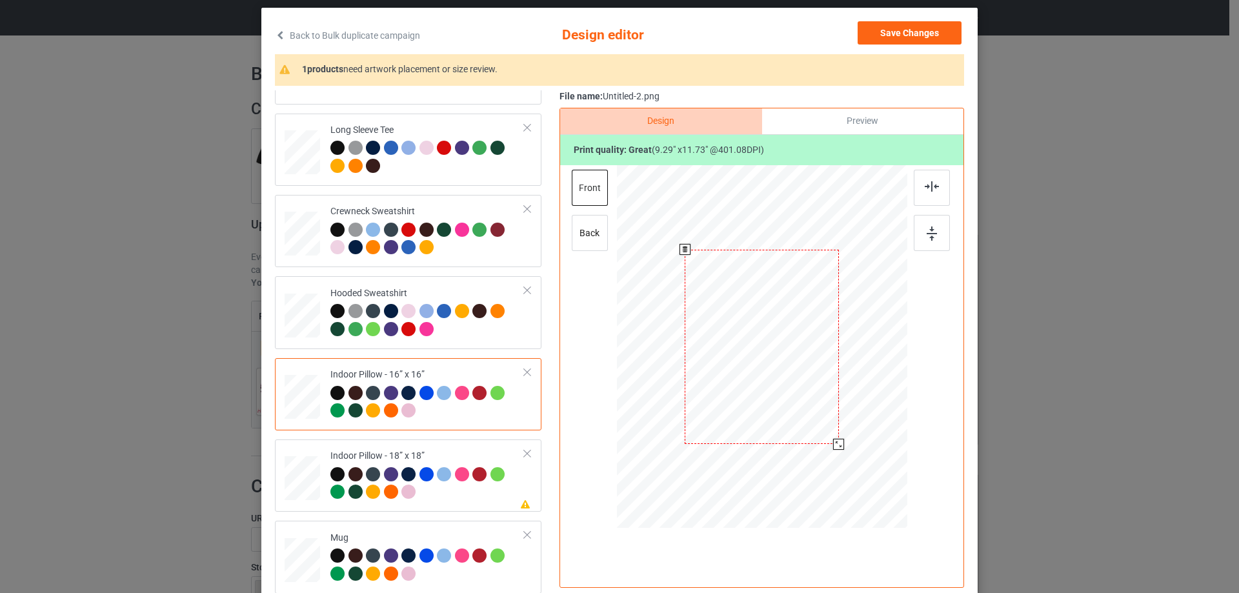
drag, startPoint x: 846, startPoint y: 453, endPoint x: 840, endPoint y: 437, distance: 16.8
click at [840, 437] on div at bounding box center [762, 347] width 290 height 290
click at [834, 126] on div "Preview" at bounding box center [862, 121] width 201 height 26
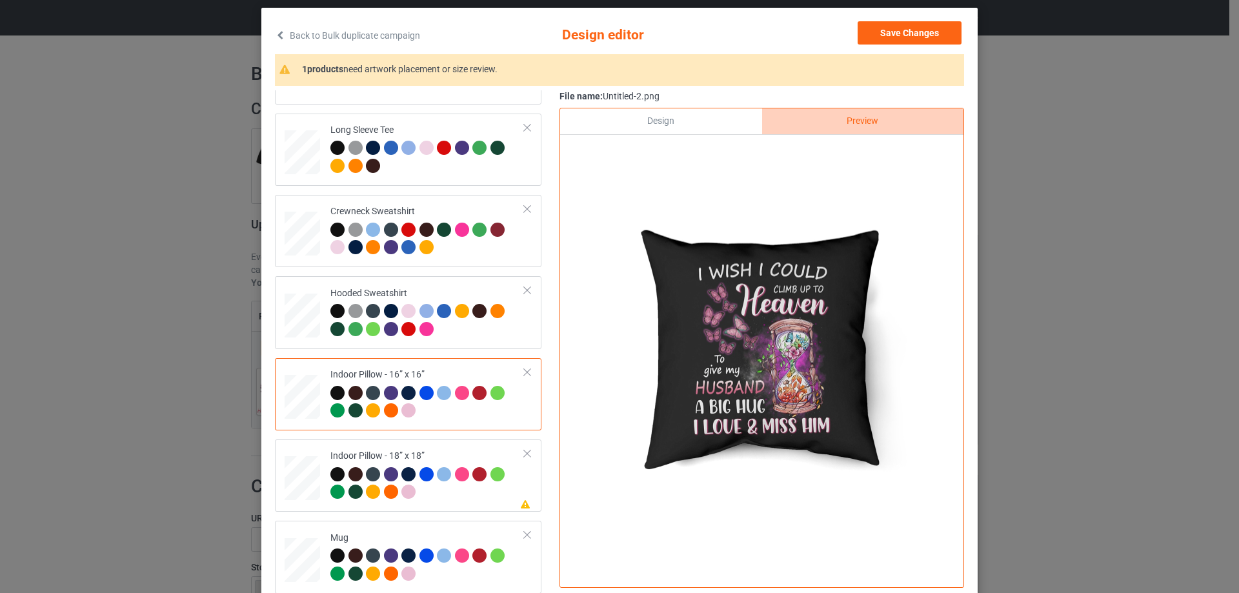
click at [654, 121] on div "Design" at bounding box center [660, 121] width 201 height 26
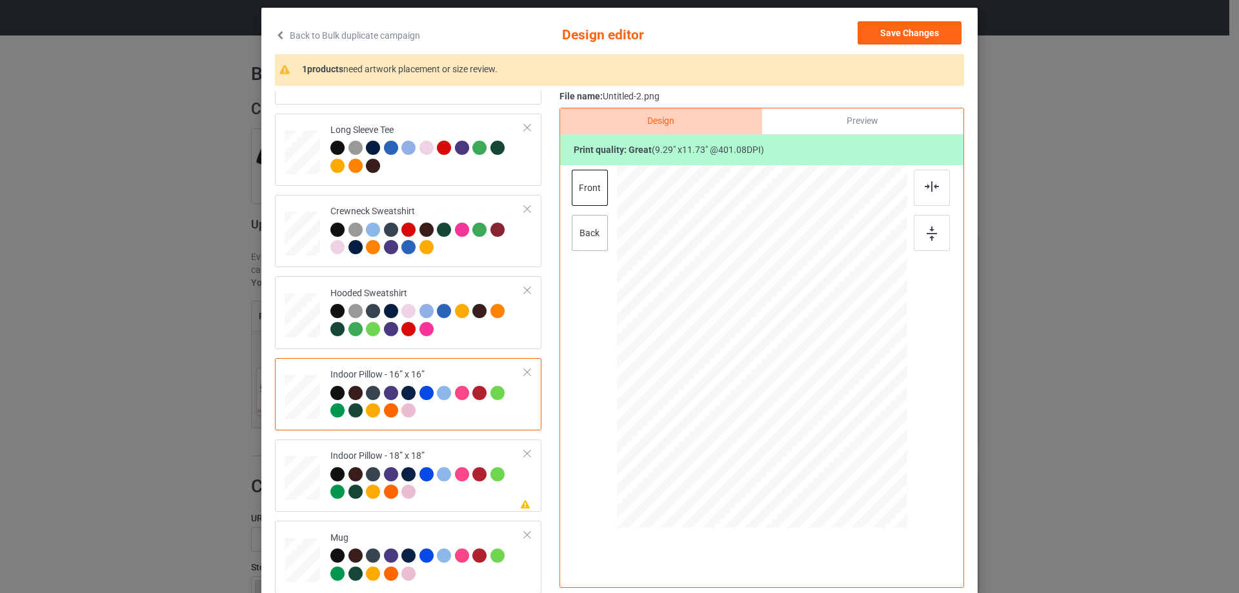
click at [583, 231] on div "back" at bounding box center [590, 233] width 36 height 36
click at [584, 174] on div "front" at bounding box center [590, 188] width 36 height 36
click at [579, 222] on div "back" at bounding box center [590, 233] width 36 height 36
drag, startPoint x: 842, startPoint y: 454, endPoint x: 836, endPoint y: 439, distance: 15.6
click at [836, 439] on div at bounding box center [839, 444] width 11 height 11
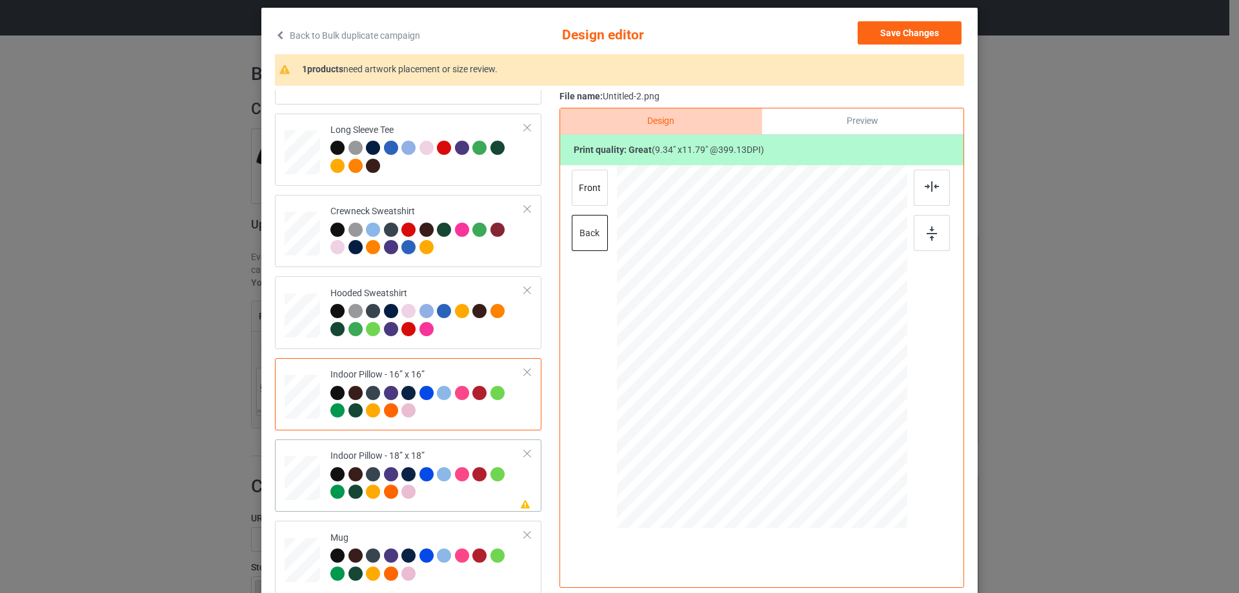
click at [441, 488] on div at bounding box center [427, 484] width 194 height 35
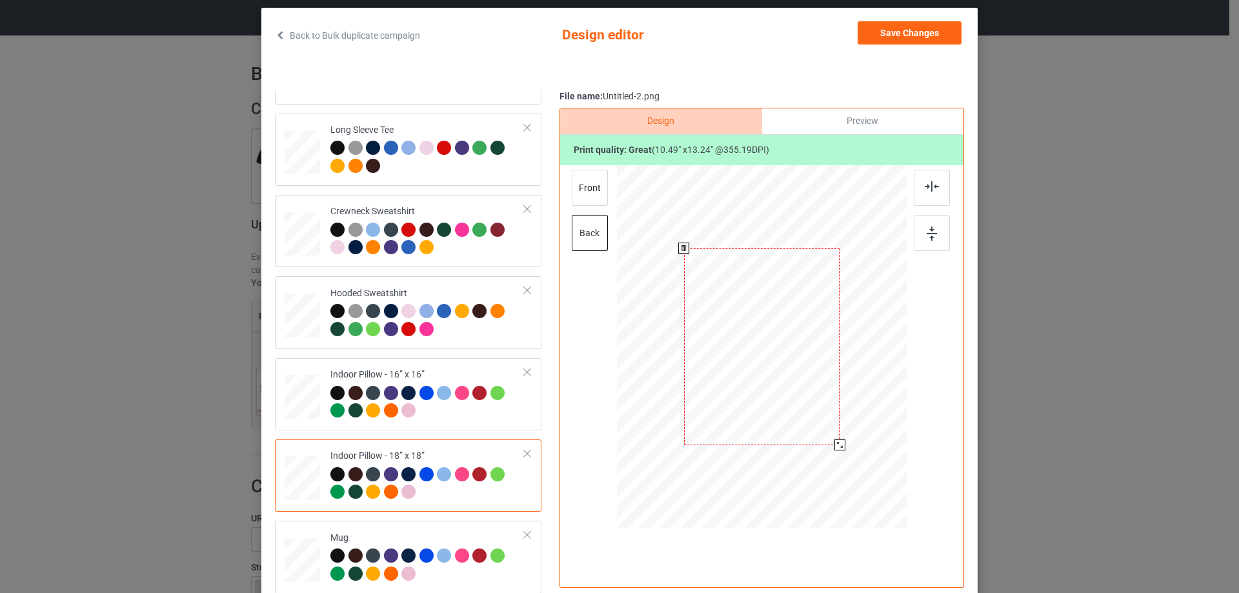
drag, startPoint x: 841, startPoint y: 452, endPoint x: 838, endPoint y: 437, distance: 15.8
click at [838, 437] on div at bounding box center [762, 346] width 290 height 289
click at [587, 178] on div "front" at bounding box center [590, 188] width 36 height 36
drag, startPoint x: 843, startPoint y: 459, endPoint x: 837, endPoint y: 446, distance: 14.4
click at [837, 446] on div at bounding box center [839, 445] width 11 height 11
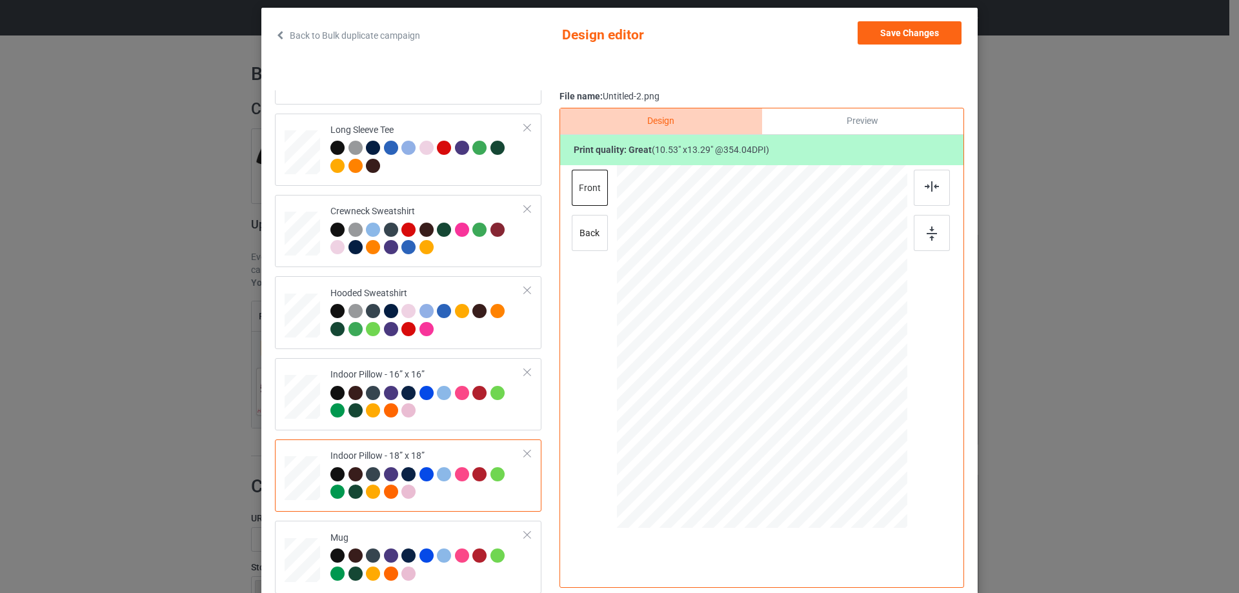
click at [401, 520] on div "Classic T-Shirt Ladies T-Shirt V-Neck T-Shirt Long Sleeve Tee Crewneck Sweatshi…" at bounding box center [412, 231] width 275 height 725
click at [405, 527] on td "Mug" at bounding box center [427, 557] width 208 height 62
click at [925, 35] on button "Save Changes" at bounding box center [909, 32] width 104 height 23
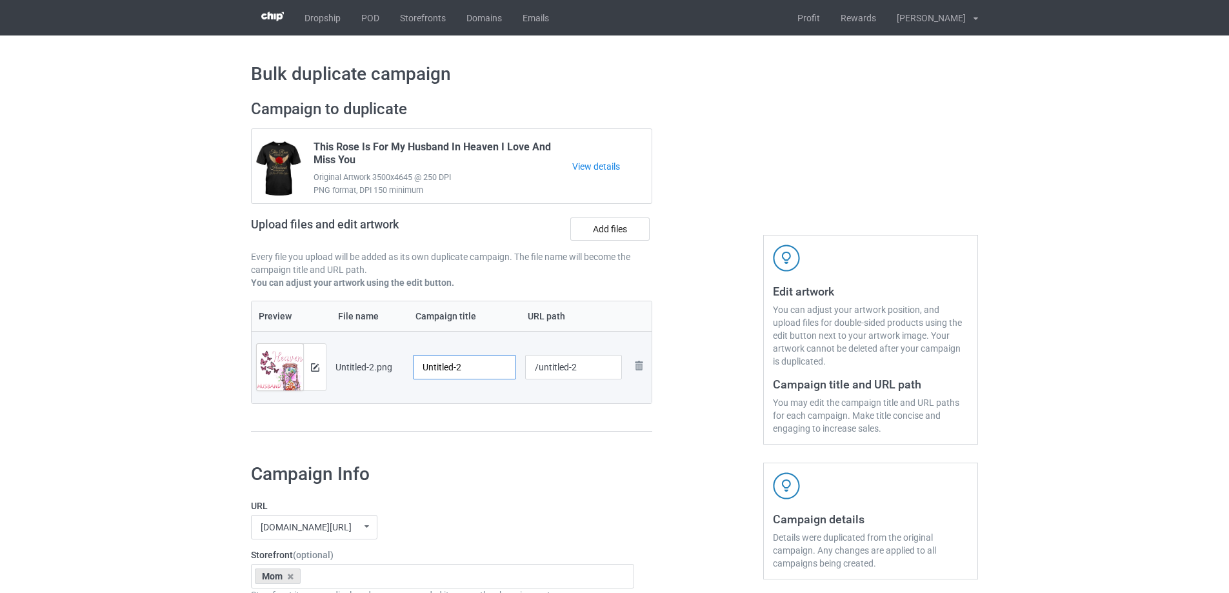
click at [454, 366] on input "Untitled-2" at bounding box center [464, 367] width 103 height 25
paste input "I Wish I Could Climb Up To Heaven To Give My Husband A Big Hug I Love & Miss Him"
type input "I Wish I Could Climb Up To Heaven To Give My Husband A Big Hug I Love & Miss Him"
click at [492, 410] on div "Preview File name Campaign title URL path Preview and edit artwork Untitled-2.p…" at bounding box center [451, 367] width 401 height 132
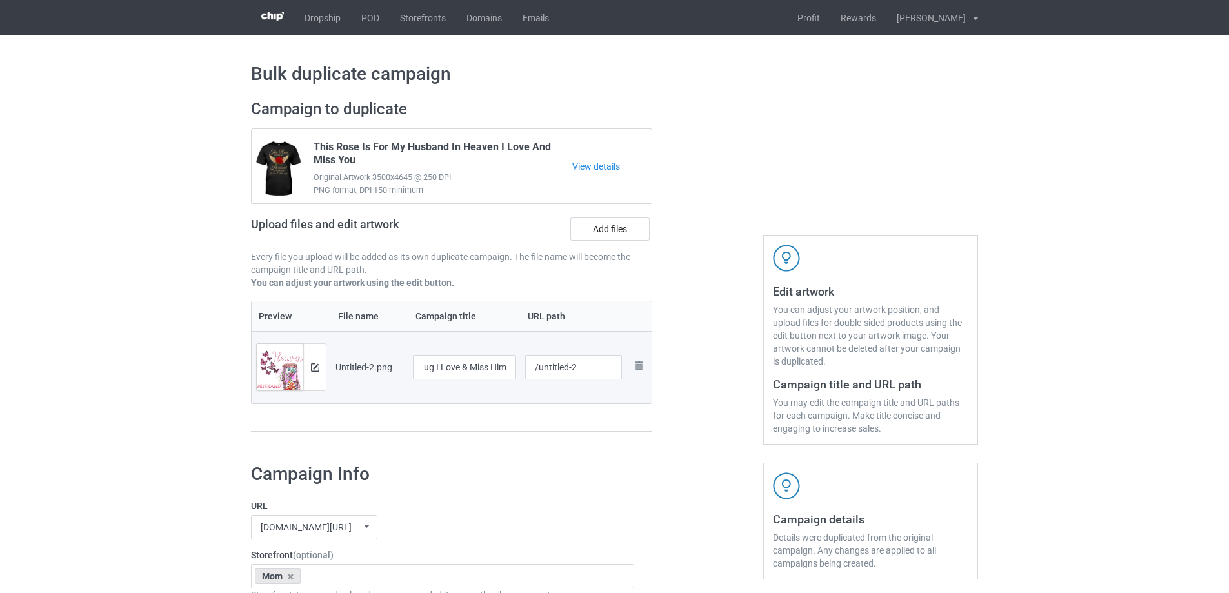
scroll to position [0, 0]
drag, startPoint x: 538, startPoint y: 370, endPoint x: 599, endPoint y: 370, distance: 61.3
click at [599, 370] on input "/untitled-2" at bounding box center [573, 367] width 97 height 25
drag, startPoint x: 555, startPoint y: 369, endPoint x: 576, endPoint y: 376, distance: 22.4
click at [576, 376] on input "/hiwi2" at bounding box center [573, 367] width 97 height 25
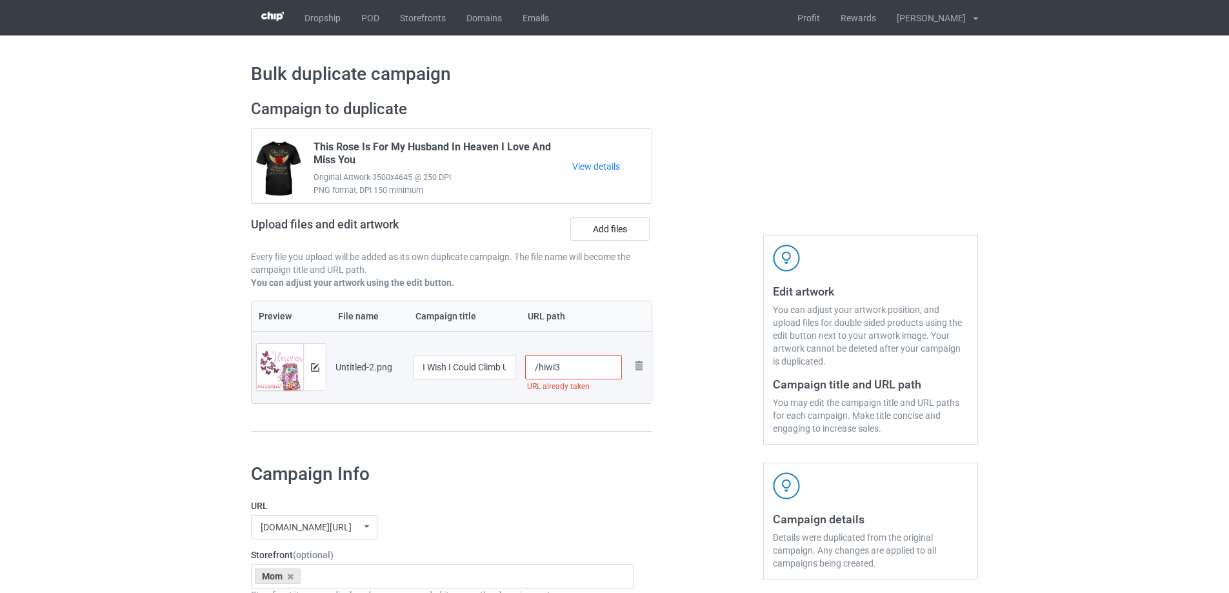
drag, startPoint x: 554, startPoint y: 363, endPoint x: 569, endPoint y: 372, distance: 17.4
click at [567, 371] on input "/hiwi3" at bounding box center [573, 367] width 97 height 25
drag, startPoint x: 555, startPoint y: 367, endPoint x: 563, endPoint y: 367, distance: 7.7
click at [563, 367] on input "/hiwi5" at bounding box center [573, 367] width 97 height 25
drag, startPoint x: 556, startPoint y: 367, endPoint x: 572, endPoint y: 368, distance: 15.5
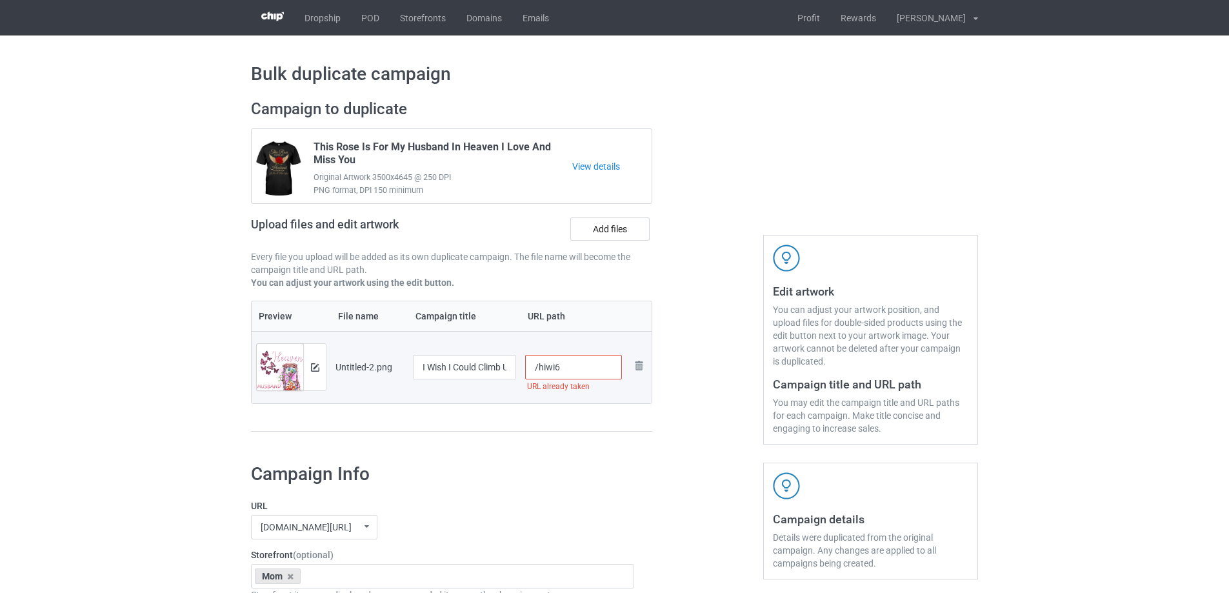
click at [572, 368] on input "/hiwi6" at bounding box center [573, 367] width 97 height 25
drag, startPoint x: 556, startPoint y: 367, endPoint x: 589, endPoint y: 367, distance: 33.6
click at [589, 367] on input "/hiwi7" at bounding box center [573, 367] width 97 height 25
drag, startPoint x: 555, startPoint y: 368, endPoint x: 572, endPoint y: 368, distance: 17.4
click at [572, 368] on input "/hiwi8" at bounding box center [573, 367] width 97 height 25
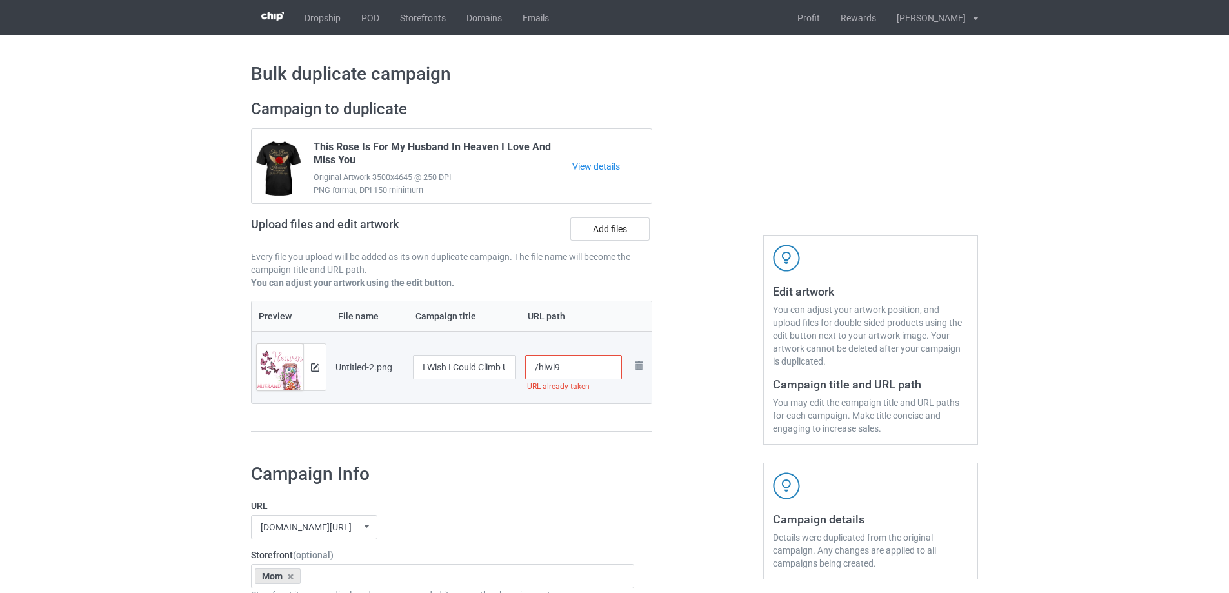
drag, startPoint x: 556, startPoint y: 368, endPoint x: 577, endPoint y: 367, distance: 21.3
click at [577, 367] on input "/hiwi9" at bounding box center [573, 367] width 97 height 25
drag, startPoint x: 559, startPoint y: 365, endPoint x: 573, endPoint y: 372, distance: 15.0
click at [573, 372] on input "/hiwi10" at bounding box center [573, 367] width 97 height 25
drag, startPoint x: 578, startPoint y: 370, endPoint x: 590, endPoint y: 372, distance: 11.9
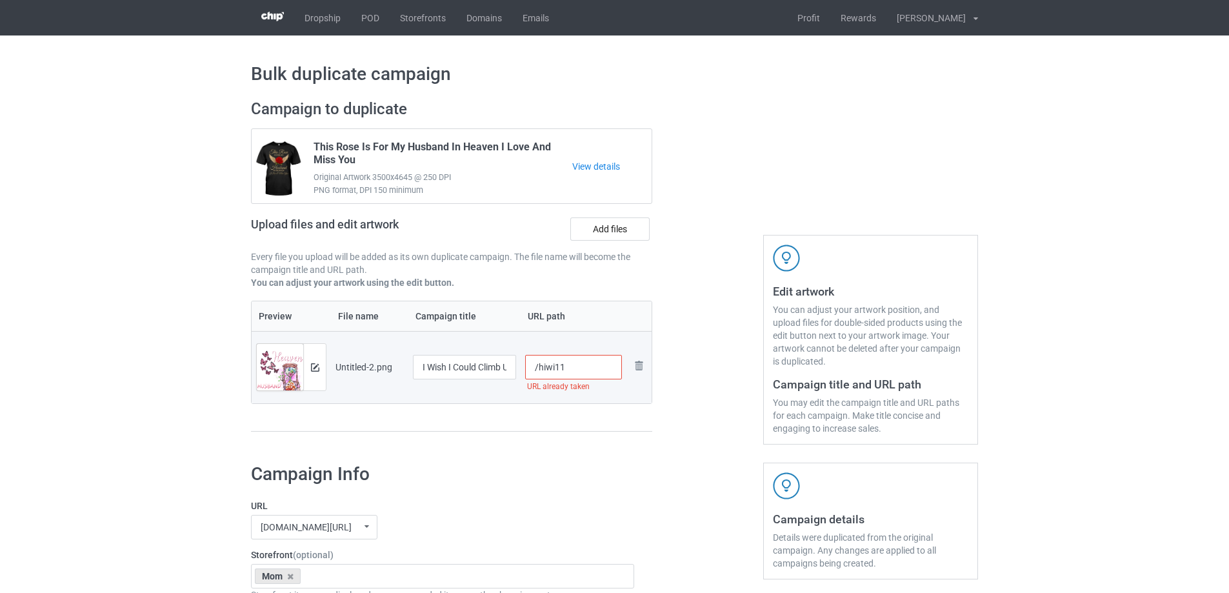
click at [590, 372] on input "/hiwi11" at bounding box center [573, 367] width 97 height 25
drag, startPoint x: 561, startPoint y: 368, endPoint x: 580, endPoint y: 370, distance: 19.5
click at [580, 370] on input "/hiwi14" at bounding box center [573, 367] width 97 height 25
drag, startPoint x: 566, startPoint y: 368, endPoint x: 573, endPoint y: 368, distance: 6.5
click at [573, 368] on input "/hiwi13" at bounding box center [573, 367] width 97 height 25
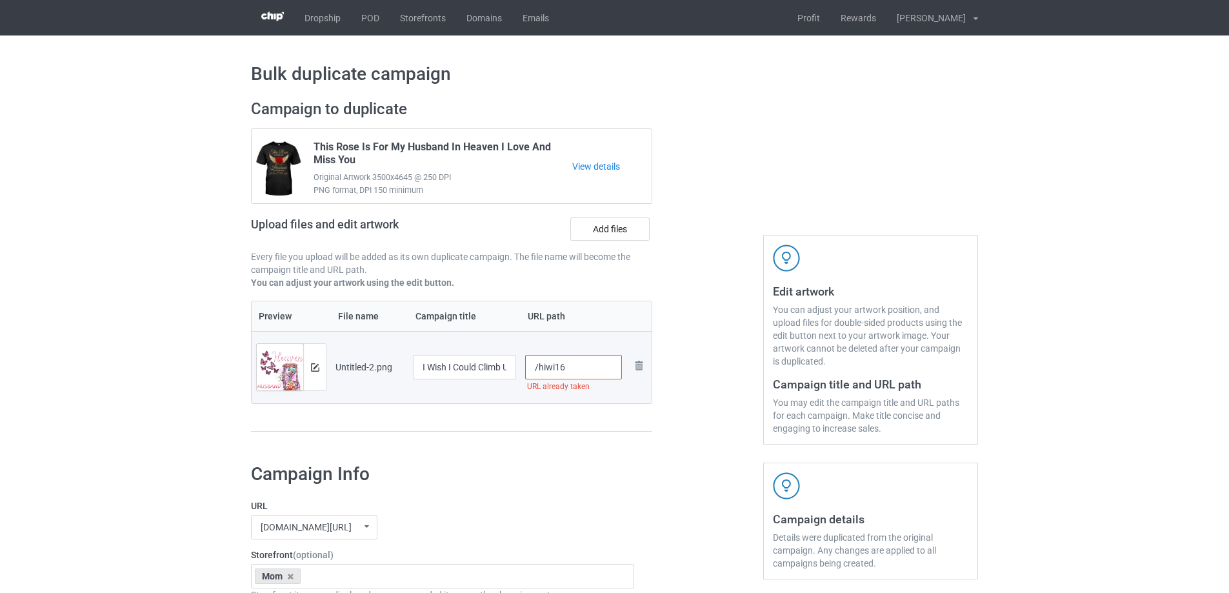
drag, startPoint x: 560, startPoint y: 368, endPoint x: 571, endPoint y: 369, distance: 11.0
click at [571, 369] on input "/hiwi16" at bounding box center [573, 367] width 97 height 25
drag, startPoint x: 571, startPoint y: 371, endPoint x: 594, endPoint y: 386, distance: 27.6
click at [592, 379] on div "/hiwi15 URL already taken" at bounding box center [573, 367] width 97 height 25
type input "/hiwi16"
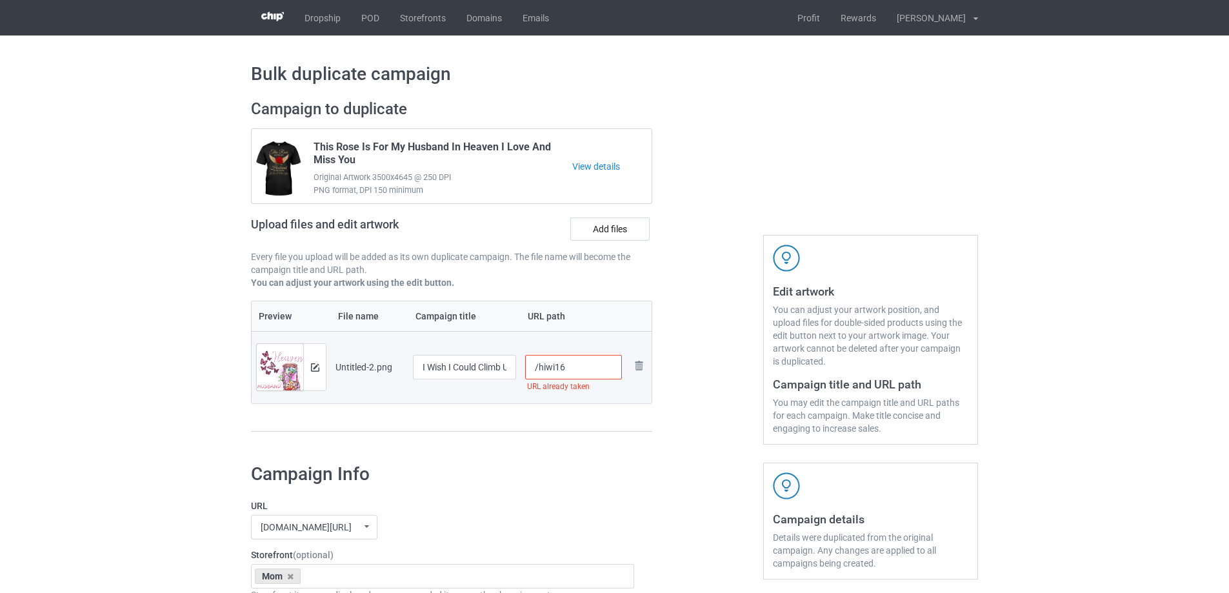
click at [601, 416] on div "Preview File name Campaign title URL path Preview and edit artwork Untitled-2.p…" at bounding box center [451, 367] width 401 height 132
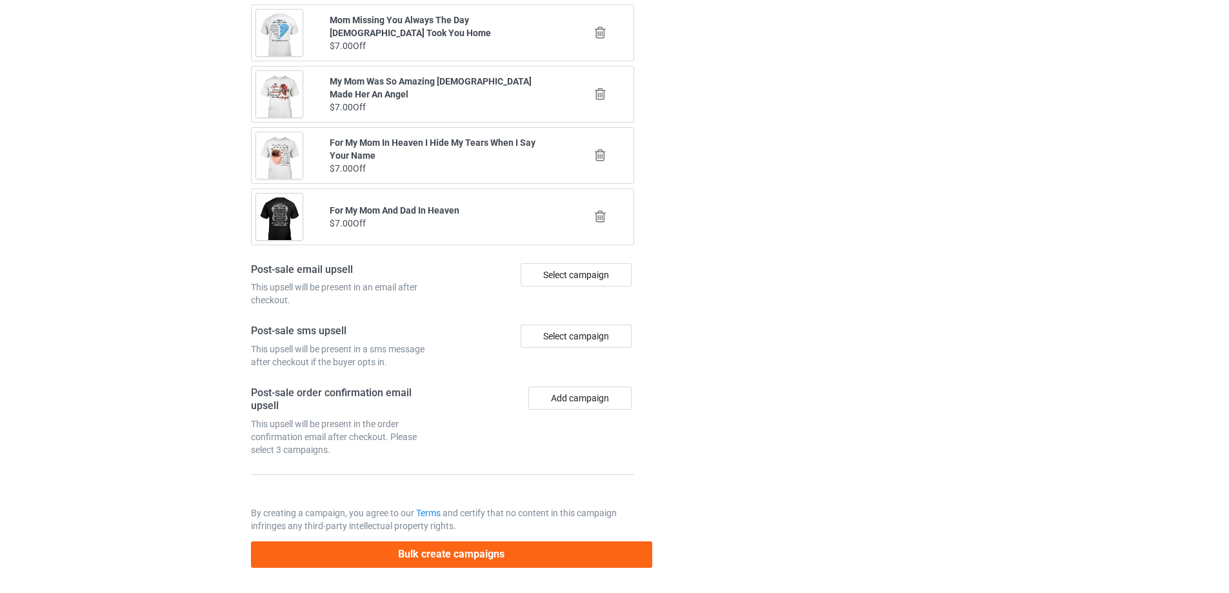
scroll to position [1502, 0]
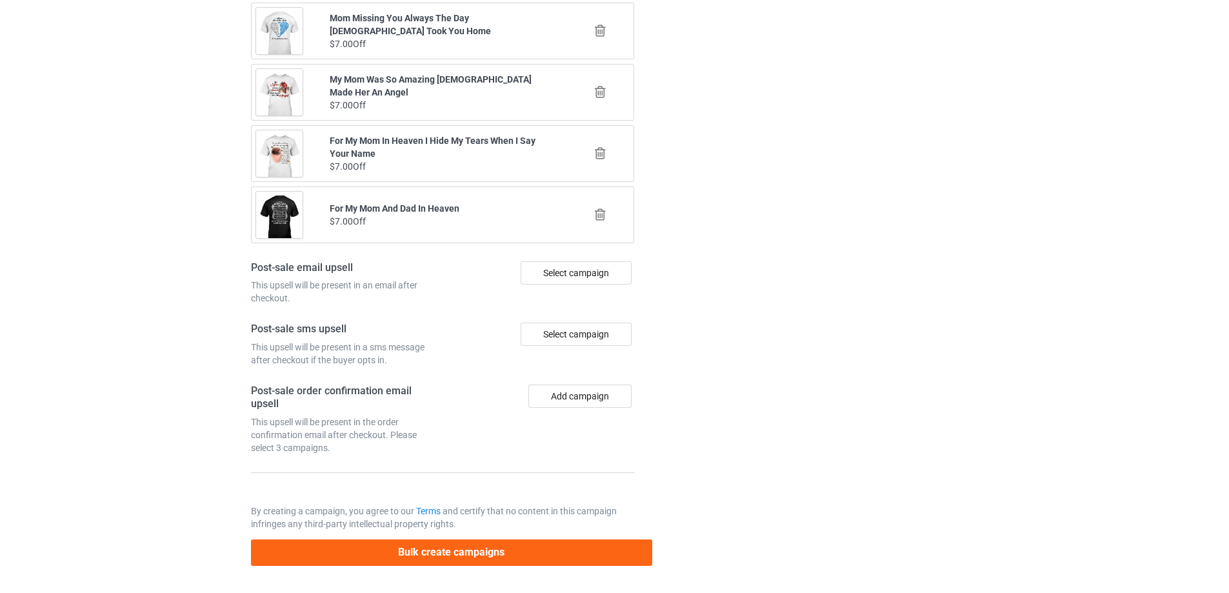
click at [556, 557] on button "Bulk create campaigns" at bounding box center [451, 552] width 401 height 26
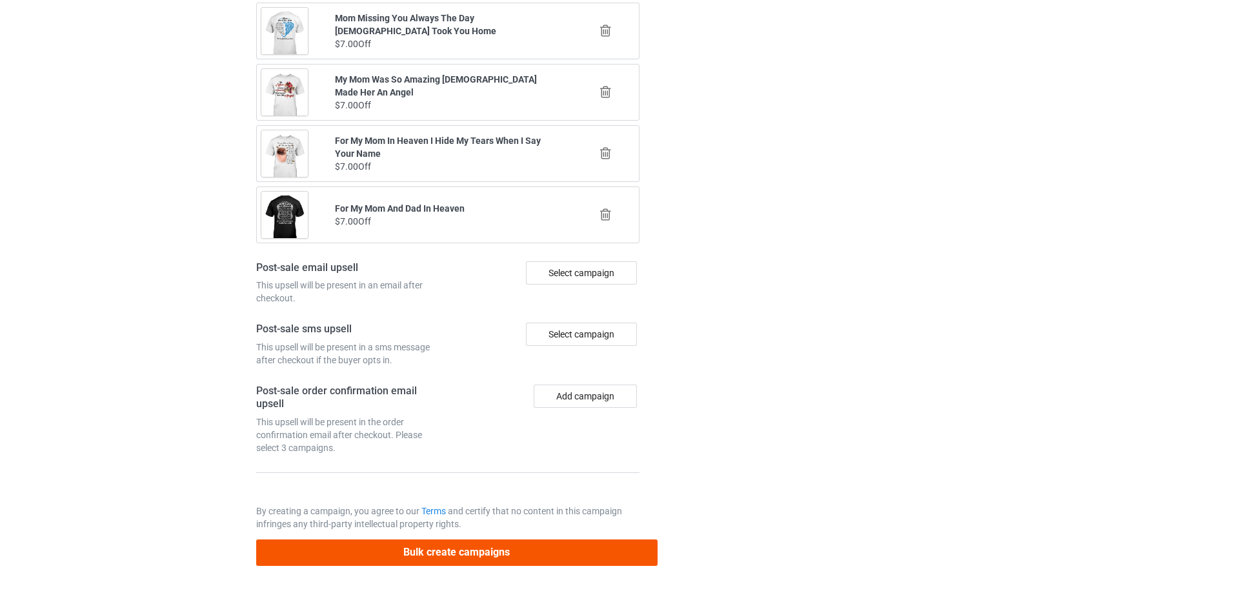
scroll to position [0, 0]
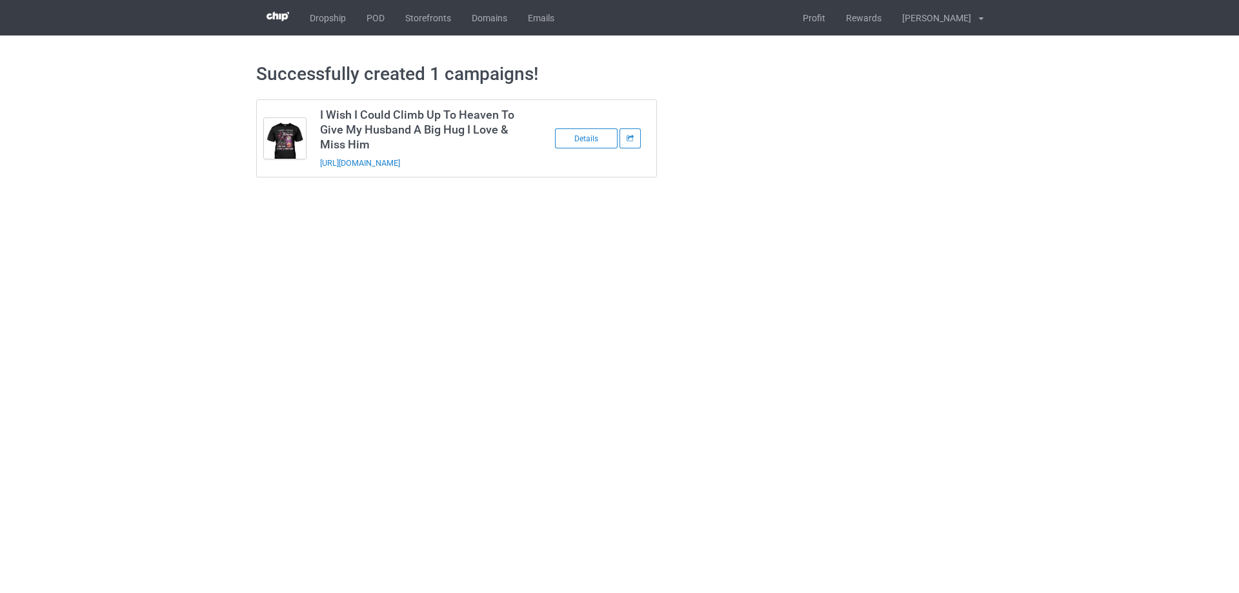
drag, startPoint x: 436, startPoint y: 173, endPoint x: 316, endPoint y: 174, distance: 120.7
click at [316, 174] on td "I Wish I Could Climb Up To Heaven To Give My Husband A Big Hug I Love & Miss Hi…" at bounding box center [422, 138] width 218 height 77
copy link "https://www.sendinglovetoheaven.com/hiwi16"
